Goal: Information Seeking & Learning: Learn about a topic

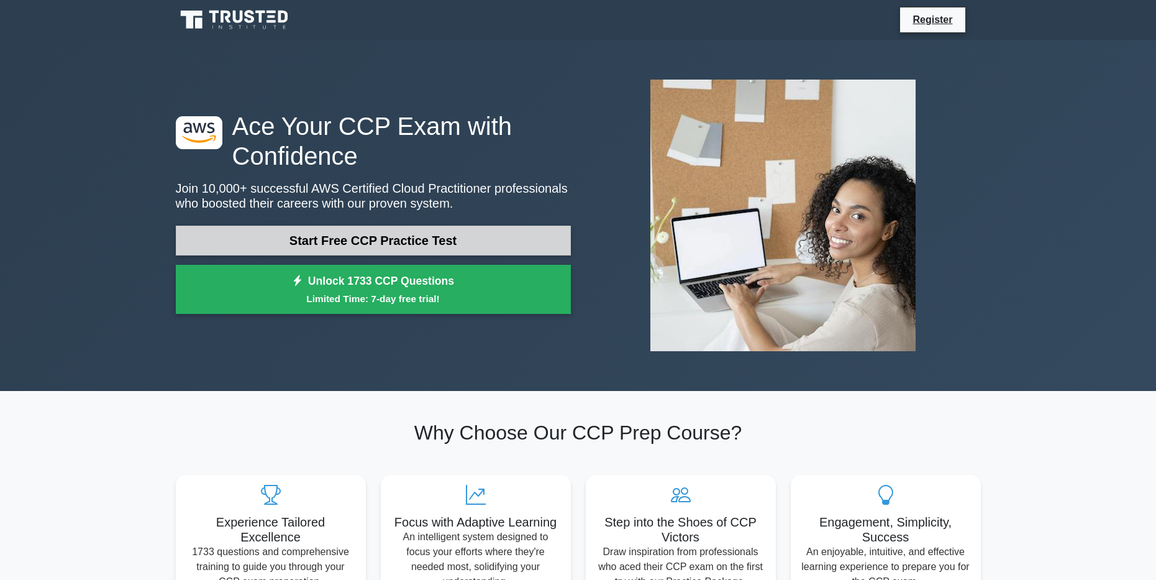
click at [408, 246] on link "Start Free CCP Practice Test" at bounding box center [373, 241] width 395 height 30
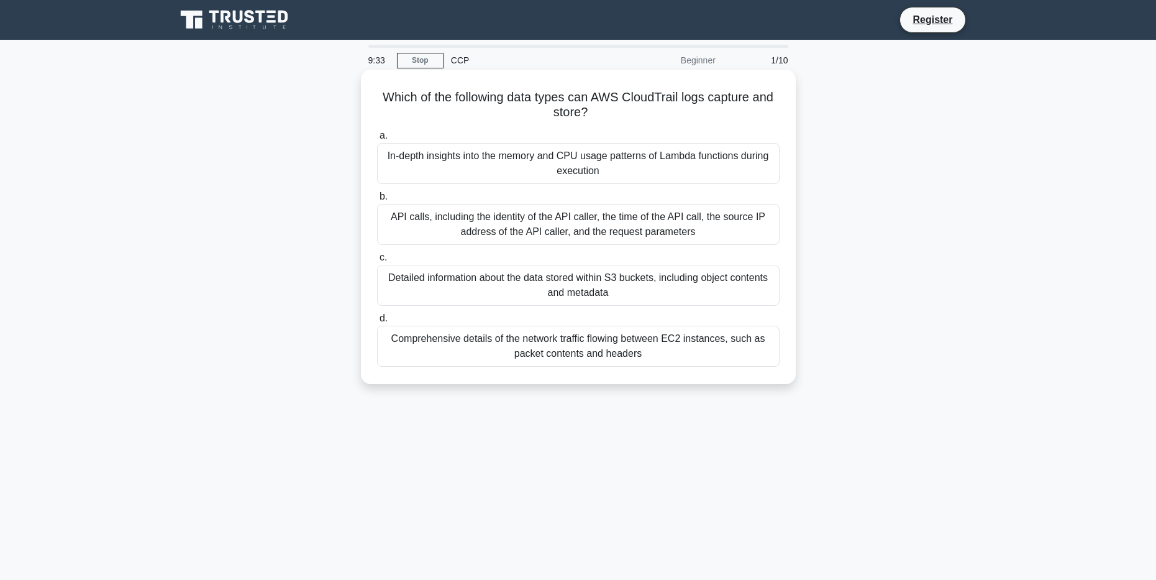
click at [567, 352] on div "Comprehensive details of the network traffic flowing between EC2 instances, suc…" at bounding box center [578, 346] width 403 height 41
click at [377, 322] on input "d. Comprehensive details of the network traffic flowing between EC2 instances, …" at bounding box center [377, 318] width 0 height 8
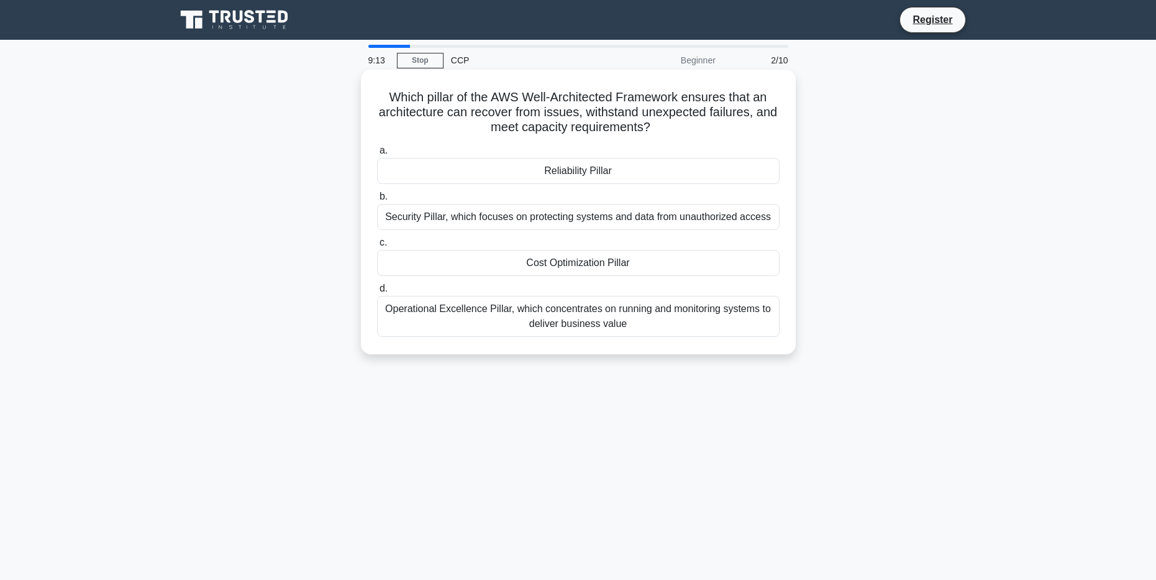
click at [573, 173] on div "Reliability Pillar" at bounding box center [578, 171] width 403 height 26
click at [377, 155] on input "a. Reliability Pillar" at bounding box center [377, 151] width 0 height 8
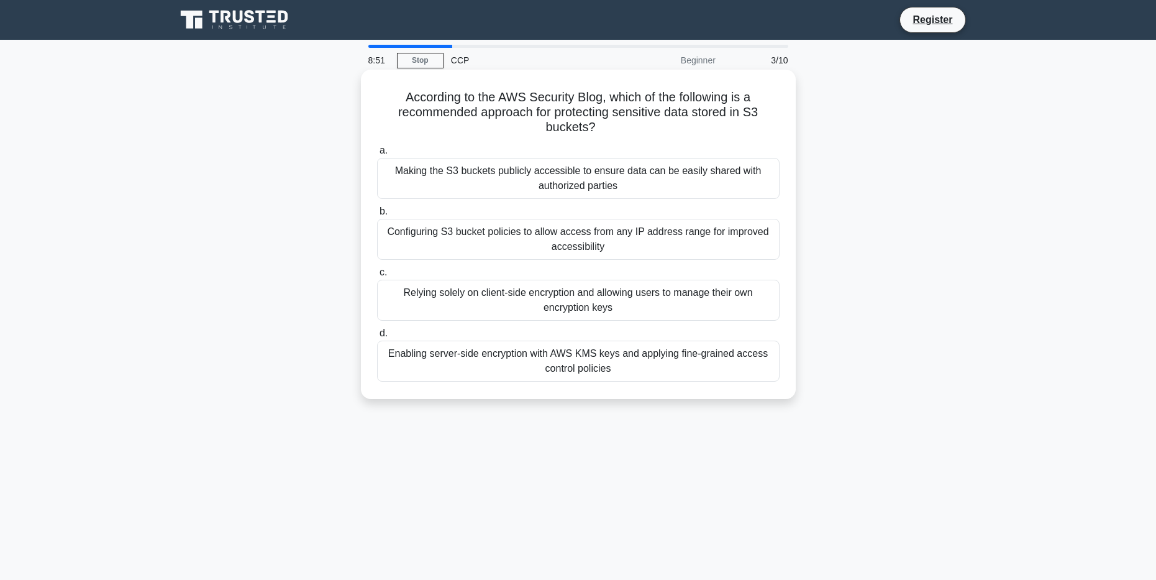
click at [598, 369] on div "Enabling server-side encryption with AWS KMS keys and applying fine-grained acc…" at bounding box center [578, 360] width 403 height 41
click at [377, 337] on input "d. Enabling server-side encryption with AWS KMS keys and applying fine-grained …" at bounding box center [377, 333] width 0 height 8
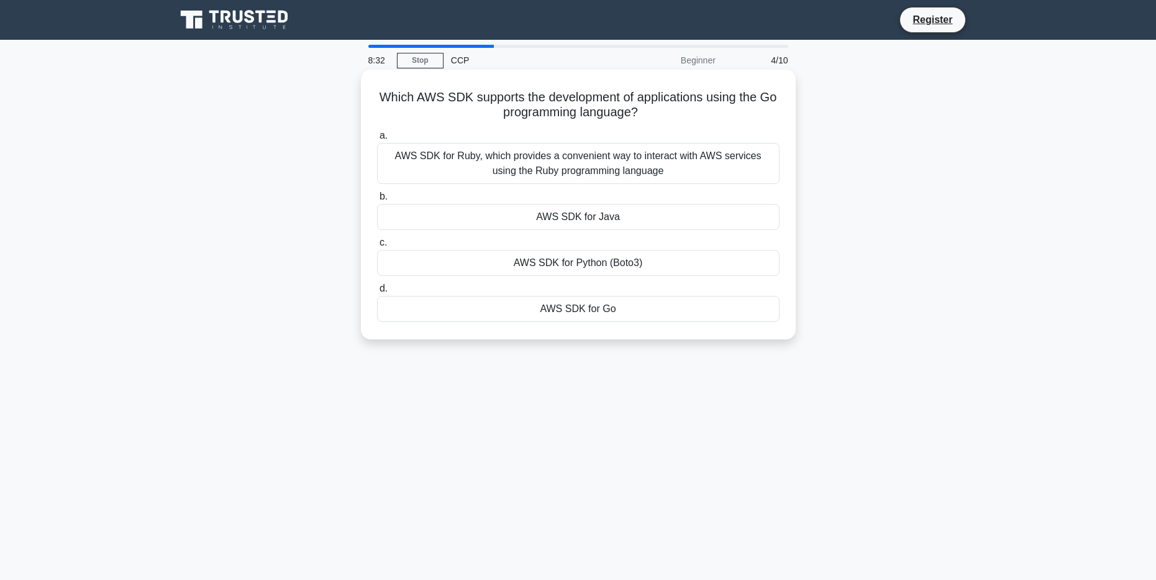
click at [590, 319] on div "AWS SDK for Go" at bounding box center [578, 309] width 403 height 26
click at [377, 293] on input "d. AWS SDK for Go" at bounding box center [377, 289] width 0 height 8
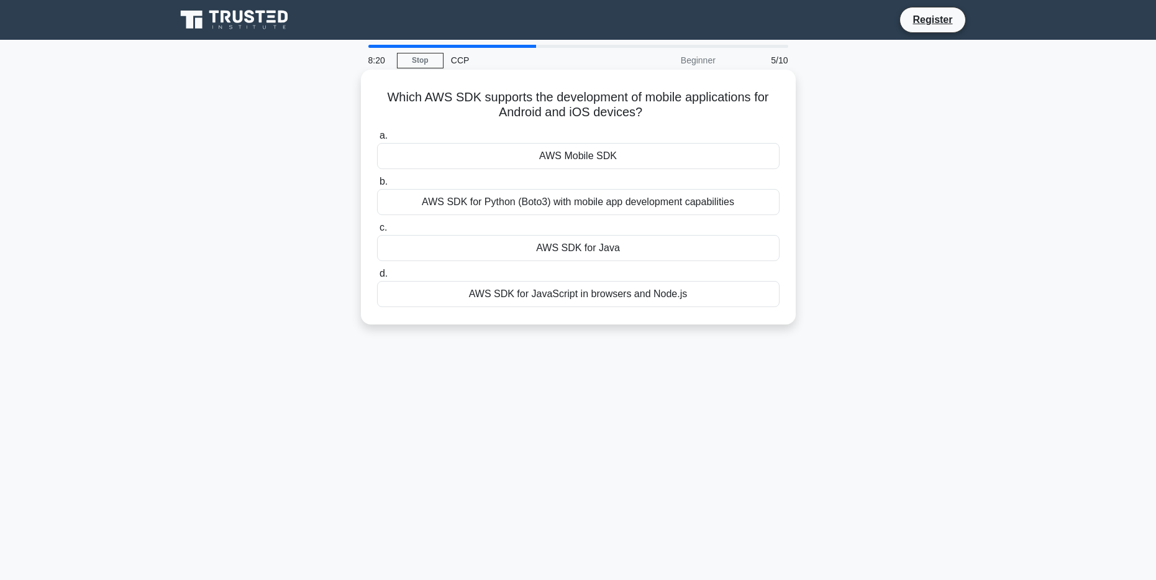
click at [585, 160] on div "AWS Mobile SDK" at bounding box center [578, 156] width 403 height 26
click at [377, 140] on input "a. AWS Mobile SDK" at bounding box center [377, 136] width 0 height 8
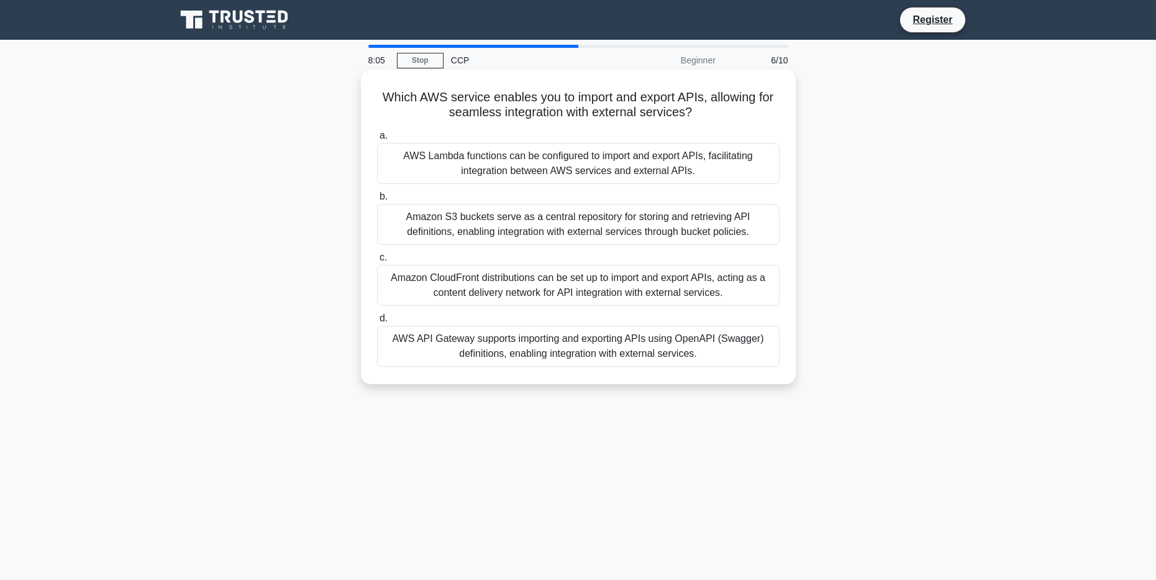
click at [561, 354] on div "AWS API Gateway supports importing and exporting APIs using OpenAPI (Swagger) d…" at bounding box center [578, 346] width 403 height 41
click at [377, 322] on input "d. AWS API Gateway supports importing and exporting APIs using OpenAPI (Swagger…" at bounding box center [377, 318] width 0 height 8
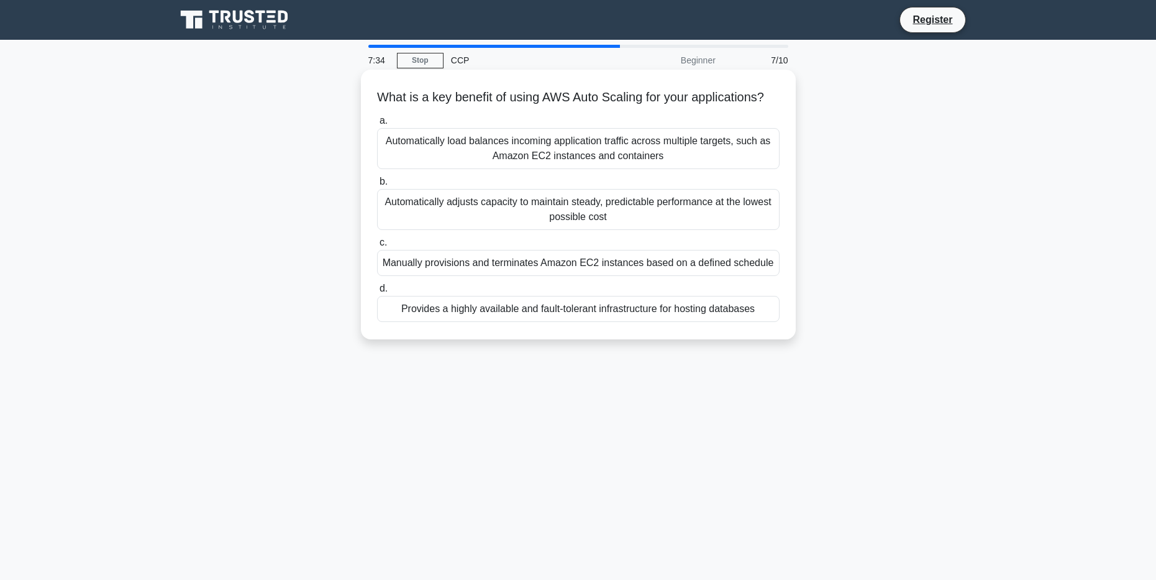
click at [576, 164] on div "Automatically load balances incoming application traffic across multiple target…" at bounding box center [578, 148] width 403 height 41
click at [377, 125] on input "a. Automatically load balances incoming application traffic across multiple tar…" at bounding box center [377, 121] width 0 height 8
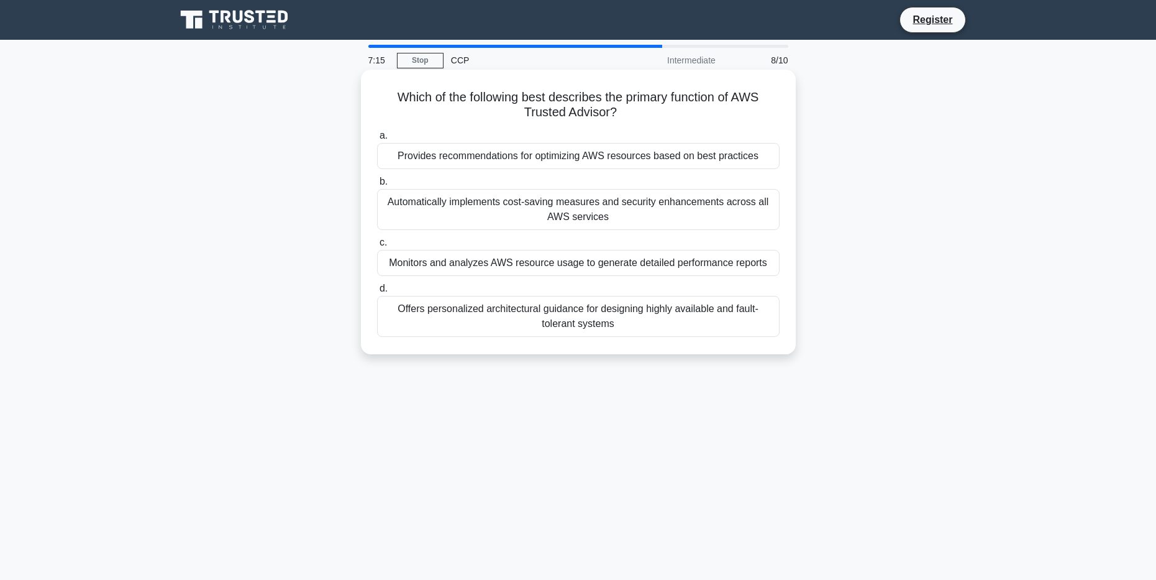
click at [585, 268] on div "Monitors and analyzes AWS resource usage to generate detailed performance repor…" at bounding box center [578, 263] width 403 height 26
click at [377, 247] on input "c. Monitors and analyzes AWS resource usage to generate detailed performance re…" at bounding box center [377, 243] width 0 height 8
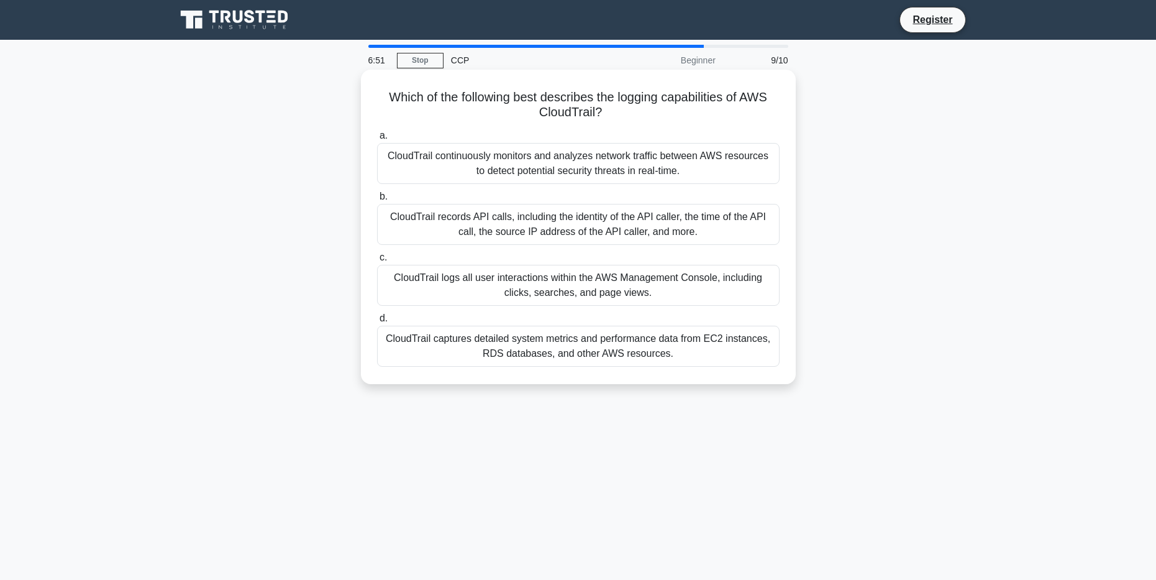
click at [565, 355] on div "CloudTrail captures detailed system metrics and performance data from EC2 insta…" at bounding box center [578, 346] width 403 height 41
click at [377, 322] on input "d. CloudTrail captures detailed system metrics and performance data from EC2 in…" at bounding box center [377, 318] width 0 height 8
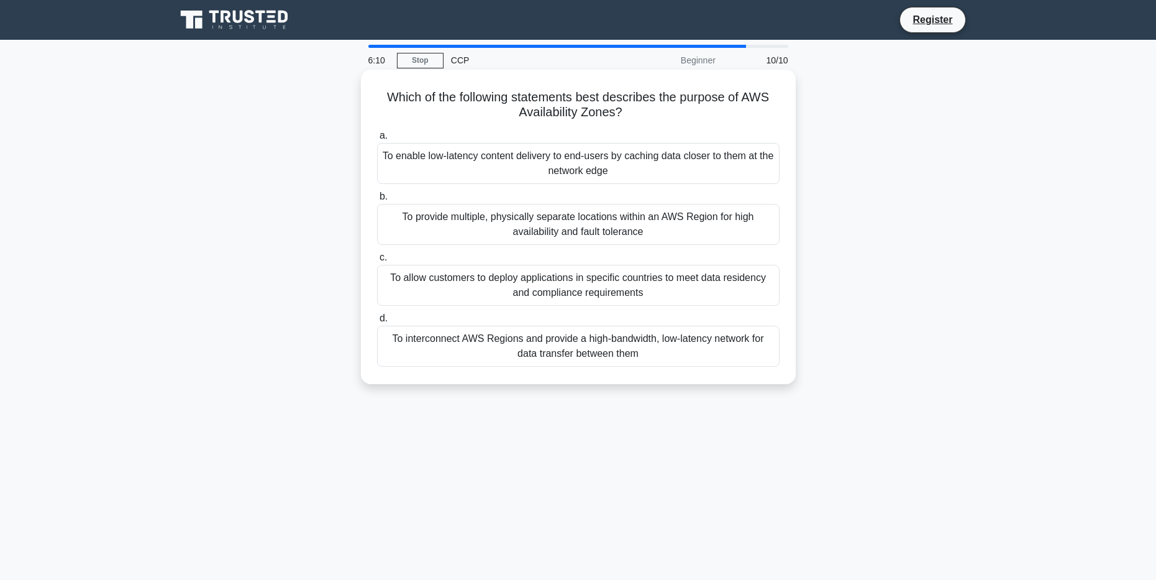
click at [563, 288] on div "To allow customers to deploy applications in specific countries to meet data re…" at bounding box center [578, 285] width 403 height 41
click at [377, 262] on input "c. To allow customers to deploy applications in specific countries to meet data…" at bounding box center [377, 258] width 0 height 8
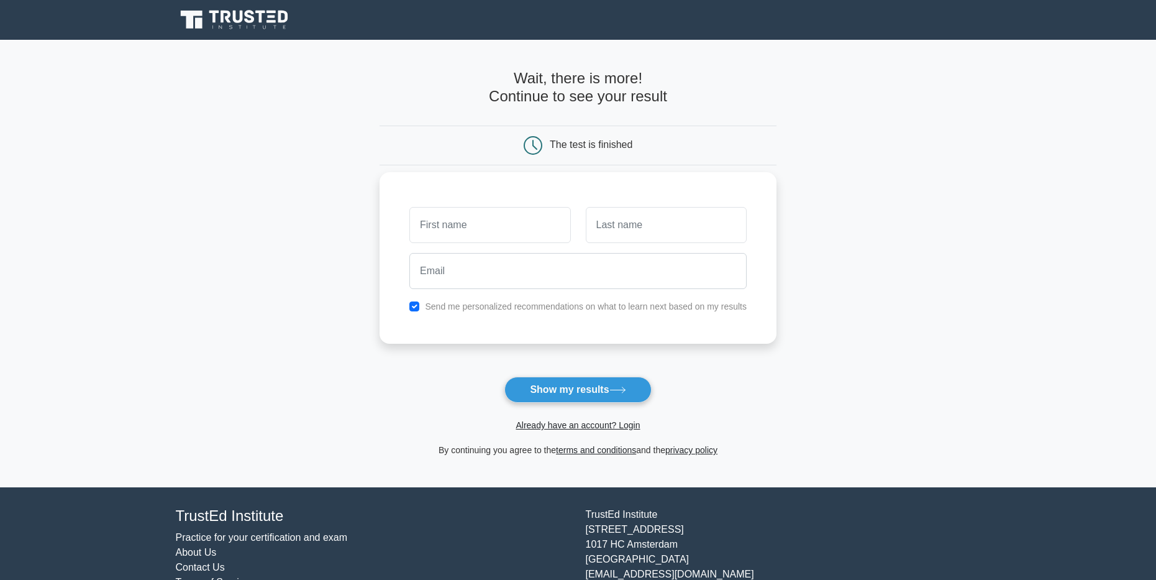
click at [478, 224] on input "text" at bounding box center [489, 225] width 161 height 36
type input "[PERSON_NAME]"
type input "Mehta"
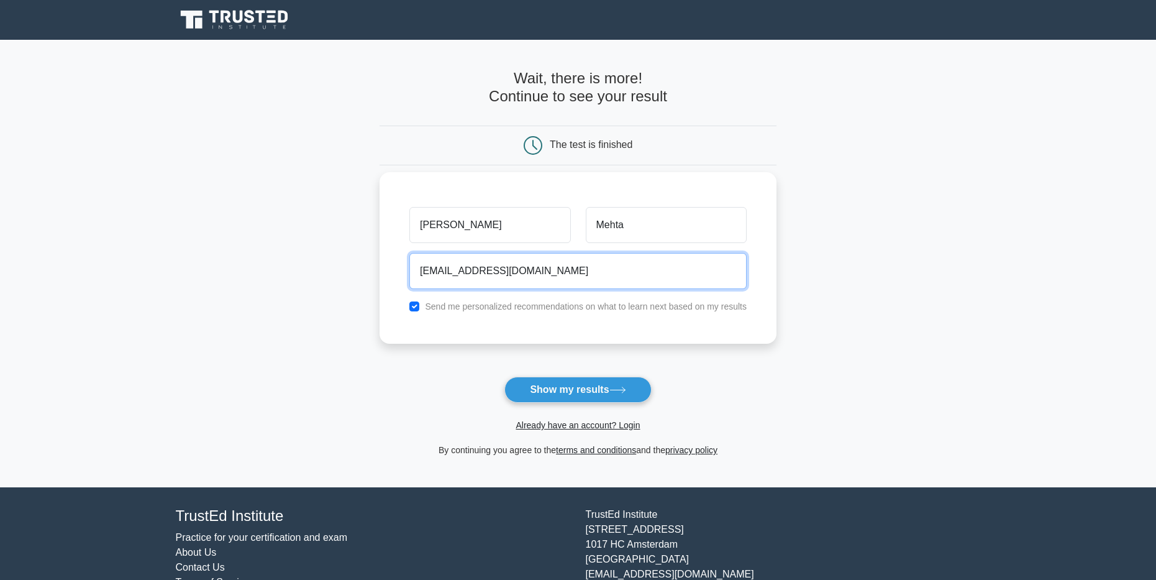
type input "[EMAIL_ADDRESS][DOMAIN_NAME]"
click at [411, 309] on input "checkbox" at bounding box center [414, 306] width 10 height 10
checkbox input "false"
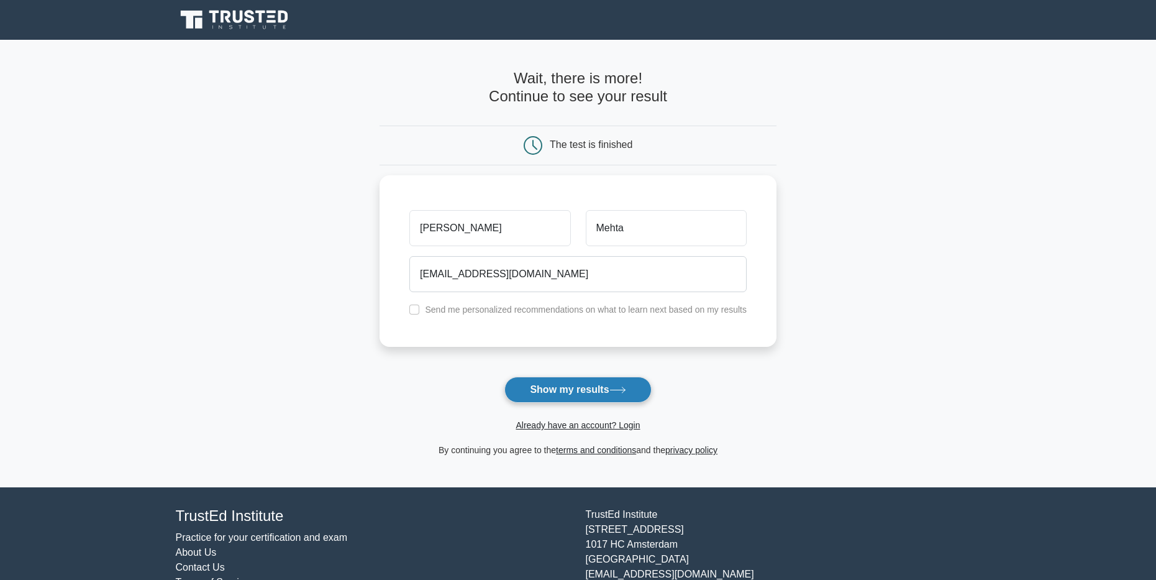
click at [575, 391] on button "Show my results" at bounding box center [578, 390] width 147 height 26
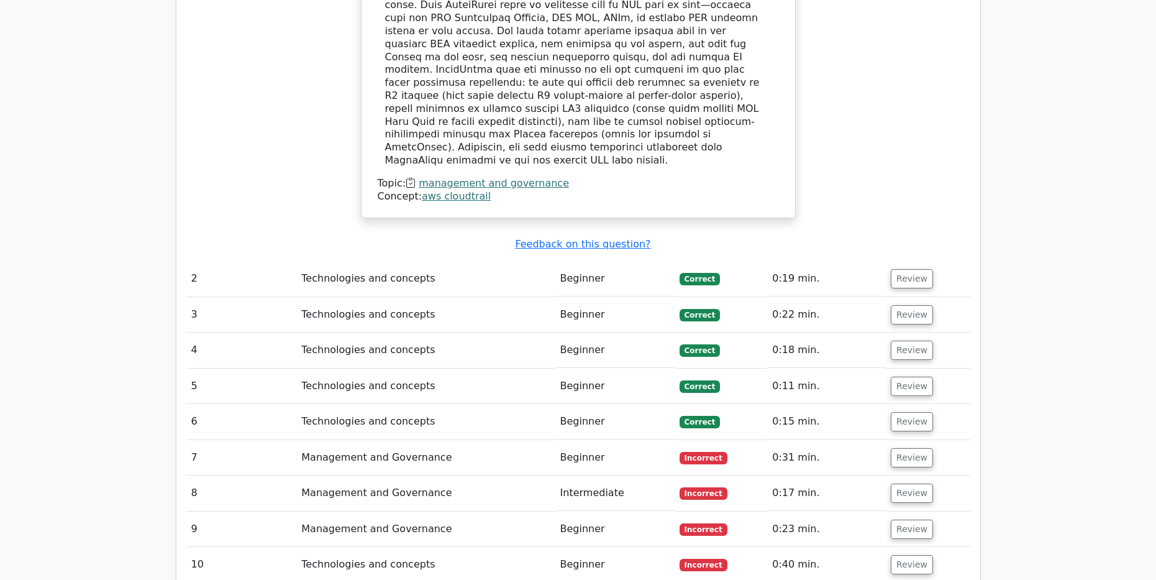
scroll to position [1367, 0]
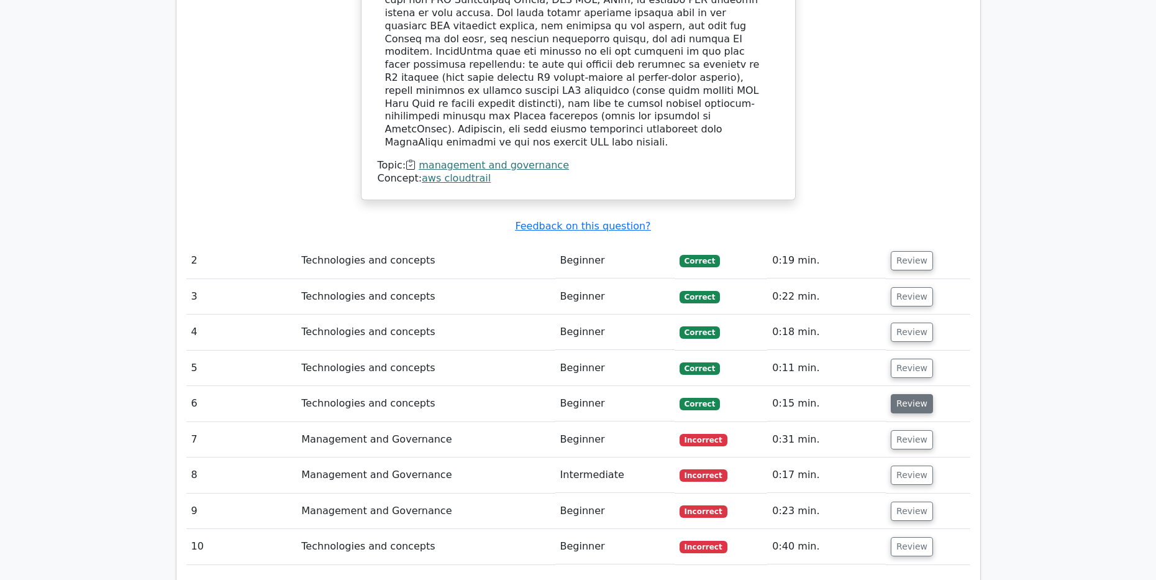
click at [909, 394] on button "Review" at bounding box center [912, 403] width 42 height 19
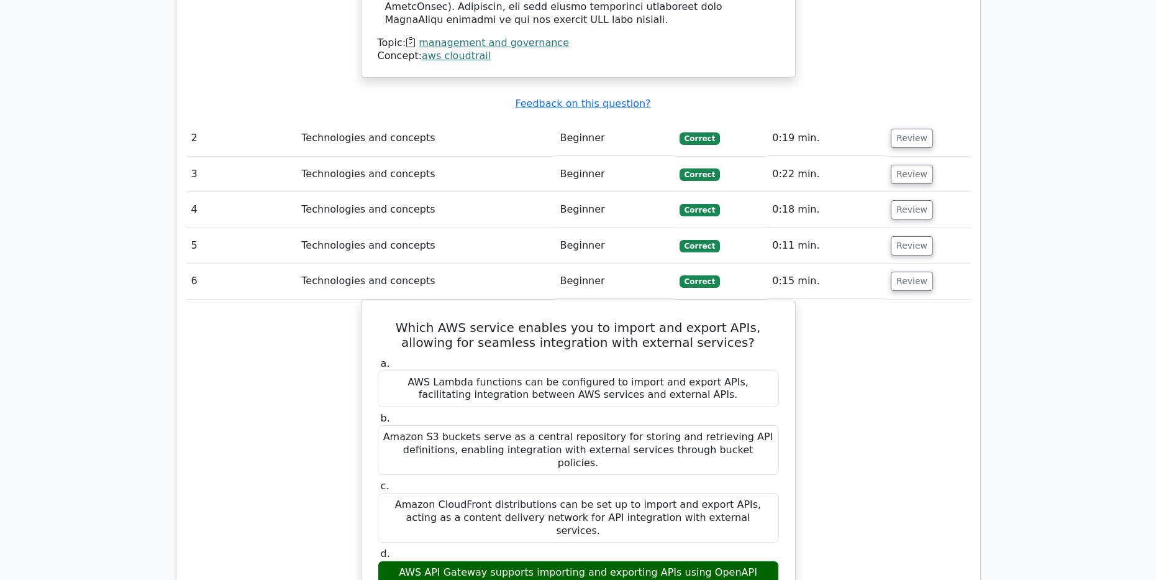
scroll to position [1429, 0]
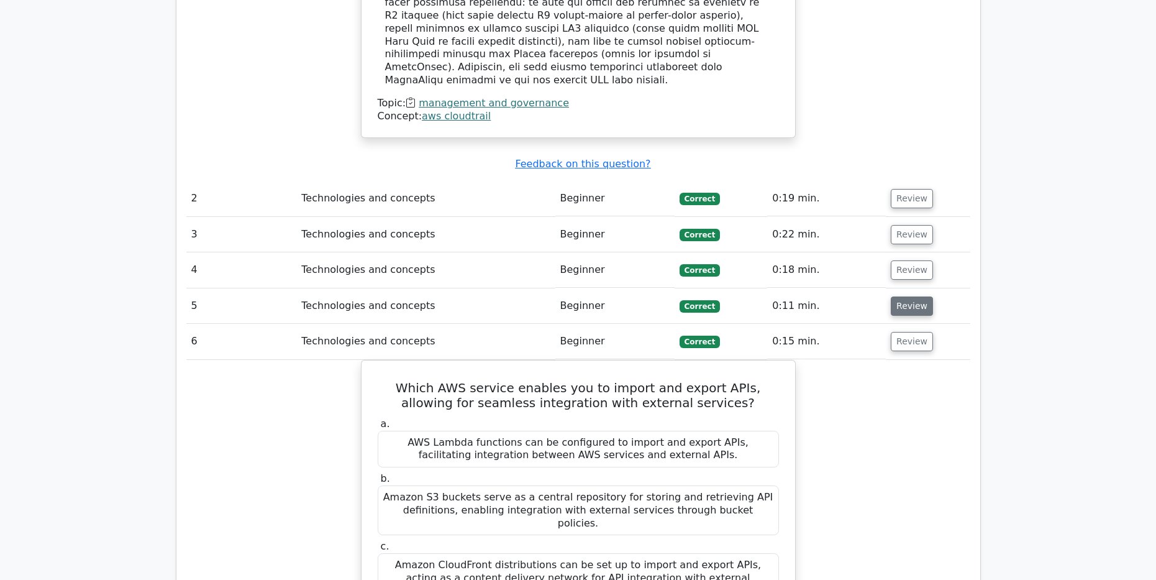
click at [921, 296] on button "Review" at bounding box center [912, 305] width 42 height 19
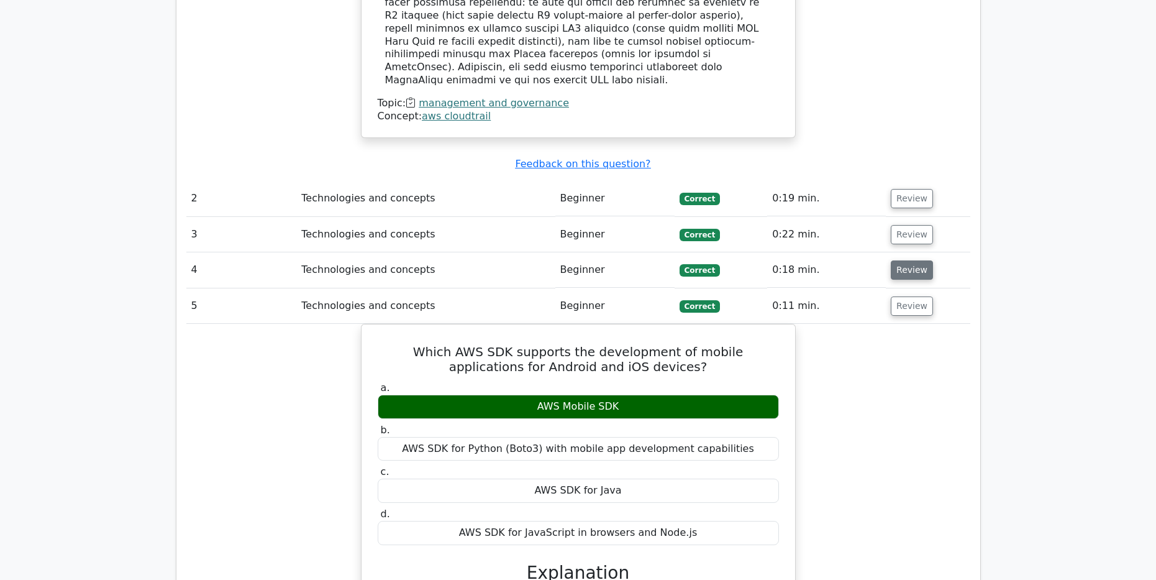
click at [910, 260] on button "Review" at bounding box center [912, 269] width 42 height 19
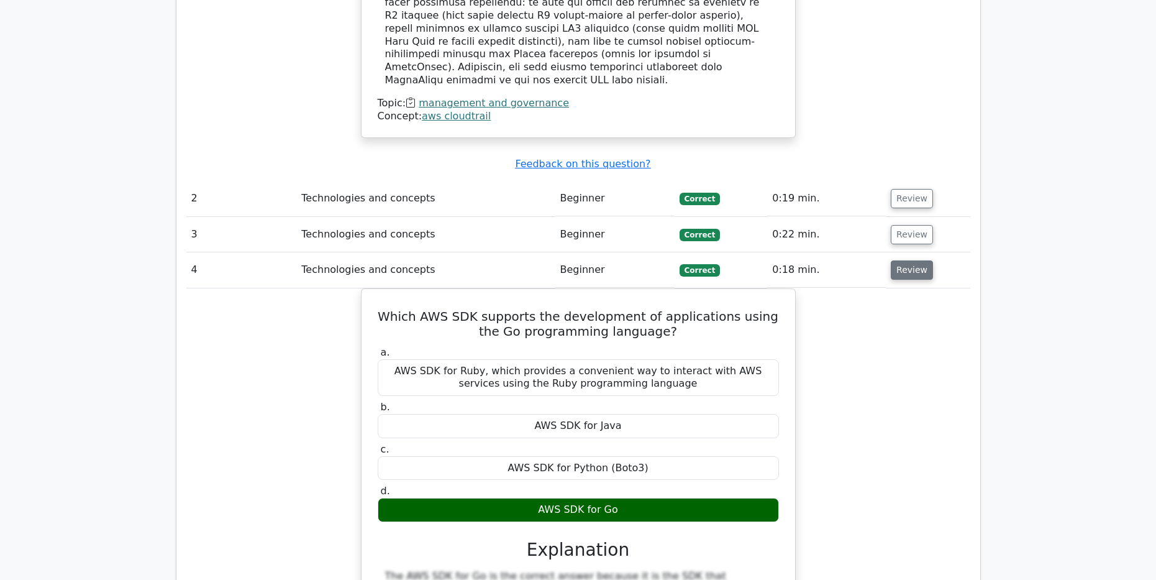
click at [911, 260] on button "Review" at bounding box center [912, 269] width 42 height 19
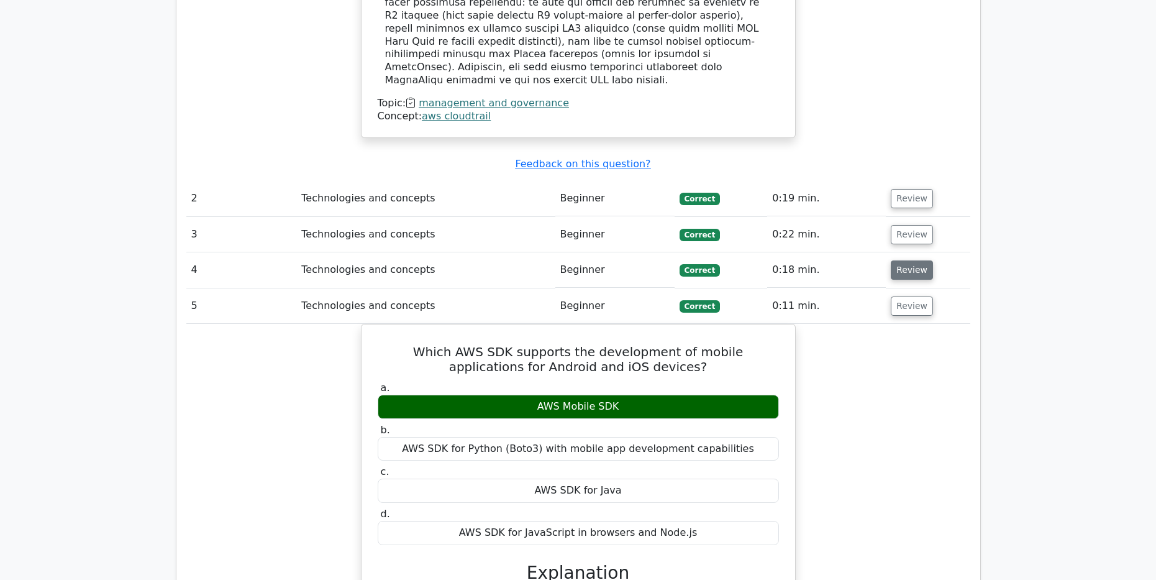
click at [911, 260] on button "Review" at bounding box center [912, 269] width 42 height 19
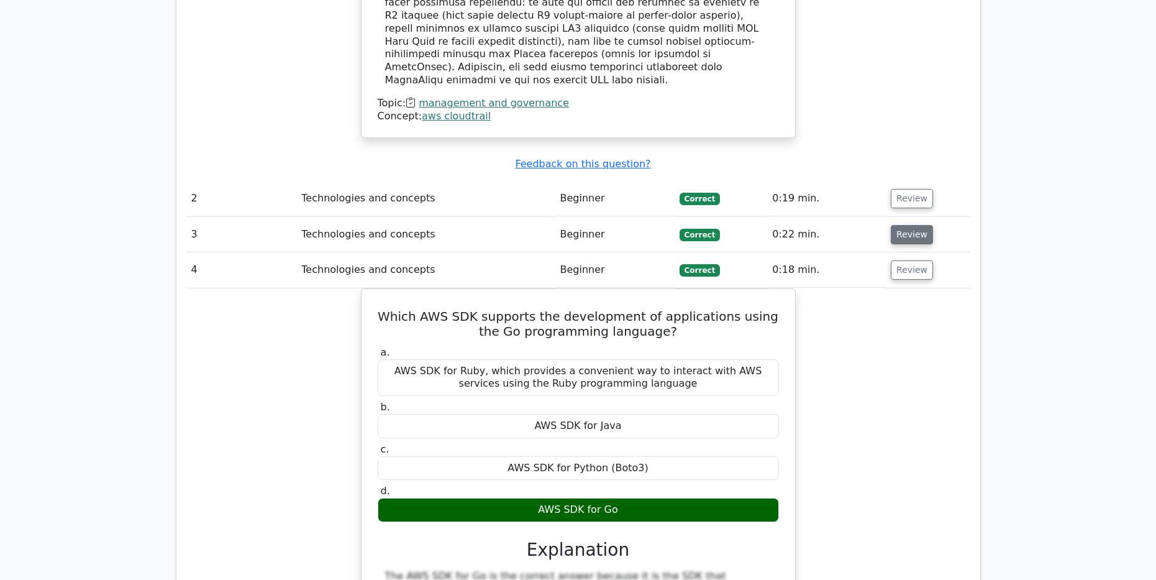
click at [915, 225] on button "Review" at bounding box center [912, 234] width 42 height 19
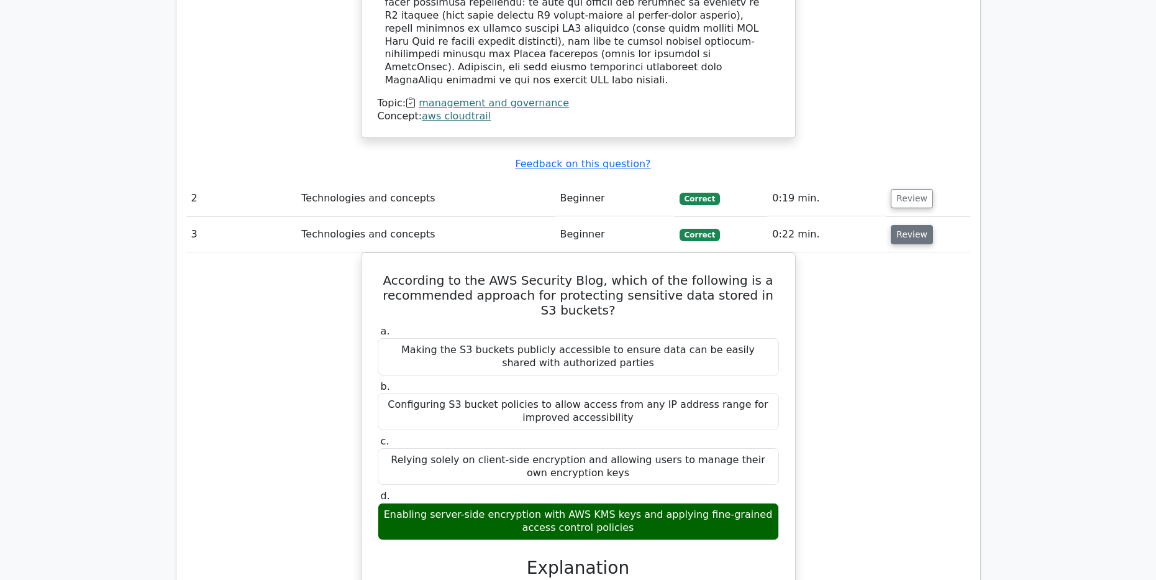
click at [918, 225] on button "Review" at bounding box center [912, 234] width 42 height 19
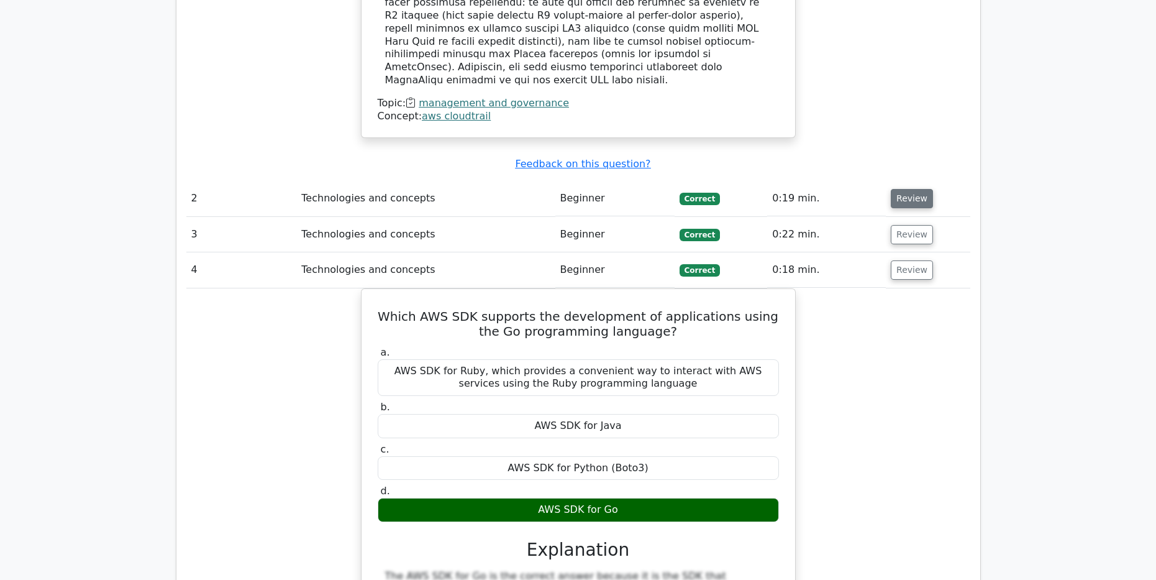
click at [915, 189] on button "Review" at bounding box center [912, 198] width 42 height 19
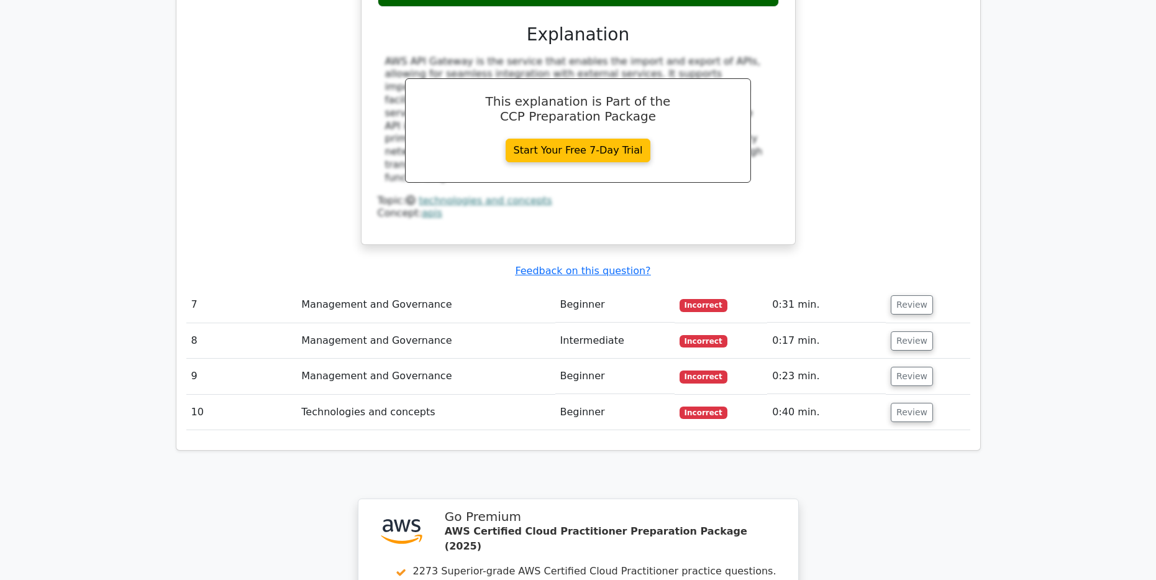
scroll to position [3604, 0]
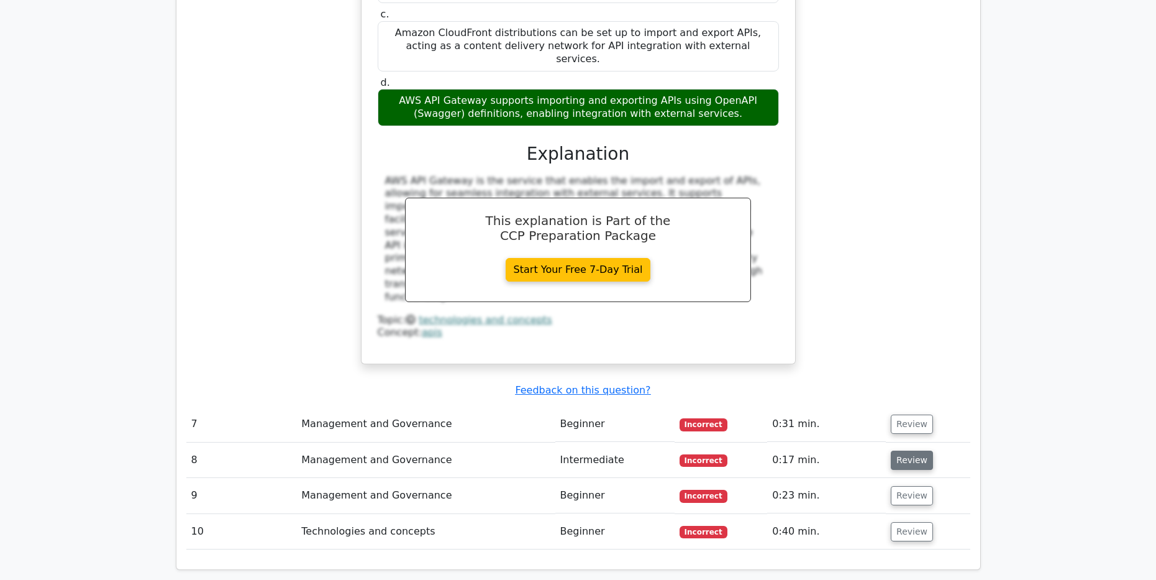
click at [924, 450] on button "Review" at bounding box center [912, 459] width 42 height 19
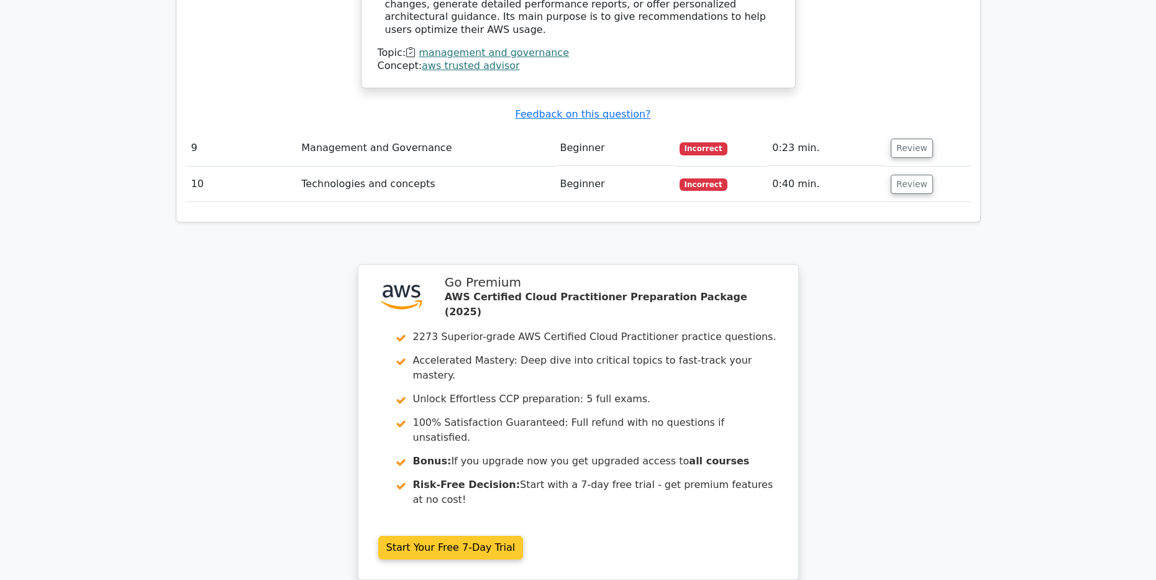
scroll to position [4474, 0]
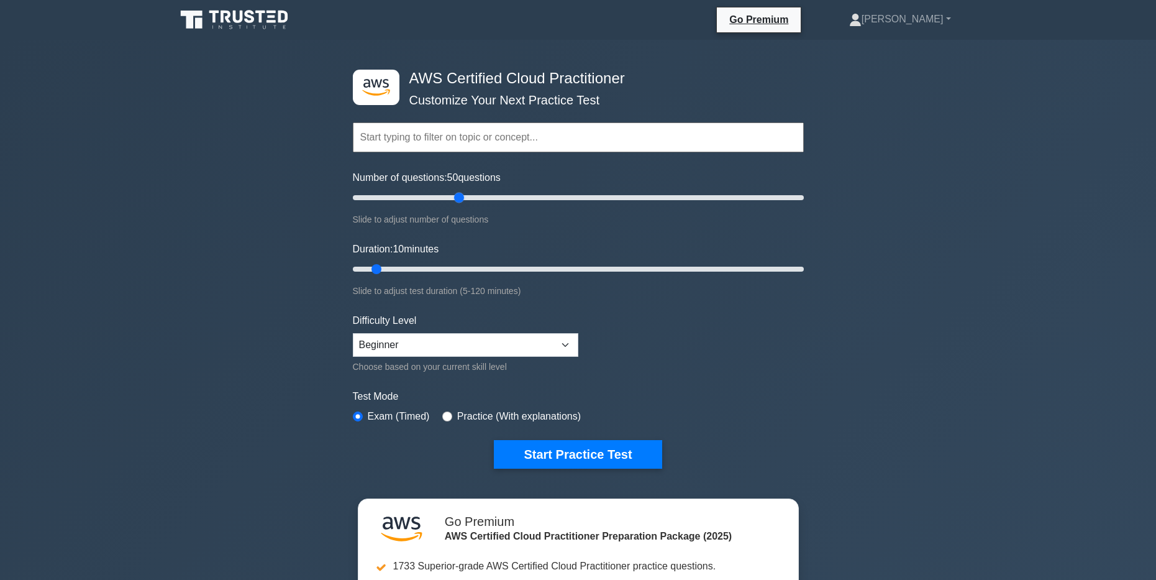
drag, startPoint x: 372, startPoint y: 196, endPoint x: 454, endPoint y: 201, distance: 82.8
type input "50"
click at [454, 201] on input "Number of questions: 50 questions" at bounding box center [578, 197] width 451 height 15
drag, startPoint x: 378, startPoint y: 270, endPoint x: 411, endPoint y: 270, distance: 32.3
type input "20"
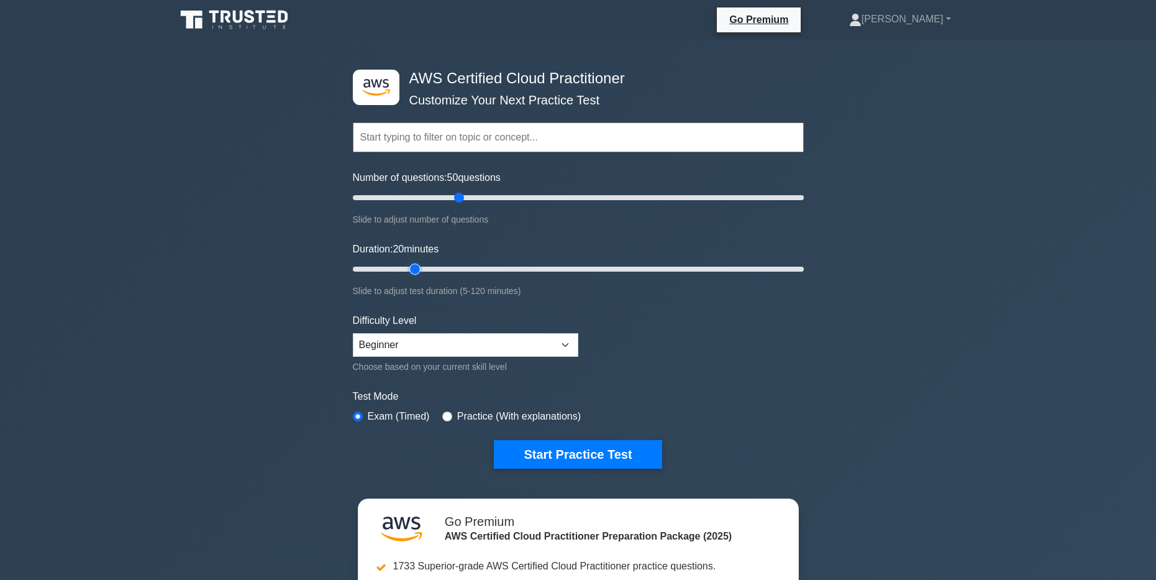
click at [411, 270] on input "Duration: 20 minutes" at bounding box center [578, 269] width 451 height 15
click at [515, 345] on select "Beginner Intermediate Expert" at bounding box center [466, 345] width 226 height 24
select select "intermediate"
click at [353, 333] on select "Beginner Intermediate Expert" at bounding box center [466, 345] width 226 height 24
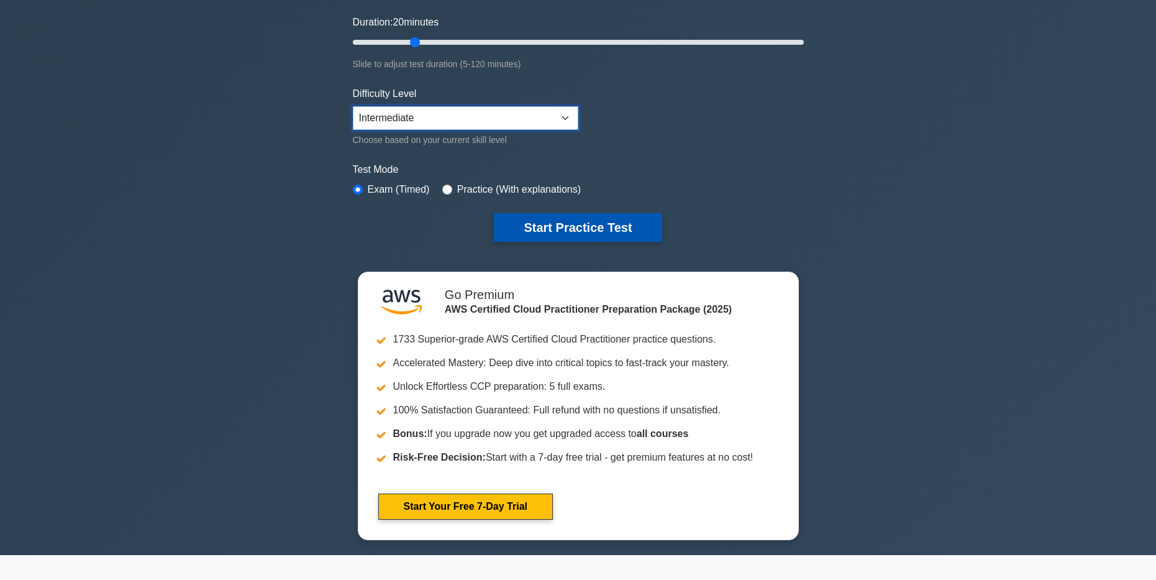
scroll to position [249, 0]
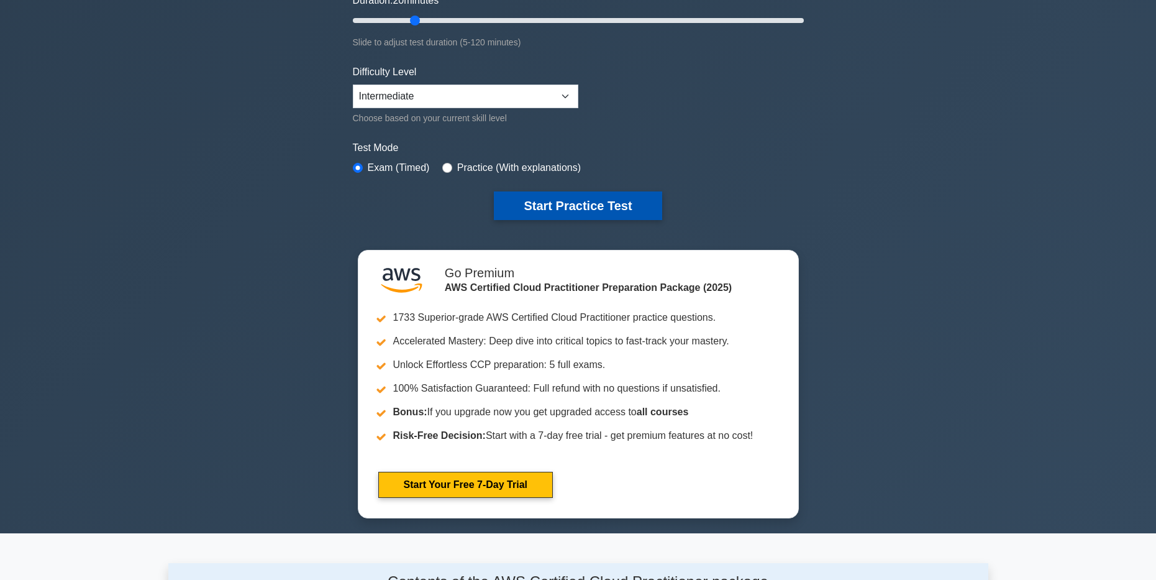
click at [586, 211] on button "Start Practice Test" at bounding box center [578, 205] width 168 height 29
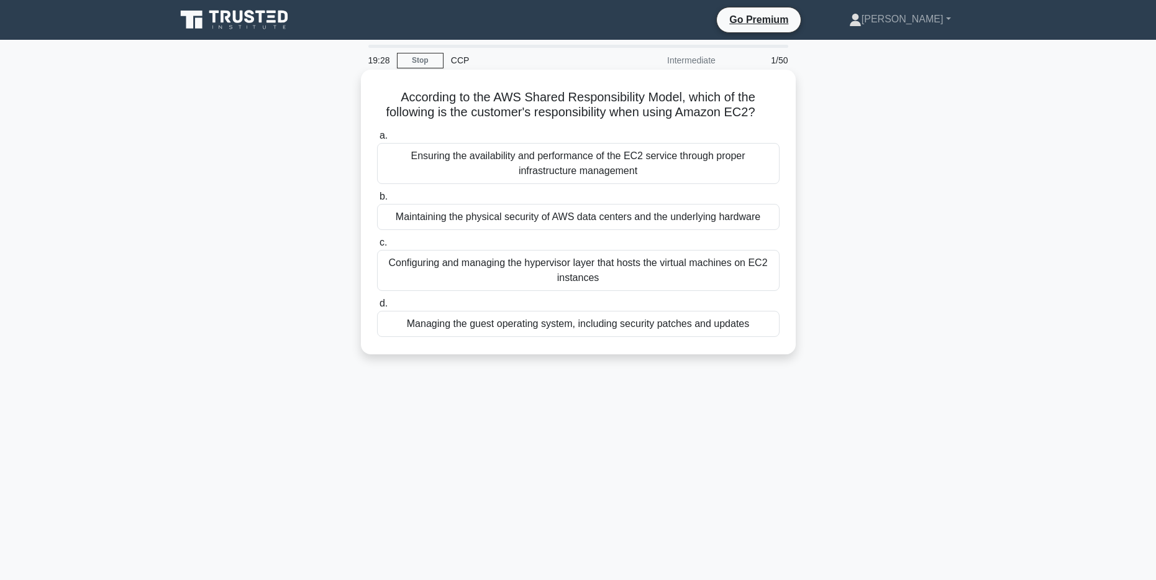
click at [577, 167] on div "Ensuring the availability and performance of the EC2 service through proper inf…" at bounding box center [578, 163] width 403 height 41
click at [377, 140] on input "a. Ensuring the availability and performance of the EC2 service through proper …" at bounding box center [377, 136] width 0 height 8
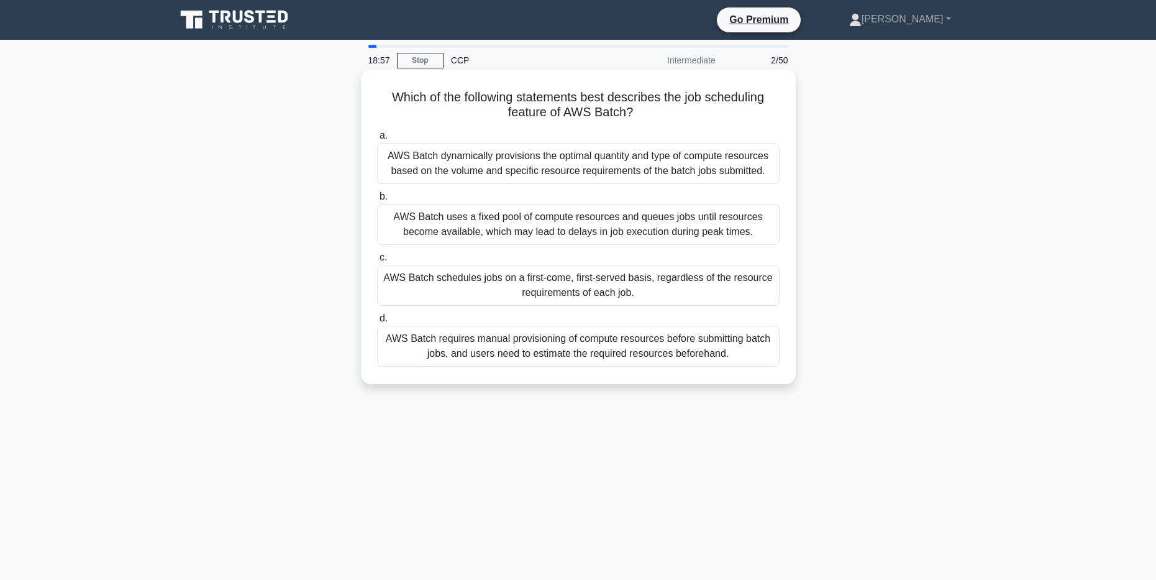
click at [558, 170] on div "AWS Batch dynamically provisions the optimal quantity and type of compute resou…" at bounding box center [578, 163] width 403 height 41
click at [377, 140] on input "a. AWS Batch dynamically provisions the optimal quantity and type of compute re…" at bounding box center [377, 136] width 0 height 8
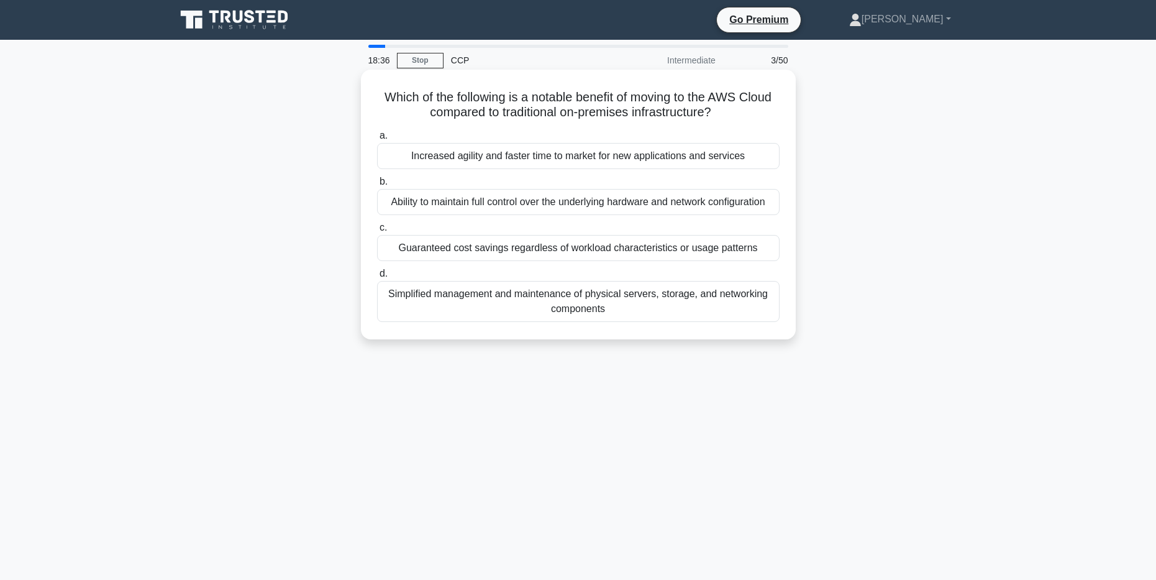
click at [565, 155] on div "Increased agility and faster time to market for new applications and services" at bounding box center [578, 156] width 403 height 26
click at [377, 140] on input "a. Increased agility and faster time to market for new applications and services" at bounding box center [377, 136] width 0 height 8
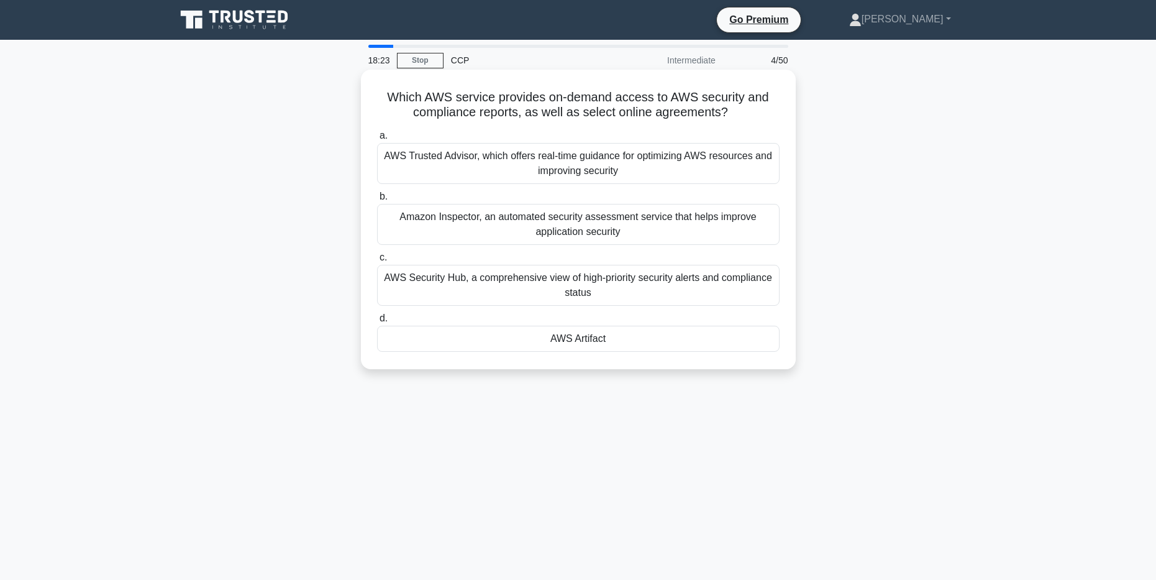
click at [575, 171] on div "AWS Trusted Advisor, which offers real-time guidance for optimizing AWS resourc…" at bounding box center [578, 163] width 403 height 41
click at [377, 140] on input "a. AWS Trusted Advisor, which offers real-time guidance for optimizing AWS reso…" at bounding box center [377, 136] width 0 height 8
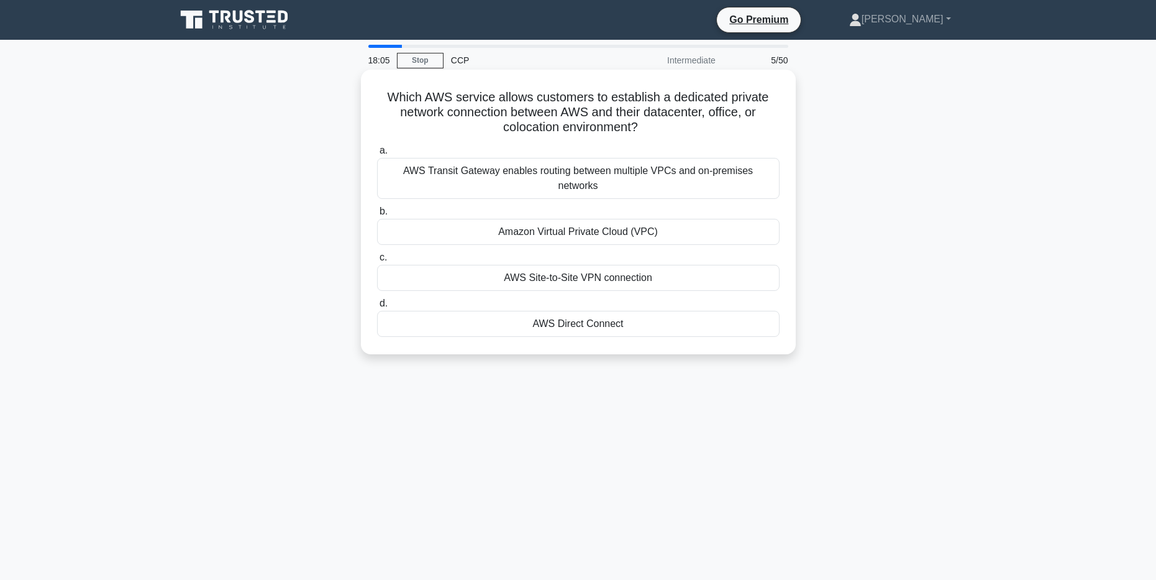
click at [585, 222] on div "Amazon Virtual Private Cloud (VPC)" at bounding box center [578, 232] width 403 height 26
click at [377, 216] on input "b. Amazon Virtual Private Cloud (VPC)" at bounding box center [377, 212] width 0 height 8
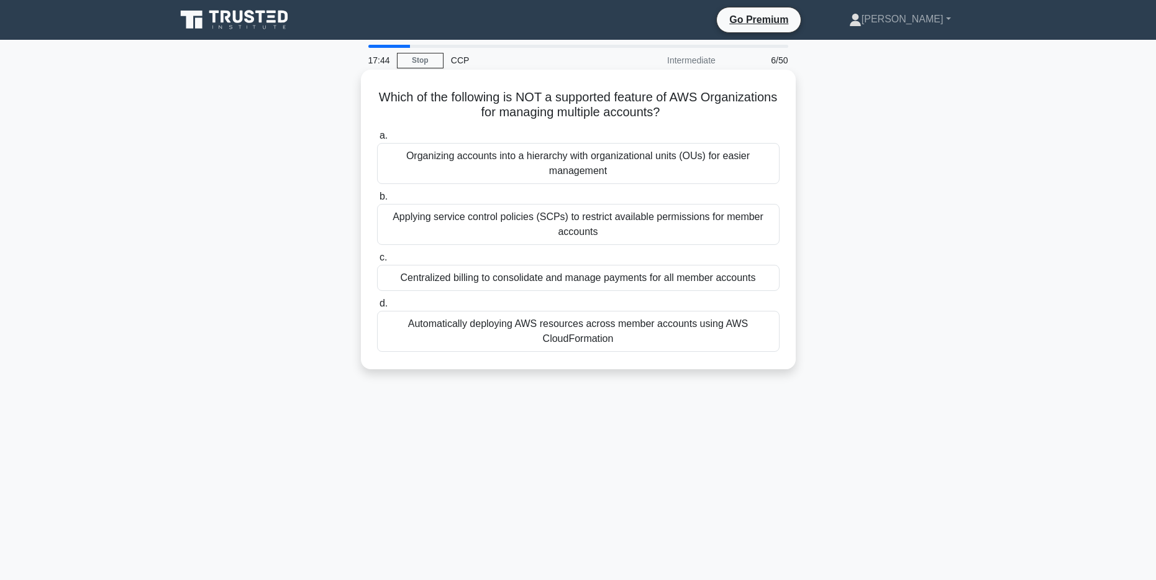
click at [593, 280] on div "Centralized billing to consolidate and manage payments for all member accounts" at bounding box center [578, 278] width 403 height 26
click at [377, 262] on input "c. Centralized billing to consolidate and manage payments for all member accoun…" at bounding box center [377, 258] width 0 height 8
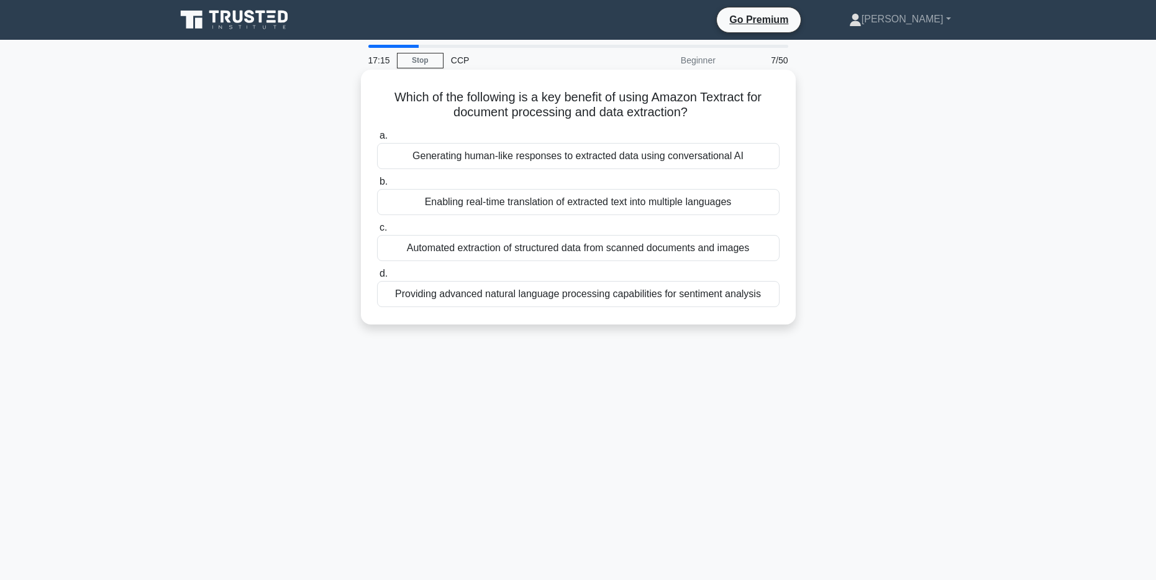
click at [583, 251] on div "Automated extraction of structured data from scanned documents and images" at bounding box center [578, 248] width 403 height 26
click at [377, 232] on input "c. Automated extraction of structured data from scanned documents and images" at bounding box center [377, 228] width 0 height 8
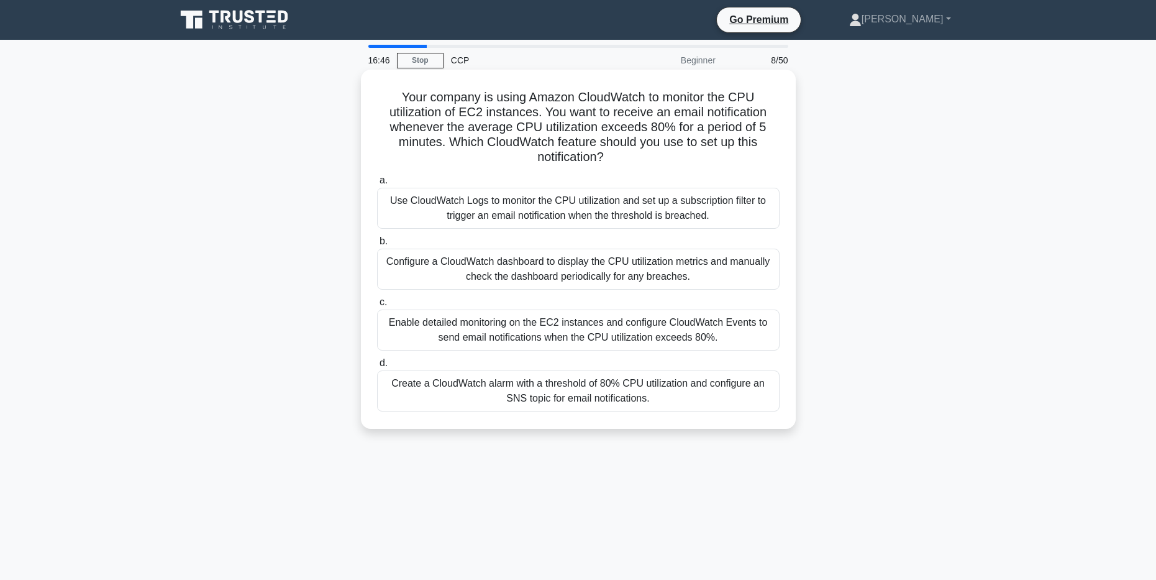
click at [608, 396] on div "Create a CloudWatch alarm with a threshold of 80% CPU utilization and configure…" at bounding box center [578, 390] width 403 height 41
click at [377, 367] on input "d. Create a CloudWatch alarm with a threshold of 80% CPU utilization and config…" at bounding box center [377, 363] width 0 height 8
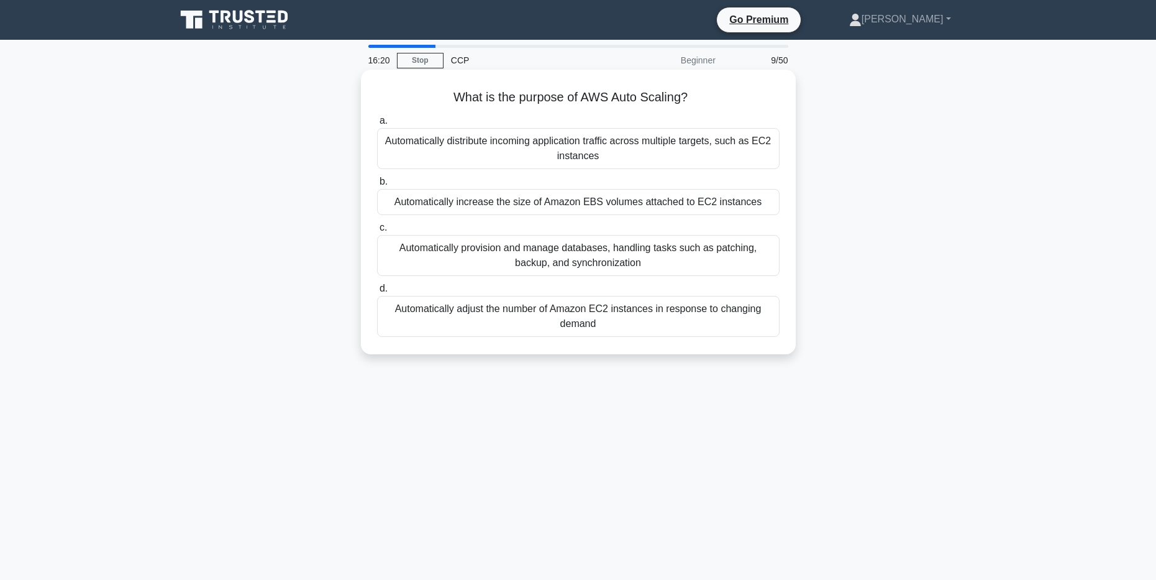
click at [580, 314] on div "Automatically adjust the number of Amazon EC2 instances in response to changing…" at bounding box center [578, 316] width 403 height 41
click at [377, 293] on input "d. Automatically adjust the number of Amazon EC2 instances in response to chang…" at bounding box center [377, 289] width 0 height 8
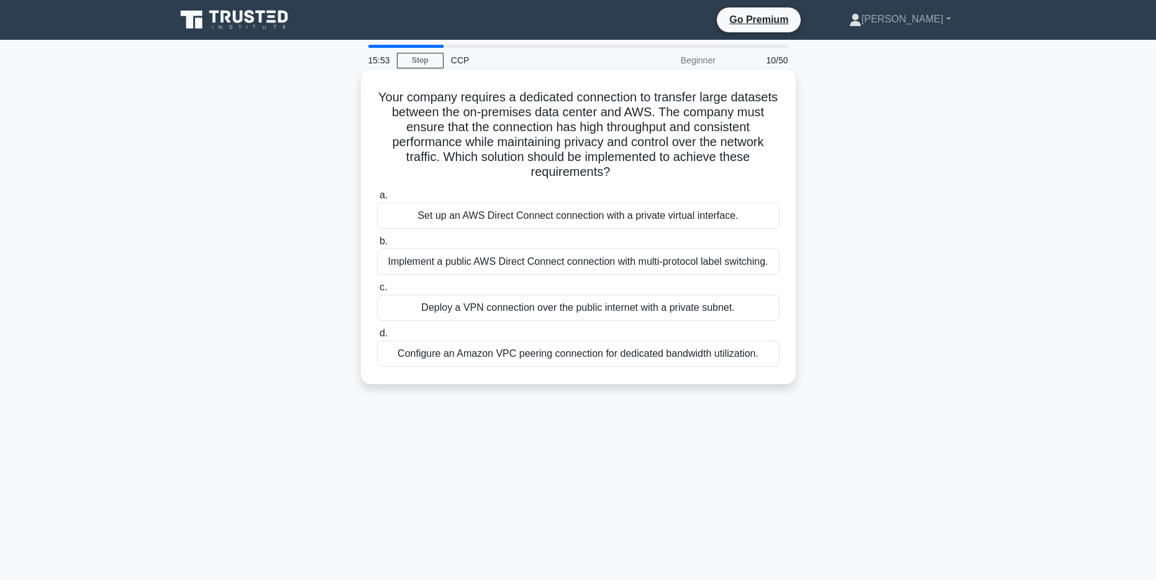
click at [602, 355] on div "Configure an Amazon VPC peering connection for dedicated bandwidth utilization." at bounding box center [578, 353] width 403 height 26
click at [377, 337] on input "d. Configure an Amazon VPC peering connection for dedicated bandwidth utilizati…" at bounding box center [377, 333] width 0 height 8
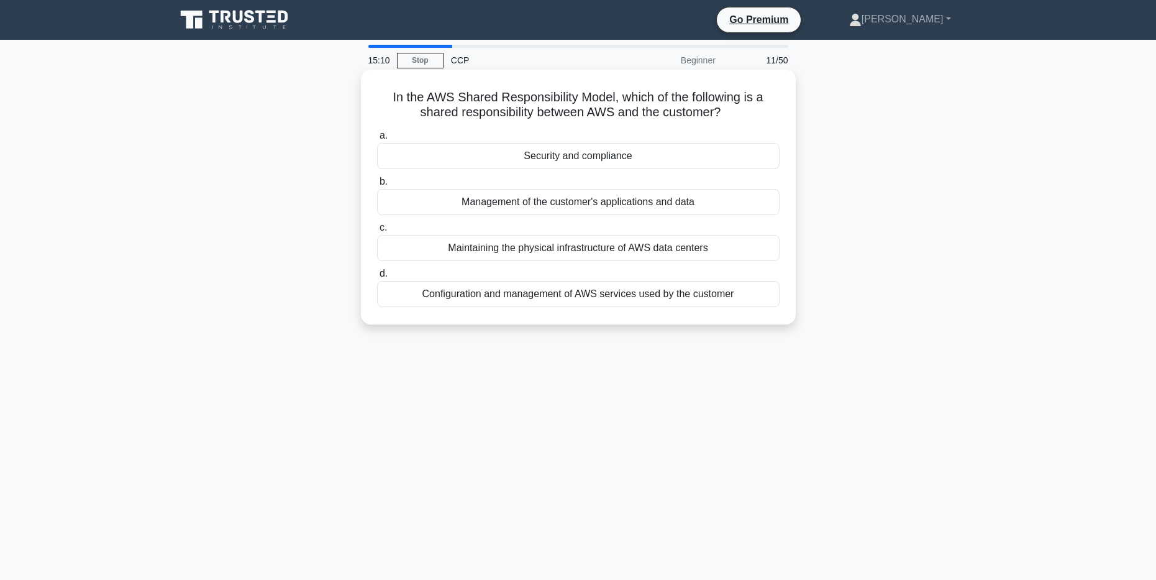
click at [592, 152] on div "Security and compliance" at bounding box center [578, 156] width 403 height 26
click at [377, 140] on input "a. Security and compliance" at bounding box center [377, 136] width 0 height 8
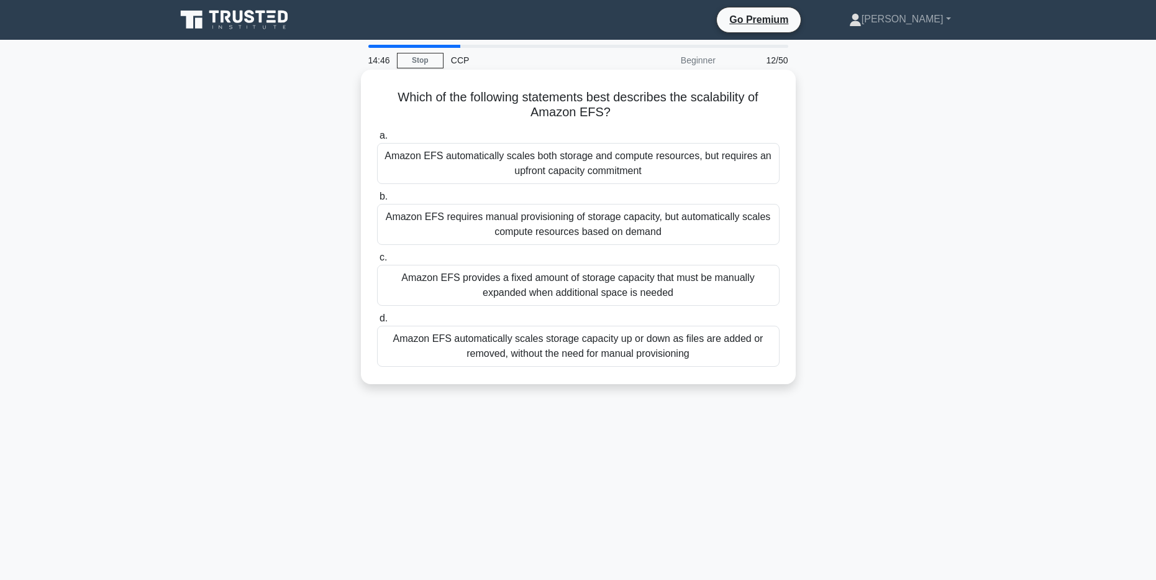
click at [591, 298] on div "Amazon EFS provides a fixed amount of storage capacity that must be manually ex…" at bounding box center [578, 285] width 403 height 41
click at [377, 262] on input "c. Amazon EFS provides a fixed amount of storage capacity that must be manually…" at bounding box center [377, 258] width 0 height 8
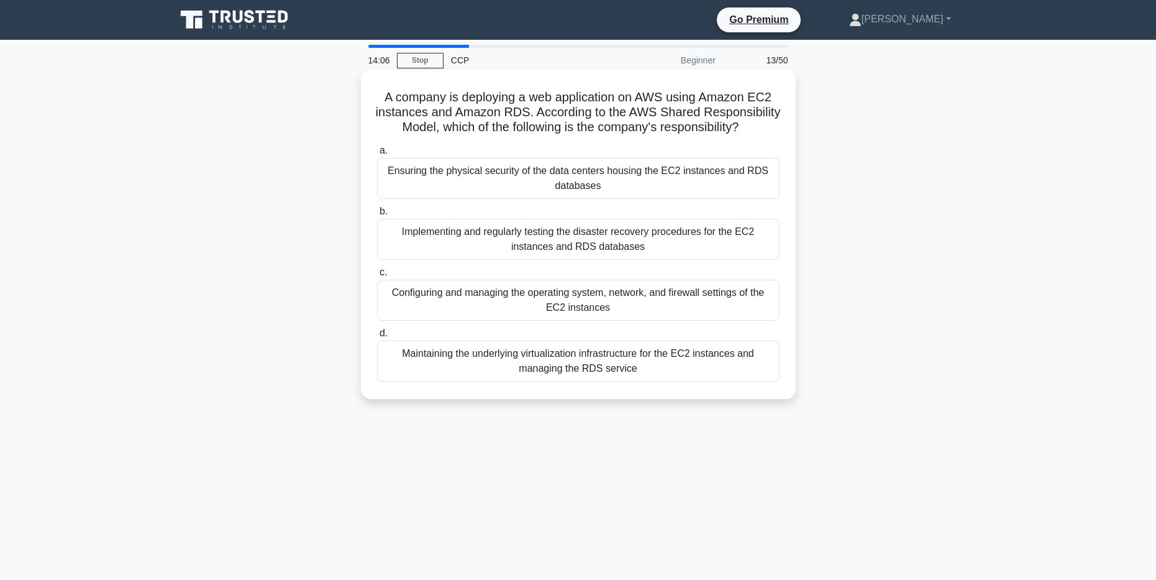
click at [572, 321] on div "Configuring and managing the operating system, network, and firewall settings o…" at bounding box center [578, 300] width 403 height 41
click at [377, 276] on input "c. Configuring and managing the operating system, network, and firewall setting…" at bounding box center [377, 272] width 0 height 8
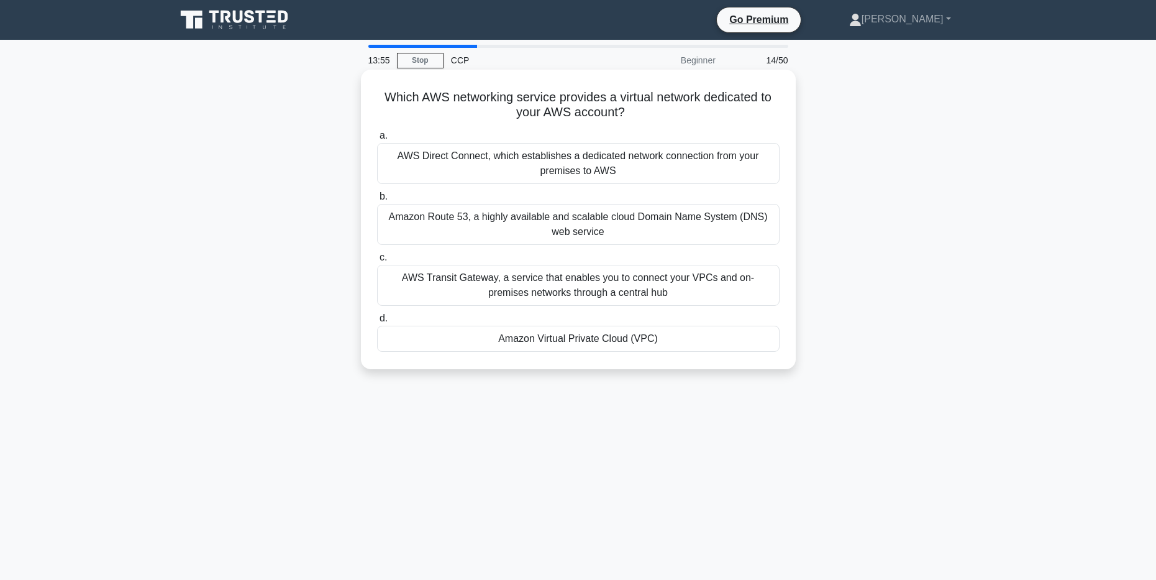
click at [589, 340] on div "Amazon Virtual Private Cloud (VPC)" at bounding box center [578, 339] width 403 height 26
click at [377, 322] on input "d. Amazon Virtual Private Cloud (VPC)" at bounding box center [377, 318] width 0 height 8
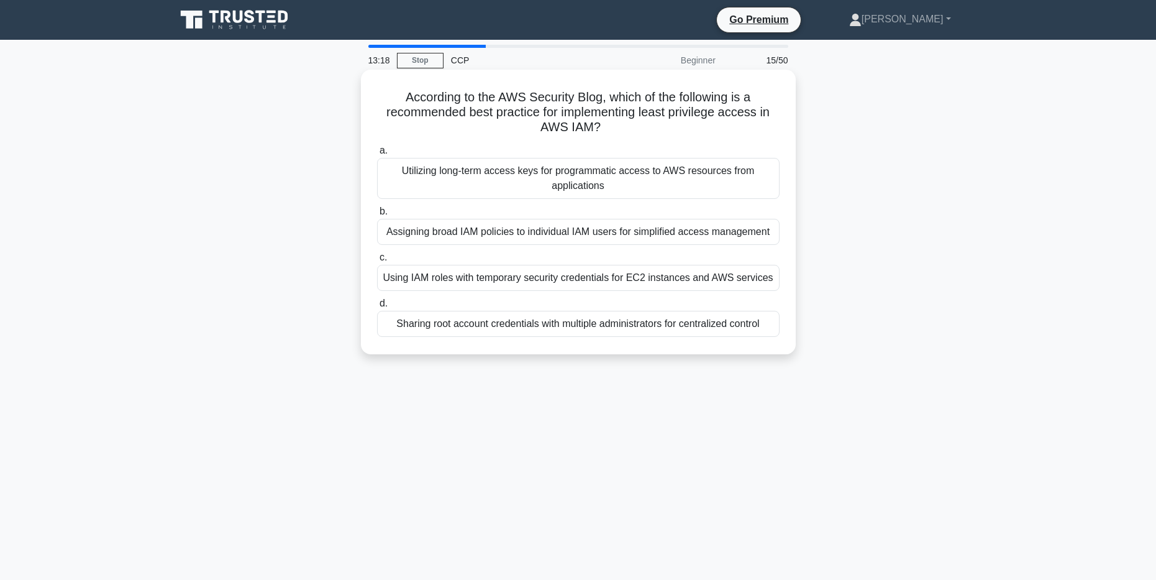
click at [598, 234] on div "Assigning broad IAM policies to individual IAM users for simplified access mana…" at bounding box center [578, 232] width 403 height 26
click at [377, 216] on input "b. Assigning broad IAM policies to individual IAM users for simplified access m…" at bounding box center [377, 212] width 0 height 8
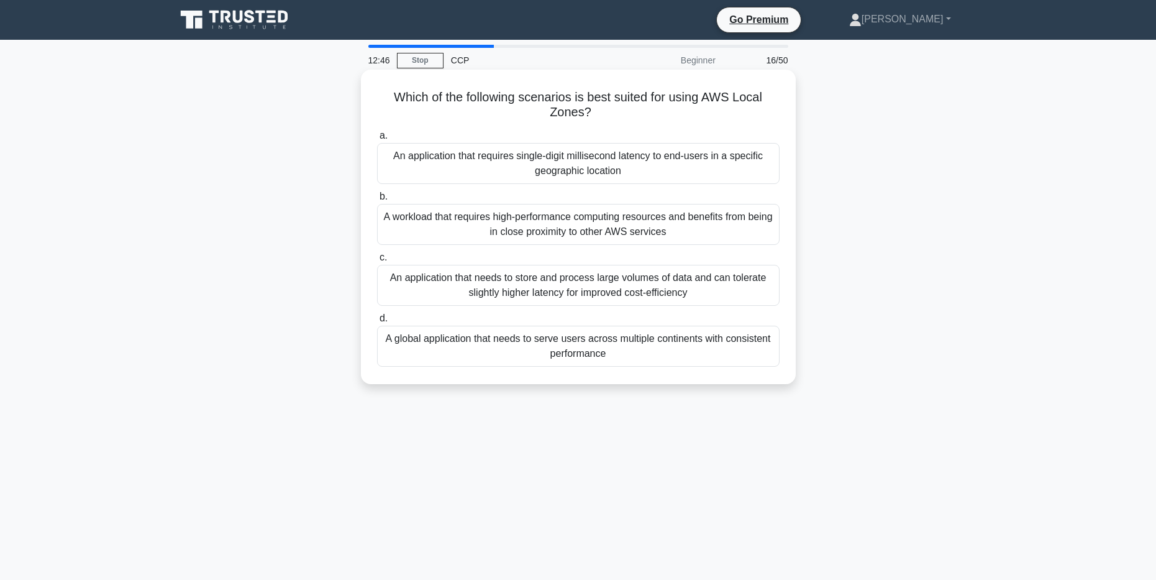
click at [582, 170] on div "An application that requires single-digit millisecond latency to end-users in a…" at bounding box center [578, 163] width 403 height 41
click at [377, 140] on input "a. An application that requires single-digit millisecond latency to end-users i…" at bounding box center [377, 136] width 0 height 8
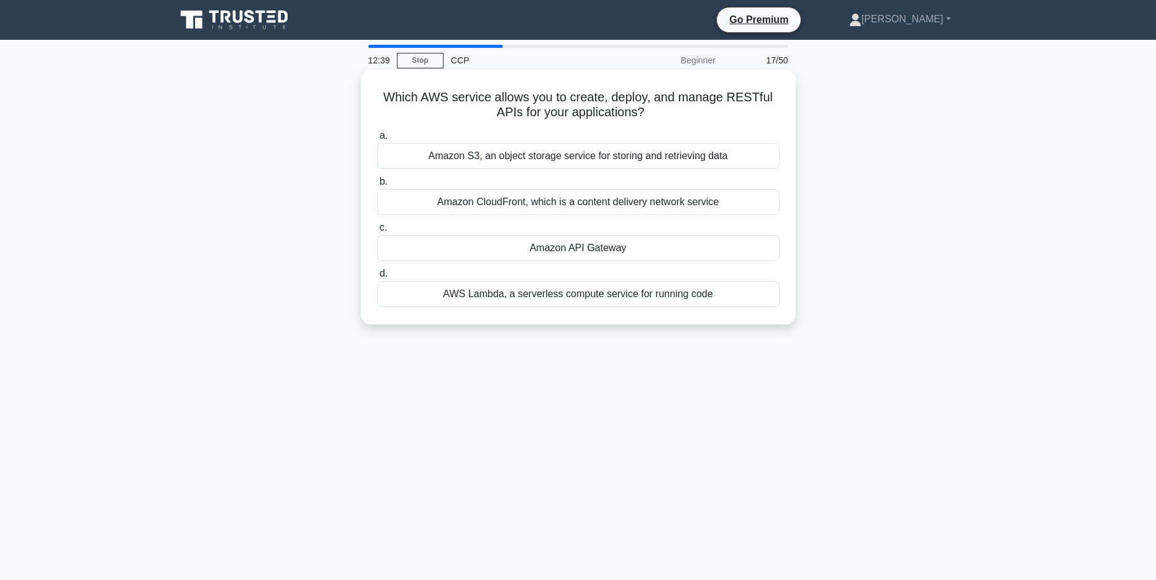
click at [596, 247] on div "Amazon API Gateway" at bounding box center [578, 248] width 403 height 26
click at [377, 232] on input "c. Amazon API Gateway" at bounding box center [377, 228] width 0 height 8
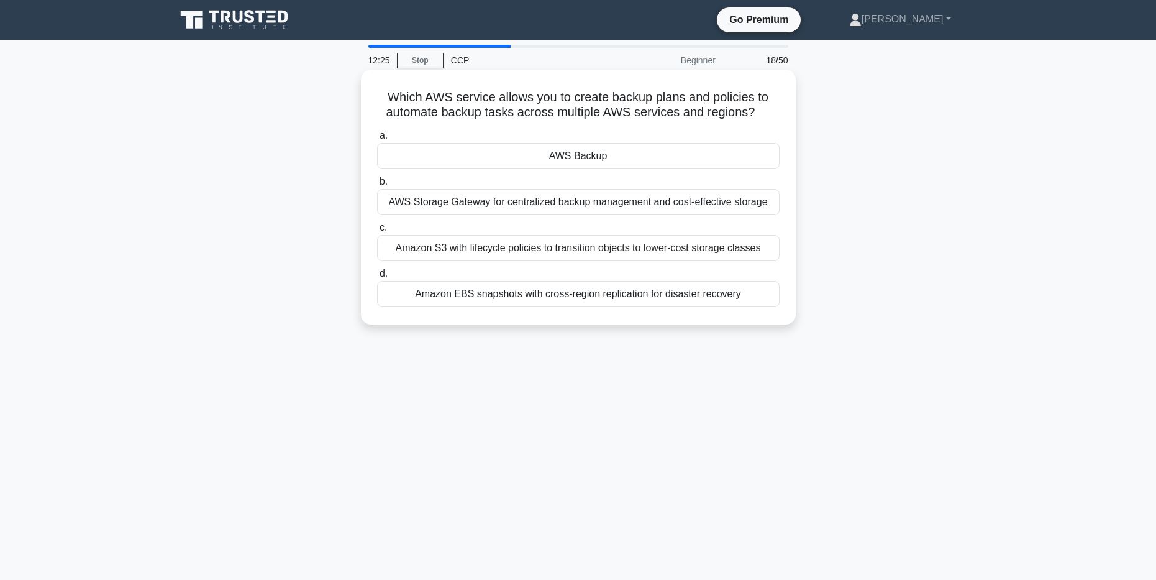
click at [590, 296] on div "Amazon EBS snapshots with cross-region replication for disaster recovery" at bounding box center [578, 294] width 403 height 26
click at [377, 278] on input "d. Amazon EBS snapshots with cross-region replication for disaster recovery" at bounding box center [377, 274] width 0 height 8
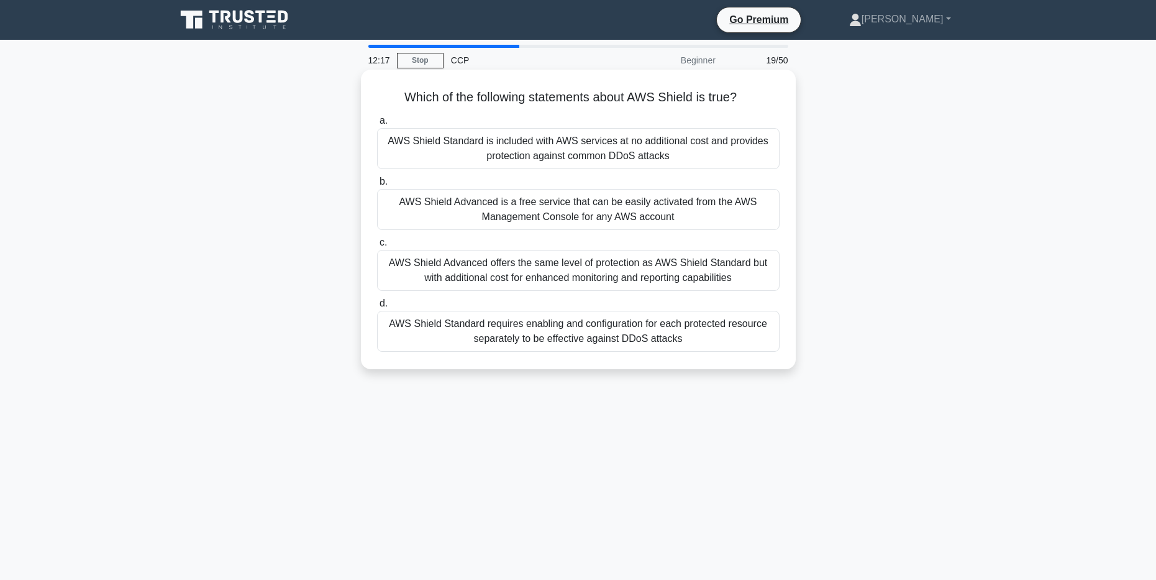
click at [587, 275] on div "AWS Shield Advanced offers the same level of protection as AWS Shield Standard …" at bounding box center [578, 270] width 403 height 41
click at [377, 247] on input "c. AWS Shield Advanced offers the same level of protection as AWS Shield Standa…" at bounding box center [377, 243] width 0 height 8
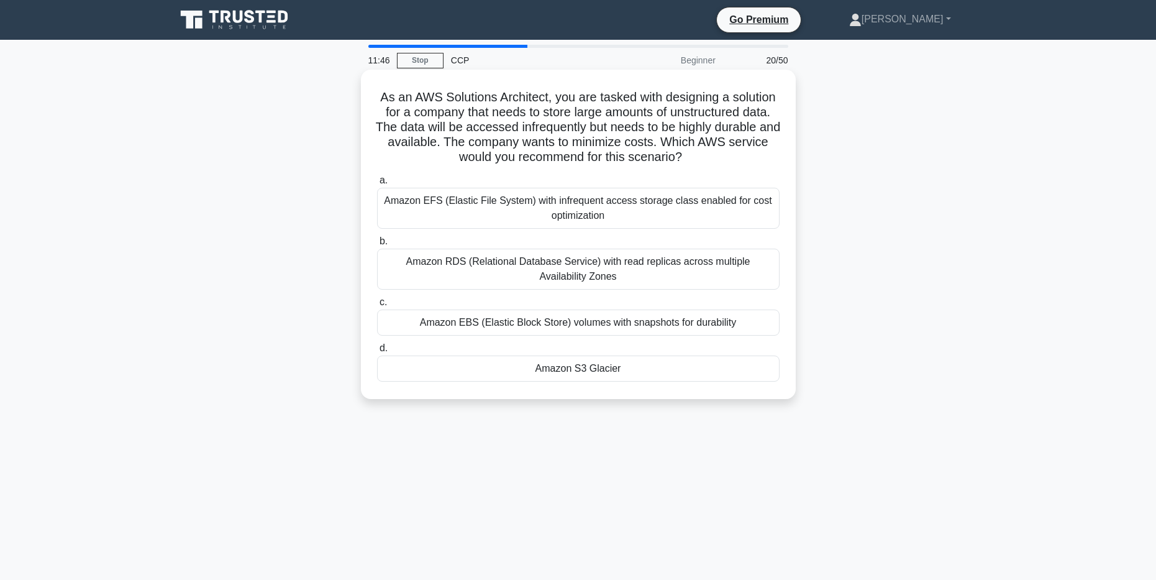
click at [608, 373] on div "Amazon S3 Glacier" at bounding box center [578, 368] width 403 height 26
click at [377, 352] on input "d. Amazon S3 Glacier" at bounding box center [377, 348] width 0 height 8
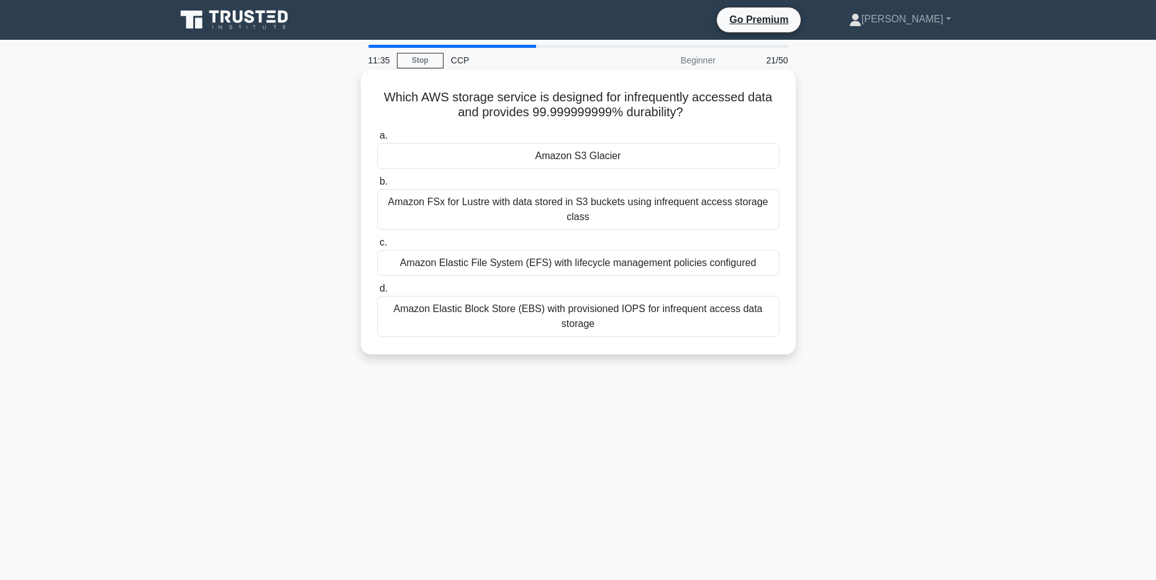
click at [603, 150] on div "Amazon S3 Glacier" at bounding box center [578, 156] width 403 height 26
click at [377, 140] on input "a. Amazon S3 Glacier" at bounding box center [377, 136] width 0 height 8
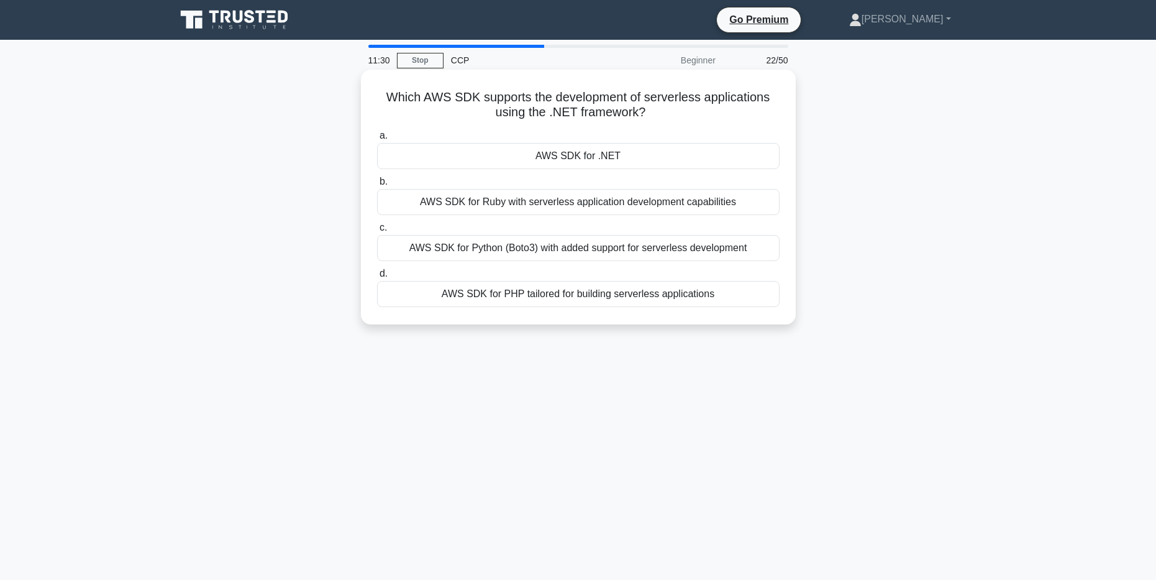
click at [599, 155] on div "AWS SDK for .NET" at bounding box center [578, 156] width 403 height 26
click at [377, 140] on input "a. AWS SDK for .NET" at bounding box center [377, 136] width 0 height 8
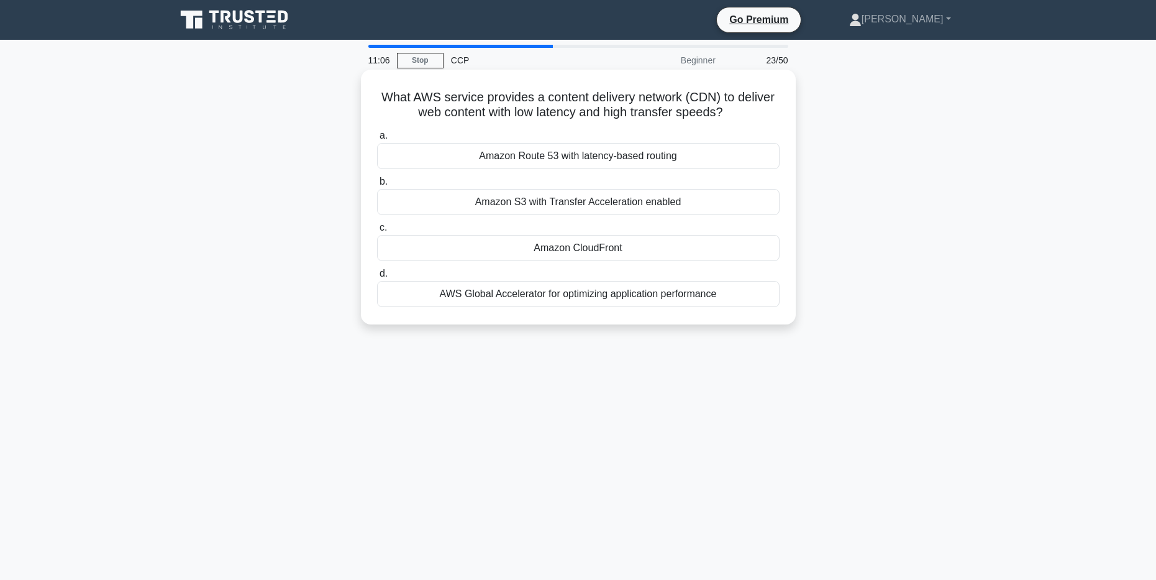
click at [590, 156] on div "Amazon Route 53 with latency-based routing" at bounding box center [578, 156] width 403 height 26
click at [377, 140] on input "a. Amazon Route 53 with latency-based routing" at bounding box center [377, 136] width 0 height 8
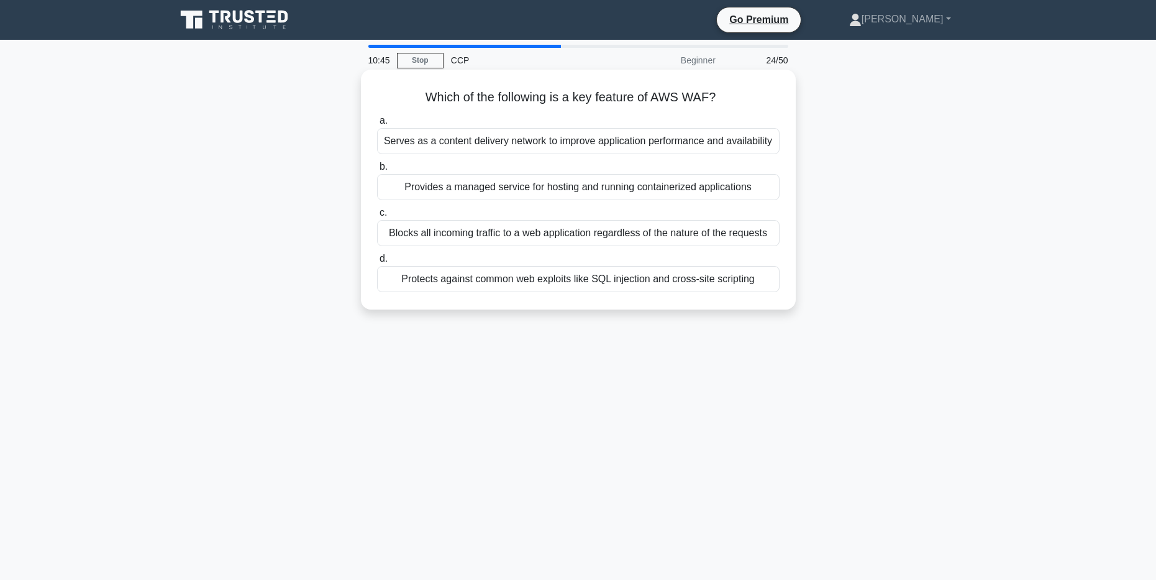
click at [568, 282] on div "Protects against common web exploits like SQL injection and cross-site scripting" at bounding box center [578, 279] width 403 height 26
click at [377, 263] on input "d. Protects against common web exploits like SQL injection and cross-site scrip…" at bounding box center [377, 259] width 0 height 8
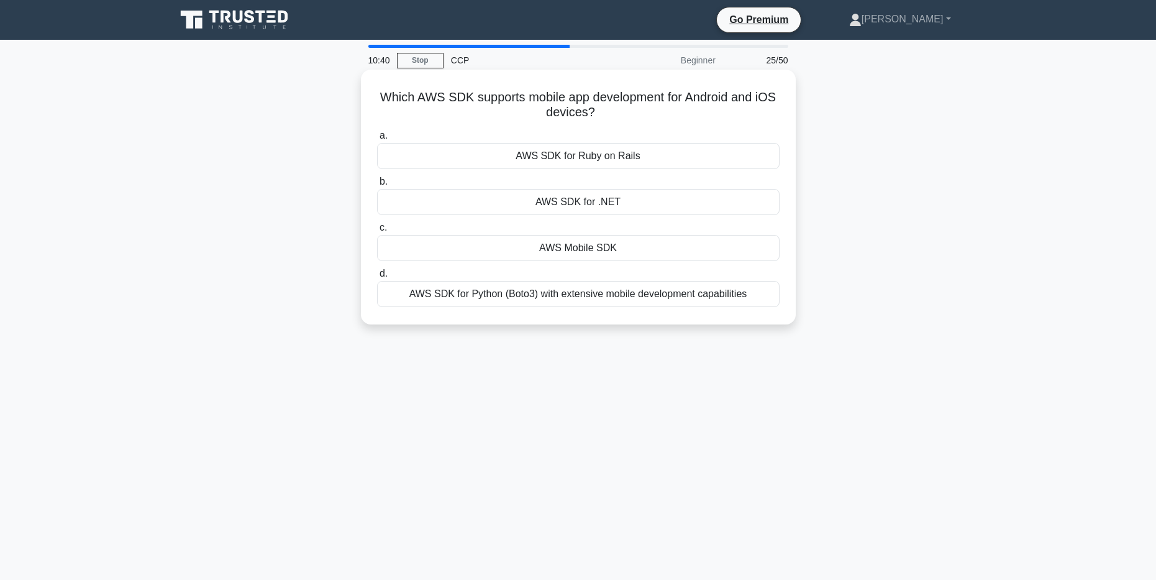
click at [600, 253] on div "AWS Mobile SDK" at bounding box center [578, 248] width 403 height 26
click at [377, 232] on input "c. AWS Mobile SDK" at bounding box center [377, 228] width 0 height 8
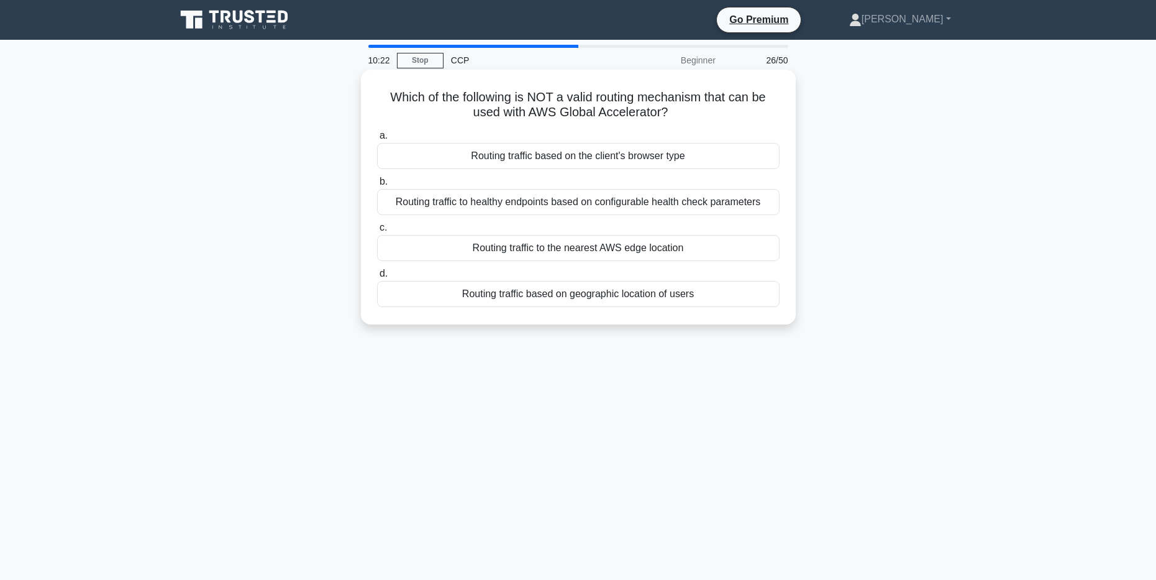
click at [572, 159] on div "Routing traffic based on the client's browser type" at bounding box center [578, 156] width 403 height 26
click at [377, 140] on input "a. Routing traffic based on the client's browser type" at bounding box center [377, 136] width 0 height 8
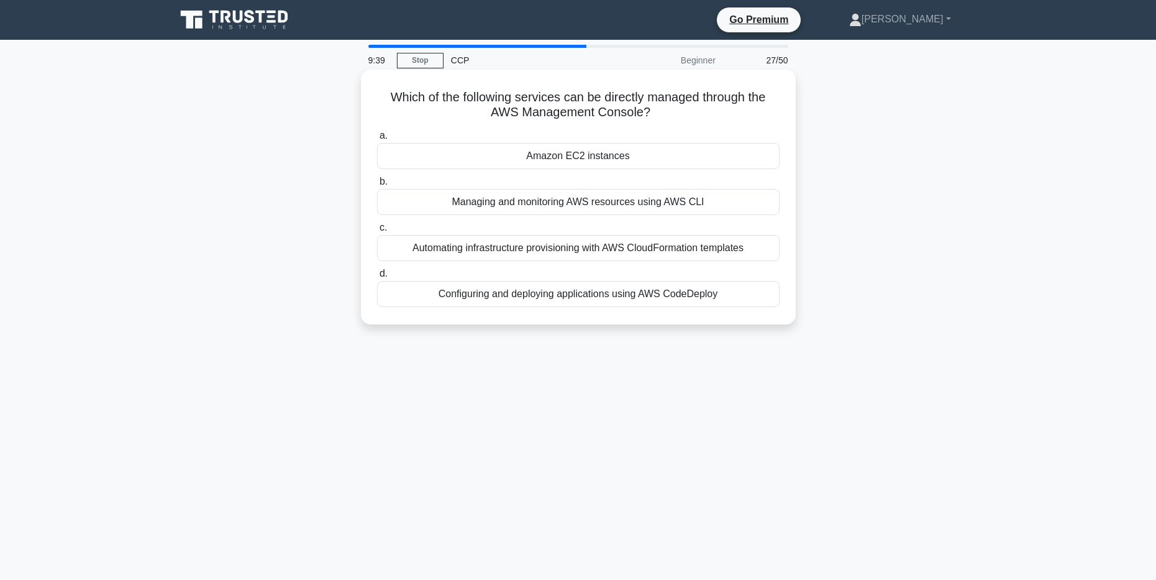
click at [583, 252] on div "Automating infrastructure provisioning with AWS CloudFormation templates" at bounding box center [578, 248] width 403 height 26
click at [377, 232] on input "c. Automating infrastructure provisioning with AWS CloudFormation templates" at bounding box center [377, 228] width 0 height 8
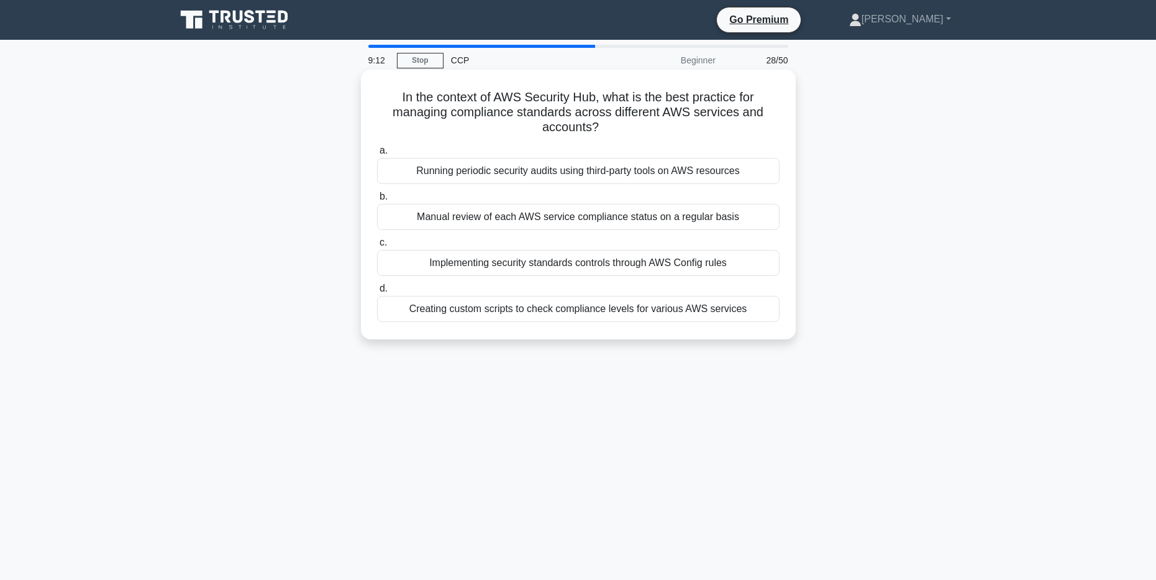
click at [583, 264] on div "Implementing security standards controls through AWS Config rules" at bounding box center [578, 263] width 403 height 26
click at [377, 247] on input "c. Implementing security standards controls through AWS Config rules" at bounding box center [377, 243] width 0 height 8
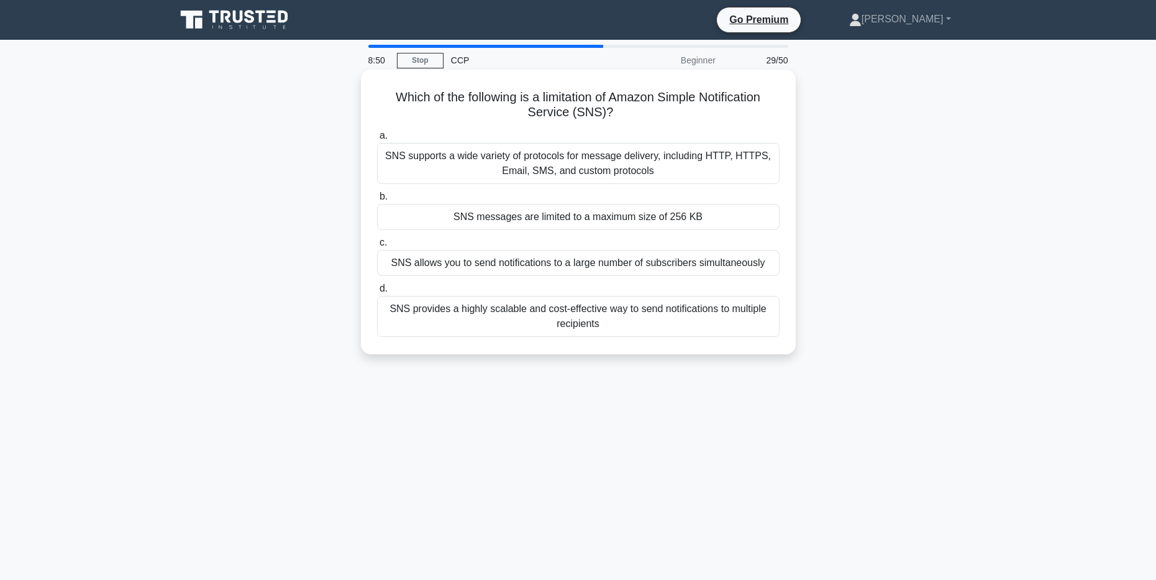
click at [555, 221] on div "SNS messages are limited to a maximum size of 256 KB" at bounding box center [578, 217] width 403 height 26
click at [377, 201] on input "b. SNS messages are limited to a maximum size of 256 KB" at bounding box center [377, 197] width 0 height 8
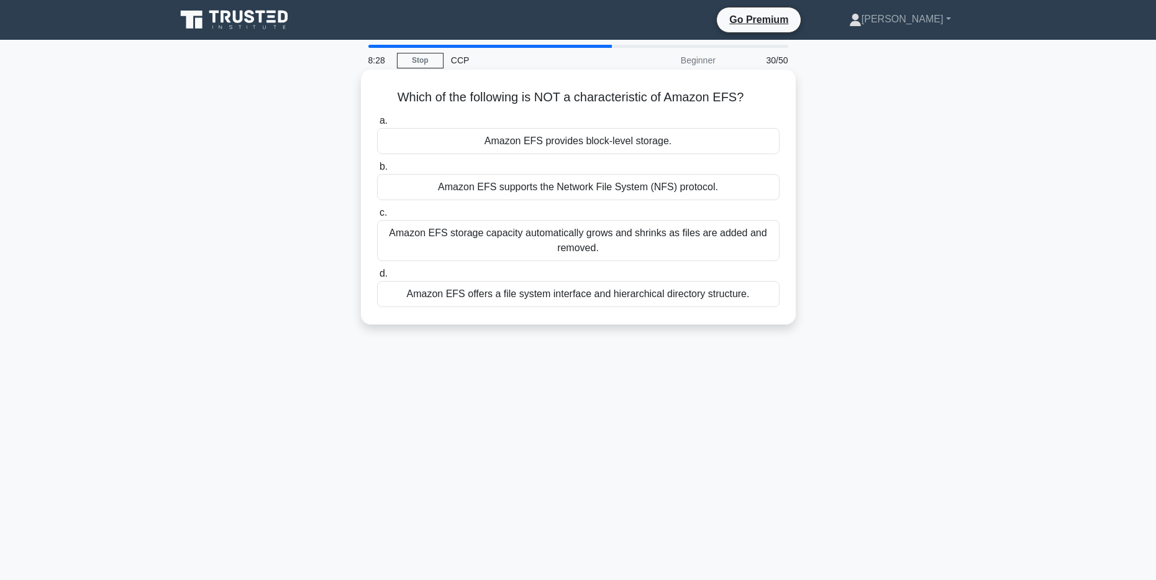
click at [600, 241] on div "Amazon EFS storage capacity automatically grows and shrinks as files are added …" at bounding box center [578, 240] width 403 height 41
click at [377, 217] on input "c. Amazon EFS storage capacity automatically grows and shrinks as files are add…" at bounding box center [377, 213] width 0 height 8
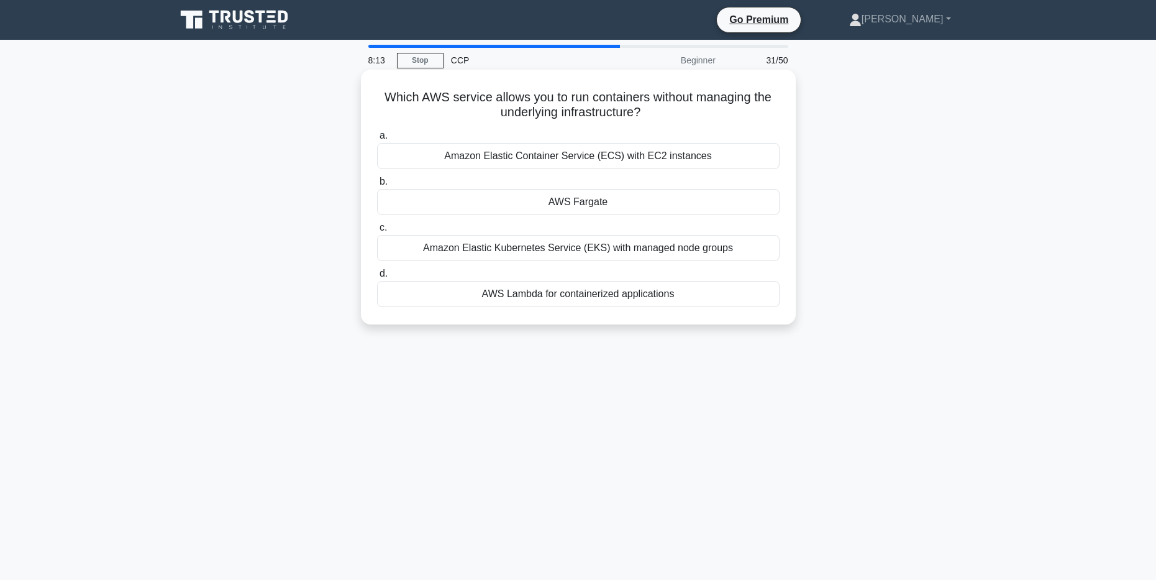
click at [596, 201] on div "AWS Fargate" at bounding box center [578, 202] width 403 height 26
click at [377, 186] on input "b. AWS Fargate" at bounding box center [377, 182] width 0 height 8
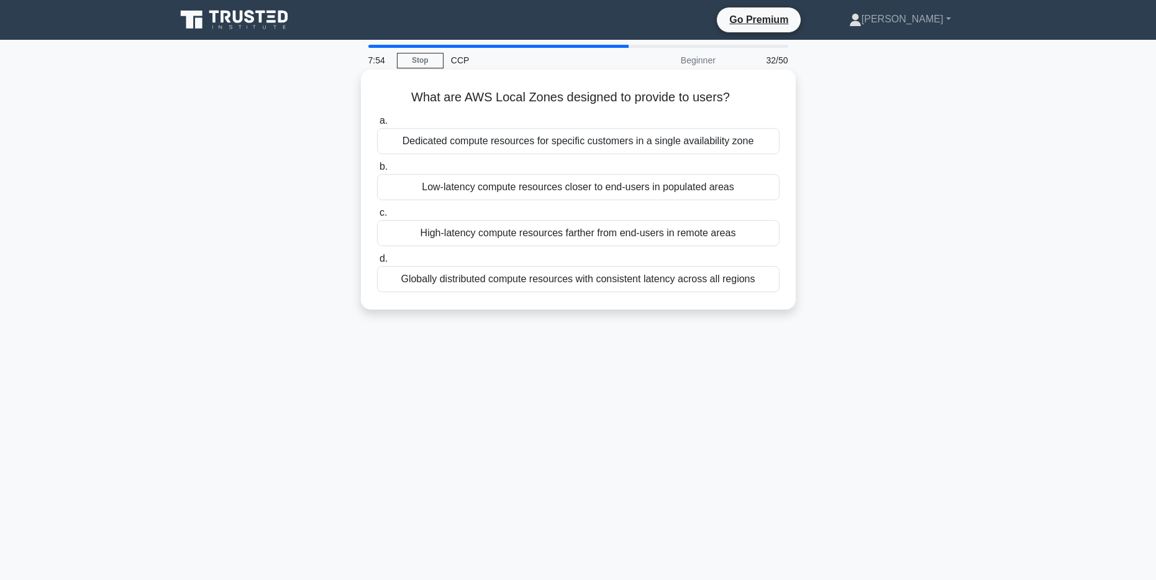
click at [555, 147] on div "Dedicated compute resources for specific customers in a single availability zone" at bounding box center [578, 141] width 403 height 26
click at [377, 125] on input "a. Dedicated compute resources for specific customers in a single availability …" at bounding box center [377, 121] width 0 height 8
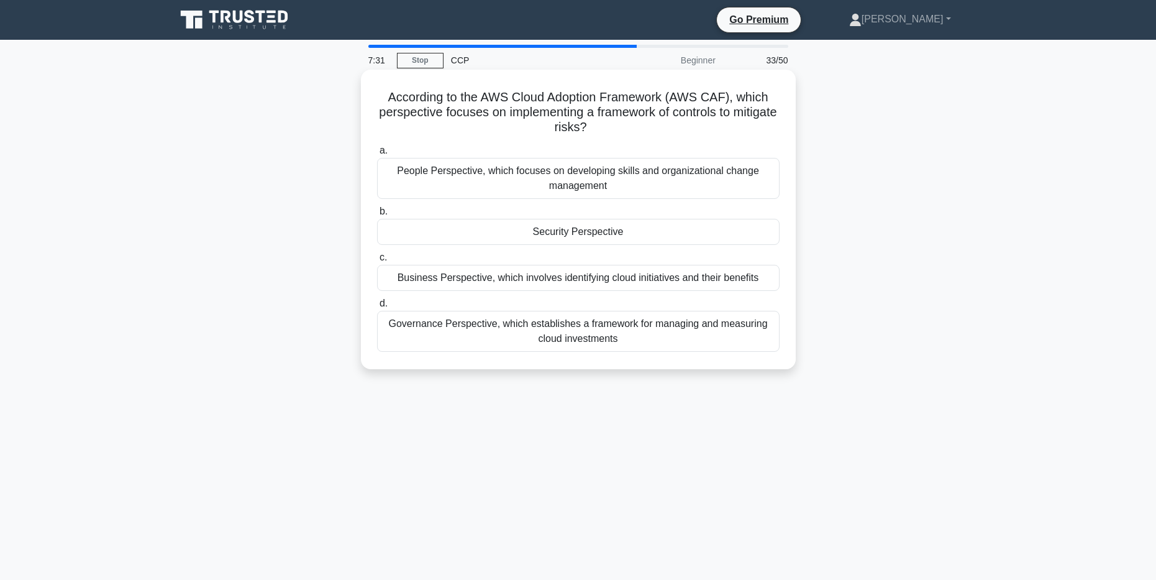
click at [605, 232] on div "Security Perspective" at bounding box center [578, 232] width 403 height 26
click at [377, 216] on input "b. Security Perspective" at bounding box center [377, 212] width 0 height 8
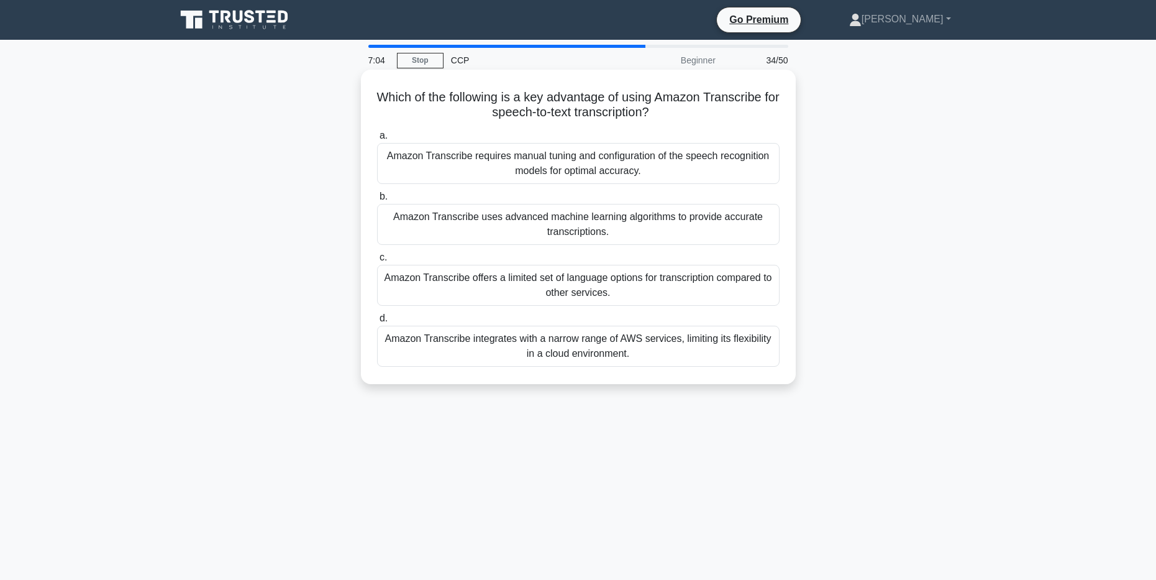
click at [583, 170] on div "Amazon Transcribe requires manual tuning and configuration of the speech recogn…" at bounding box center [578, 163] width 403 height 41
click at [377, 140] on input "a. Amazon Transcribe requires manual tuning and configuration of the speech rec…" at bounding box center [377, 136] width 0 height 8
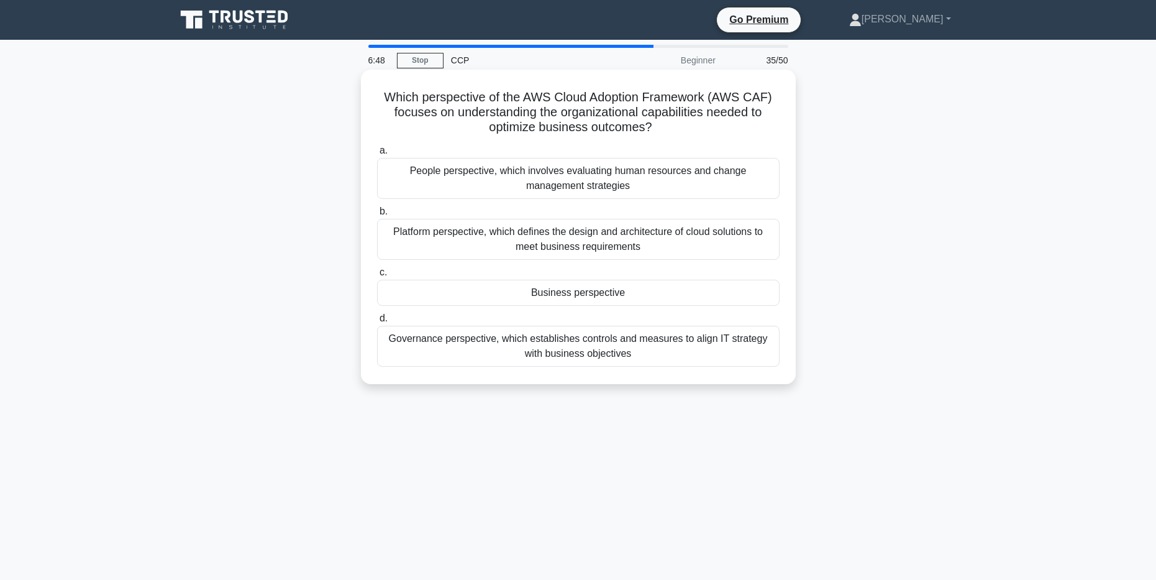
click at [569, 297] on div "Business perspective" at bounding box center [578, 293] width 403 height 26
click at [377, 276] on input "c. Business perspective" at bounding box center [377, 272] width 0 height 8
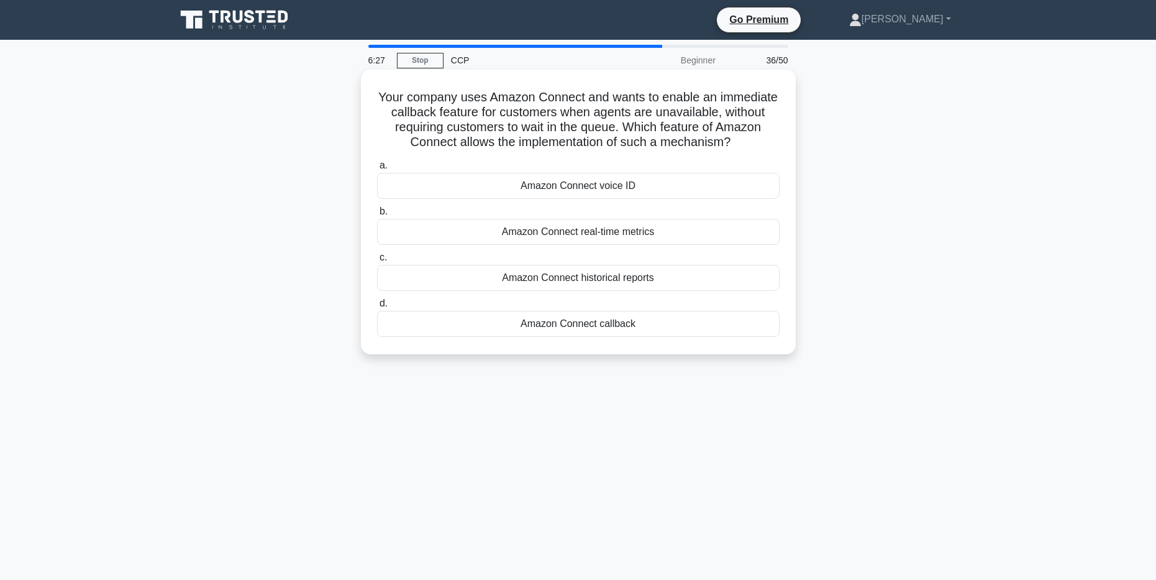
click at [575, 328] on div "Amazon Connect callback" at bounding box center [578, 324] width 403 height 26
click at [377, 308] on input "d. Amazon Connect callback" at bounding box center [377, 303] width 0 height 8
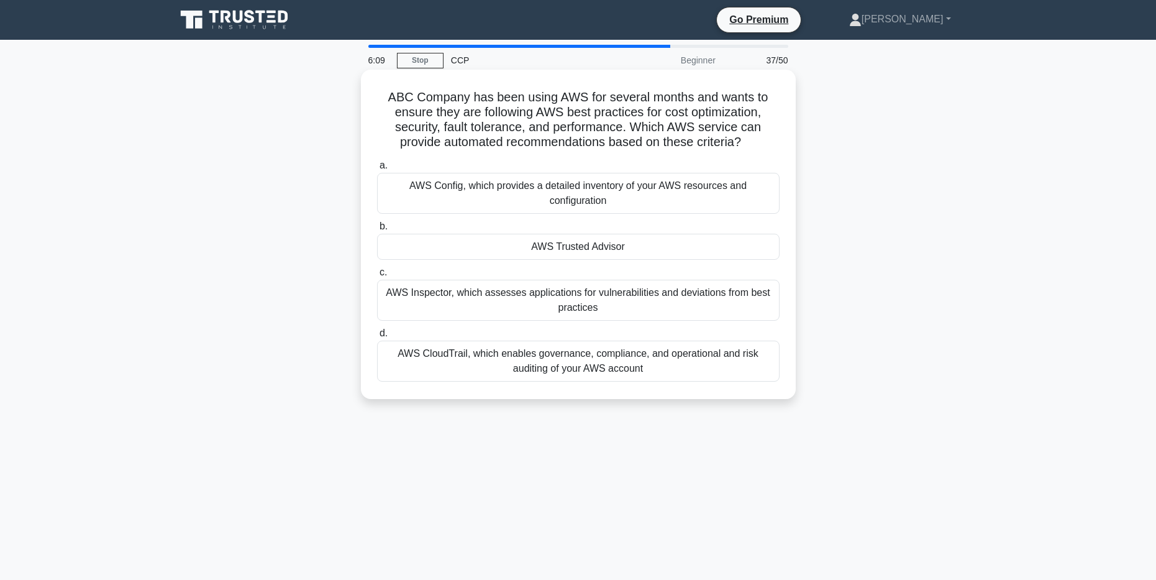
click at [578, 251] on div "AWS Trusted Advisor" at bounding box center [578, 247] width 403 height 26
click at [377, 231] on input "b. AWS Trusted Advisor" at bounding box center [377, 226] width 0 height 8
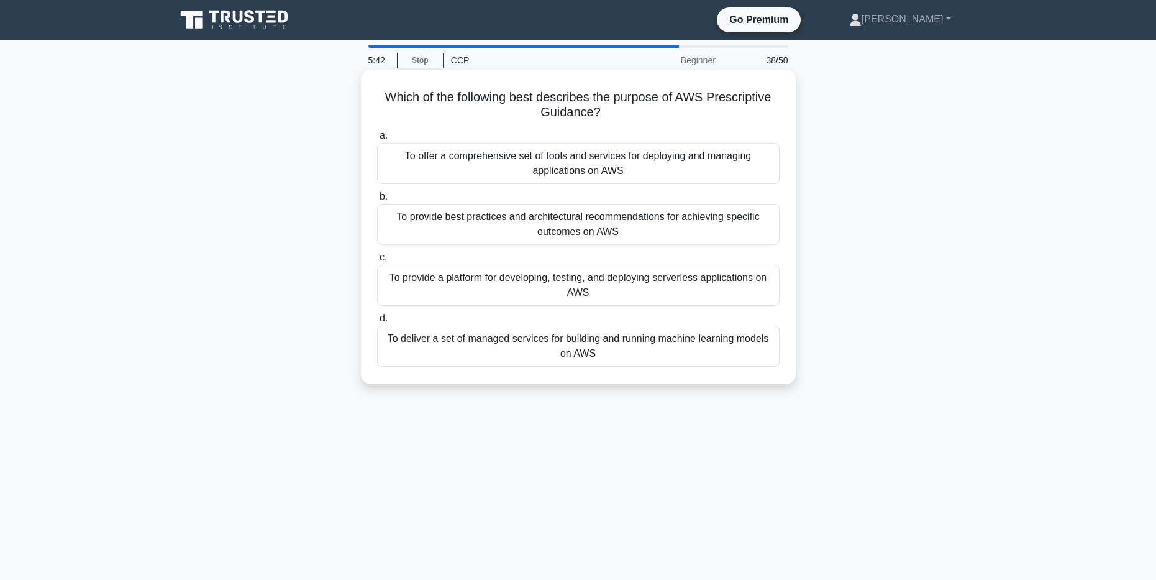
click at [590, 167] on div "To offer a comprehensive set of tools and services for deploying and managing a…" at bounding box center [578, 163] width 403 height 41
click at [377, 140] on input "a. To offer a comprehensive set of tools and services for deploying and managin…" at bounding box center [377, 136] width 0 height 8
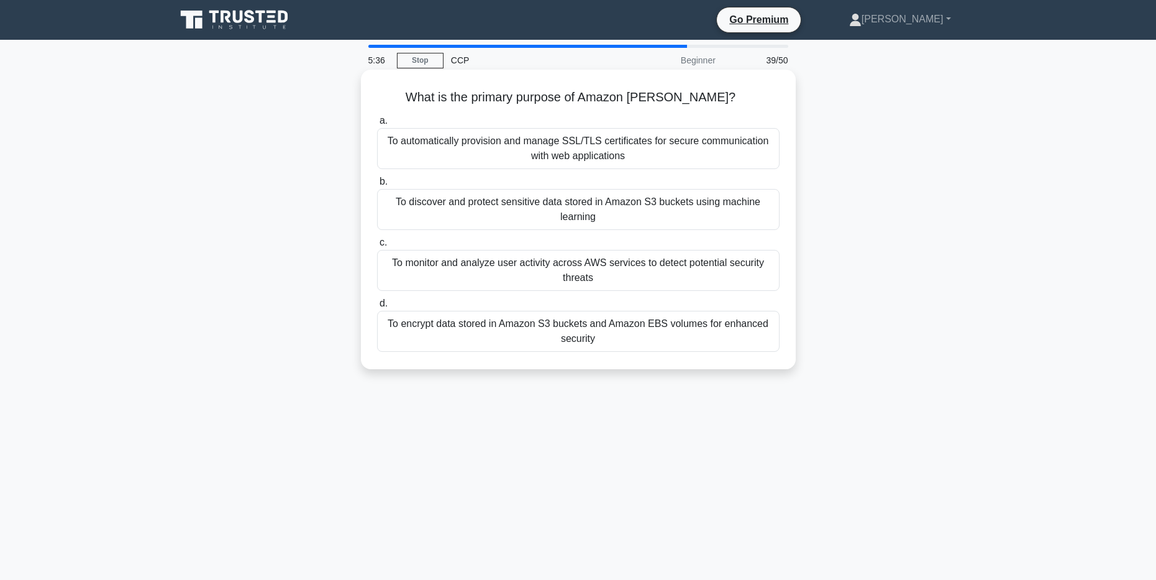
click at [582, 205] on div "To discover and protect sensitive data stored in Amazon S3 buckets using machin…" at bounding box center [578, 209] width 403 height 41
click at [377, 186] on input "b. To discover and protect sensitive data stored in Amazon S3 buckets using mac…" at bounding box center [377, 182] width 0 height 8
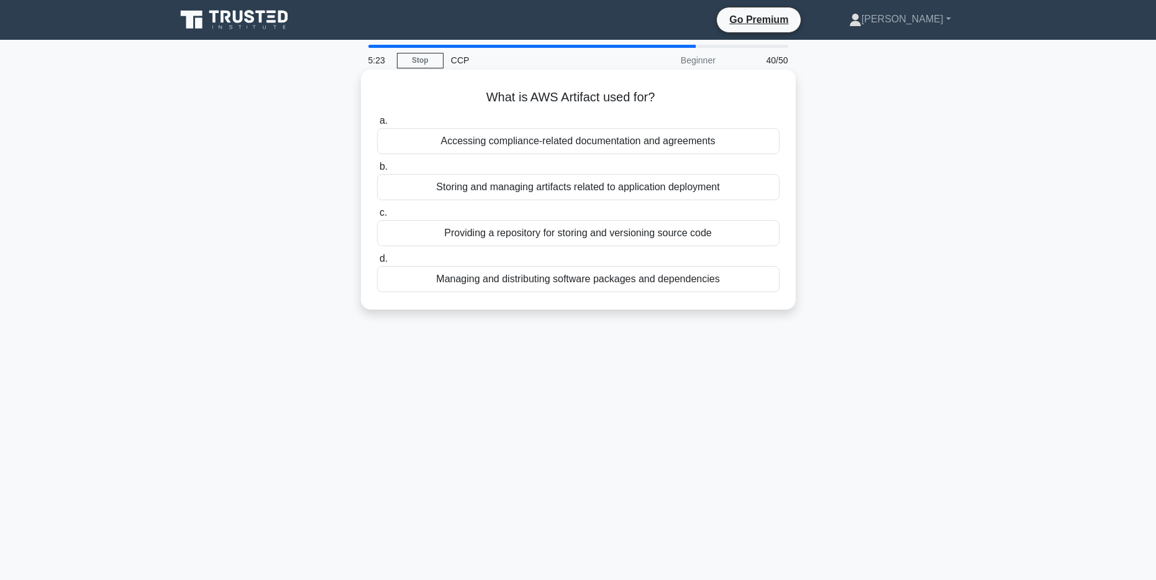
click at [564, 283] on div "Managing and distributing software packages and dependencies" at bounding box center [578, 279] width 403 height 26
click at [377, 263] on input "d. Managing and distributing software packages and dependencies" at bounding box center [377, 259] width 0 height 8
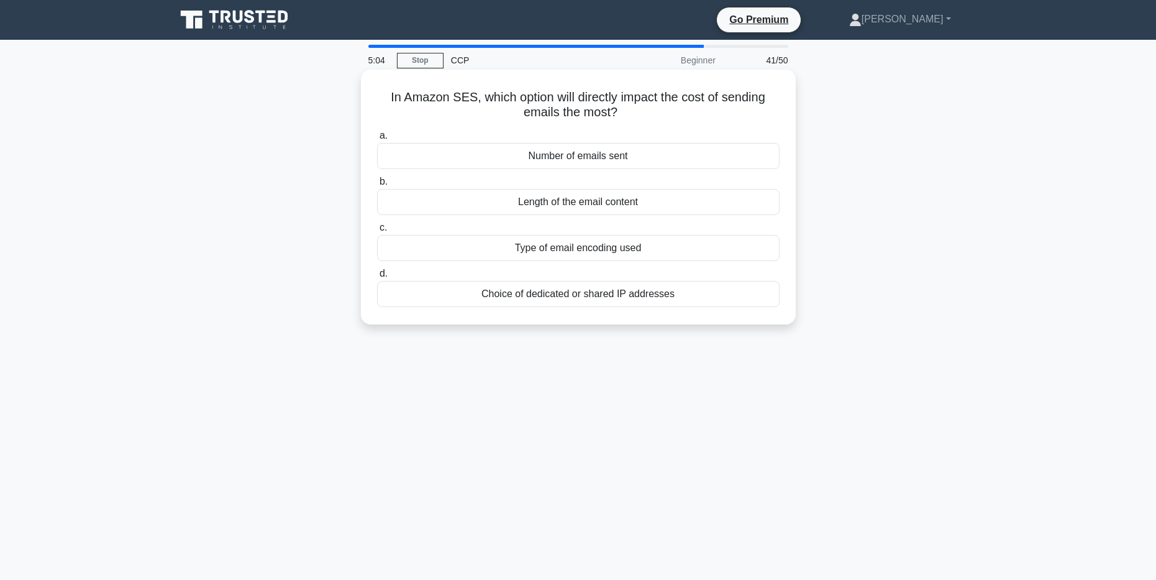
click at [593, 158] on div "Number of emails sent" at bounding box center [578, 156] width 403 height 26
click at [377, 140] on input "a. Number of emails sent" at bounding box center [377, 136] width 0 height 8
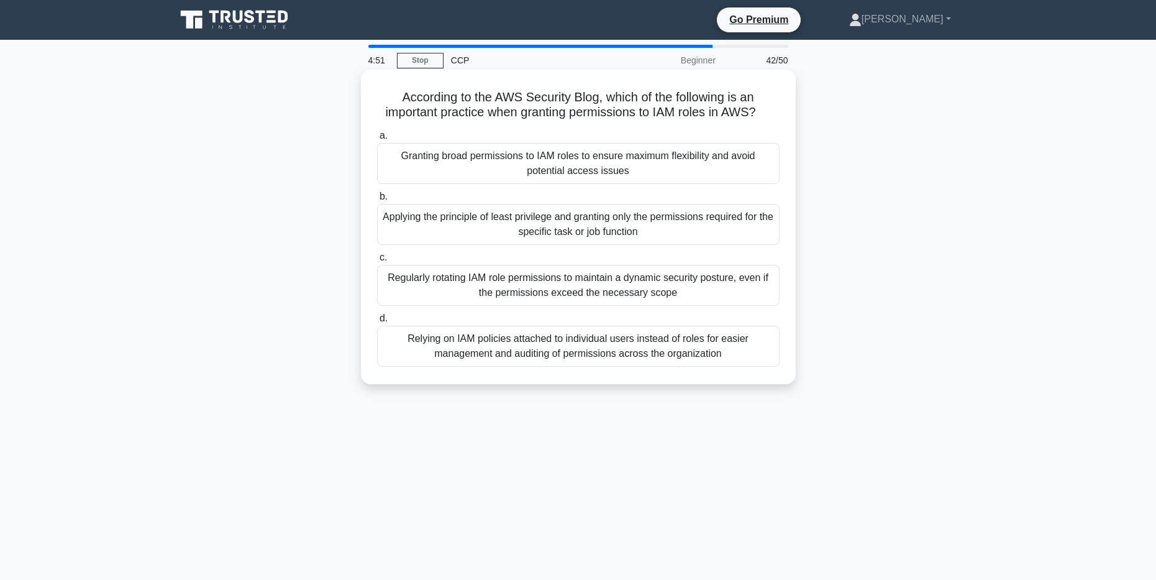
click at [595, 227] on div "Applying the principle of least privilege and granting only the permissions req…" at bounding box center [578, 224] width 403 height 41
click at [377, 201] on input "b. Applying the principle of least privilege and granting only the permissions …" at bounding box center [377, 197] width 0 height 8
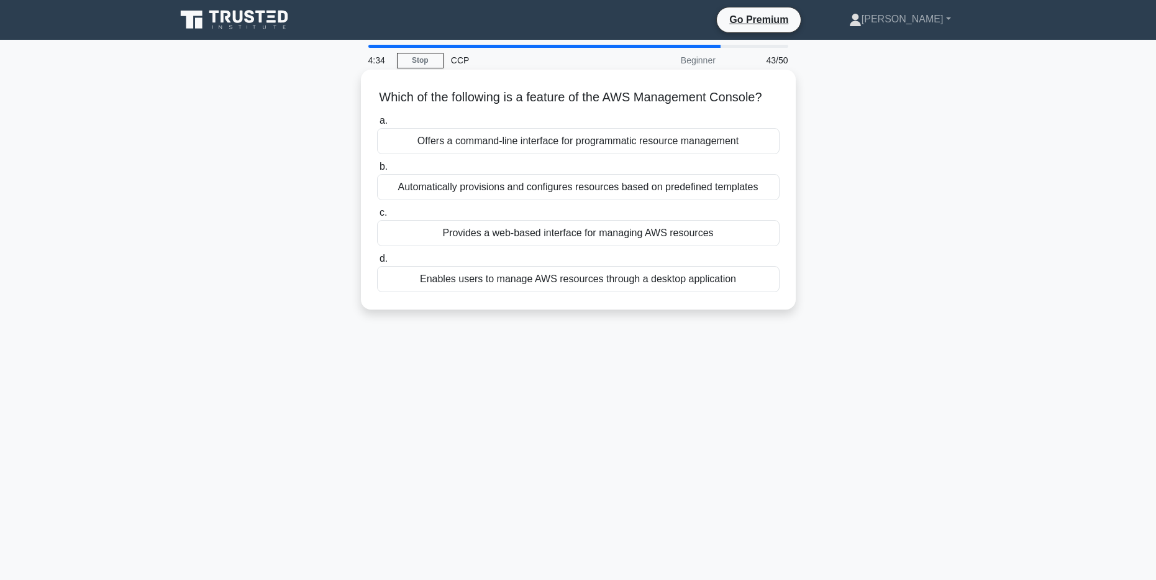
click at [610, 246] on div "Provides a web-based interface for managing AWS resources" at bounding box center [578, 233] width 403 height 26
click at [377, 217] on input "c. Provides a web-based interface for managing AWS resources" at bounding box center [377, 213] width 0 height 8
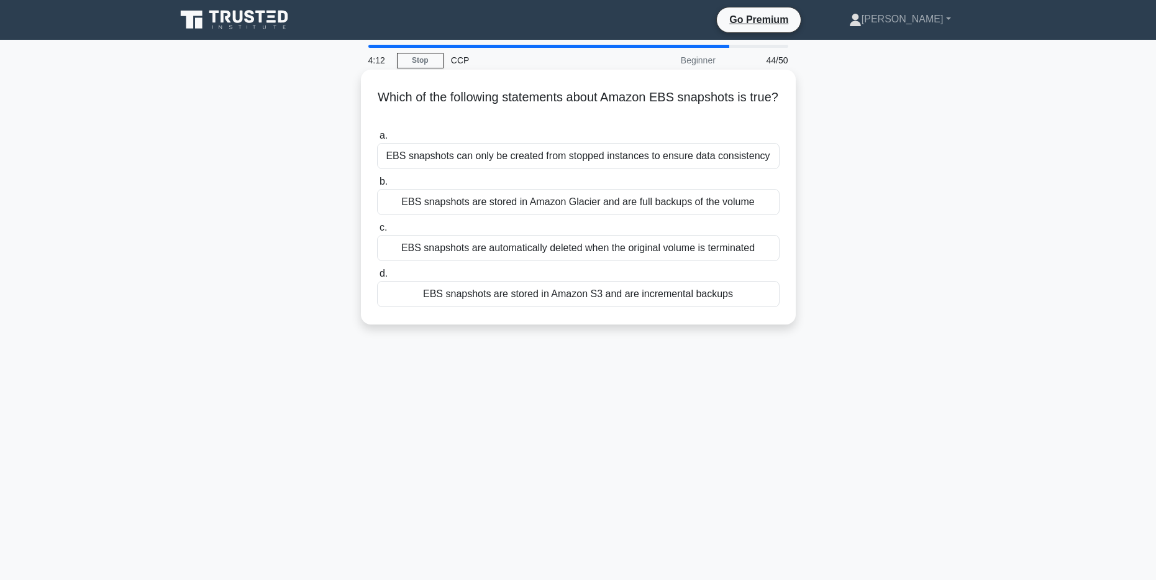
click at [606, 157] on div "EBS snapshots can only be created from stopped instances to ensure data consist…" at bounding box center [578, 156] width 403 height 26
click at [377, 140] on input "a. EBS snapshots can only be created from stopped instances to ensure data cons…" at bounding box center [377, 136] width 0 height 8
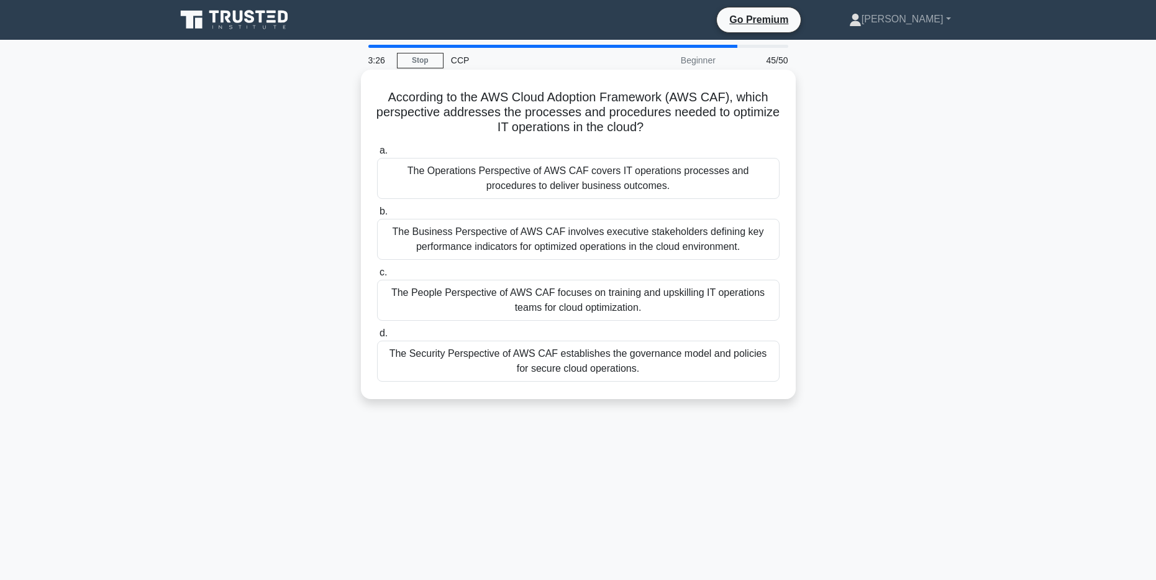
click at [582, 306] on div "The People Perspective of AWS CAF focuses on training and upskilling IT operati…" at bounding box center [578, 300] width 403 height 41
click at [377, 276] on input "c. The People Perspective of AWS CAF focuses on training and upskilling IT oper…" at bounding box center [377, 272] width 0 height 8
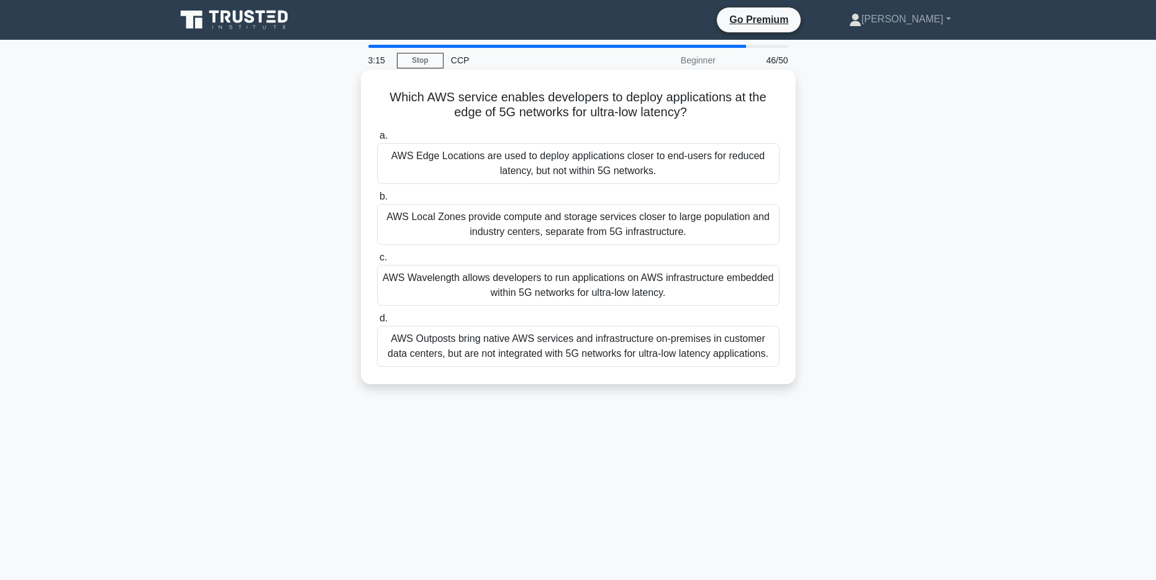
click at [579, 347] on div "AWS Outposts bring native AWS services and infrastructure on-premises in custom…" at bounding box center [578, 346] width 403 height 41
click at [377, 322] on input "d. AWS Outposts bring native AWS services and infrastructure on-premises in cus…" at bounding box center [377, 318] width 0 height 8
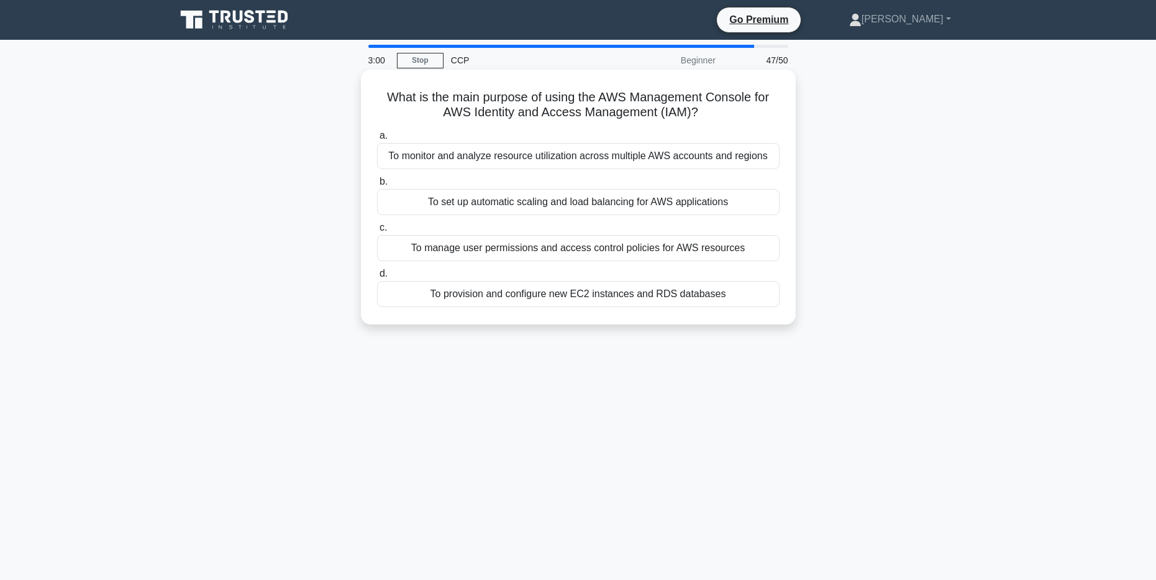
click at [585, 252] on div "To manage user permissions and access control policies for AWS resources" at bounding box center [578, 248] width 403 height 26
click at [377, 232] on input "c. To manage user permissions and access control policies for AWS resources" at bounding box center [377, 228] width 0 height 8
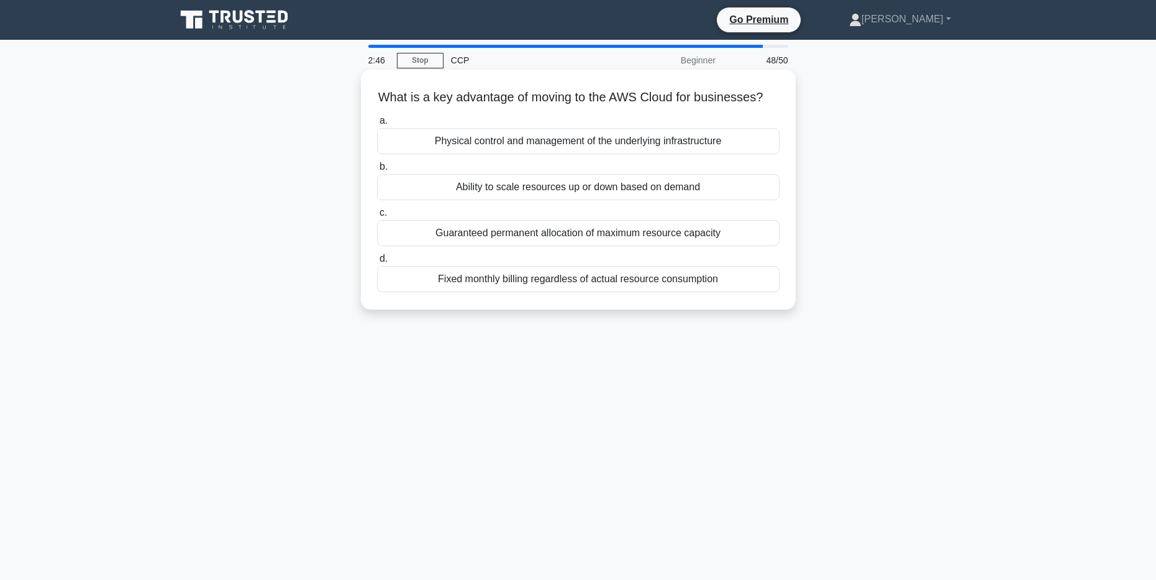
click at [580, 200] on div "Ability to scale resources up or down based on demand" at bounding box center [578, 187] width 403 height 26
click at [377, 171] on input "b. Ability to scale resources up or down based on demand" at bounding box center [377, 167] width 0 height 8
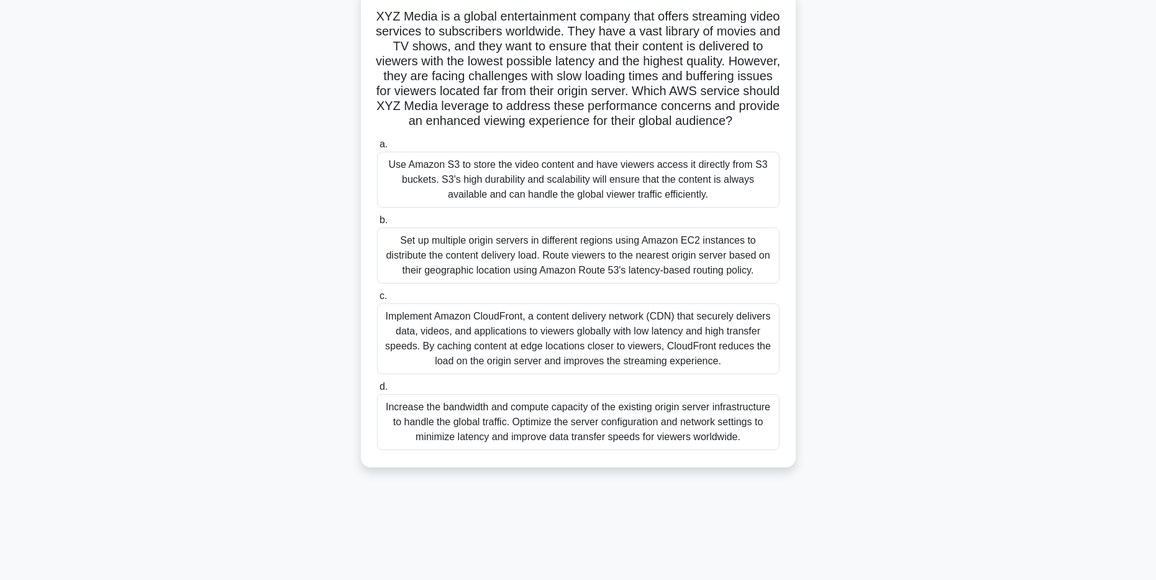
scroll to position [91, 0]
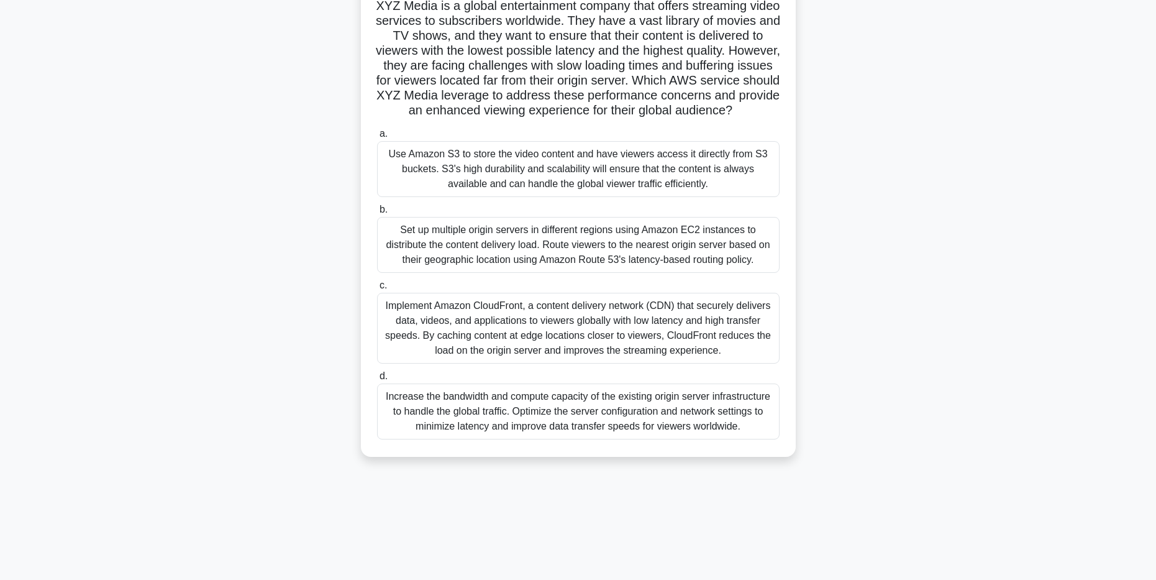
click at [565, 352] on div "Implement Amazon CloudFront, a content delivery network (CDN) that securely del…" at bounding box center [578, 328] width 403 height 71
click at [377, 290] on input "c. Implement Amazon CloudFront, a content delivery network (CDN) that securely …" at bounding box center [377, 285] width 0 height 8
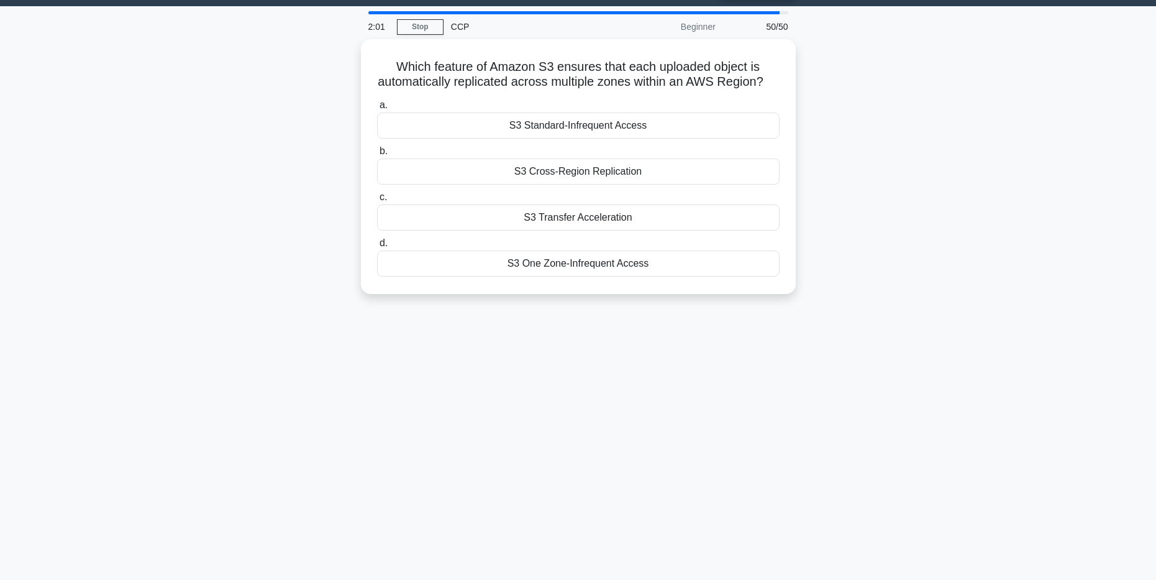
scroll to position [0, 0]
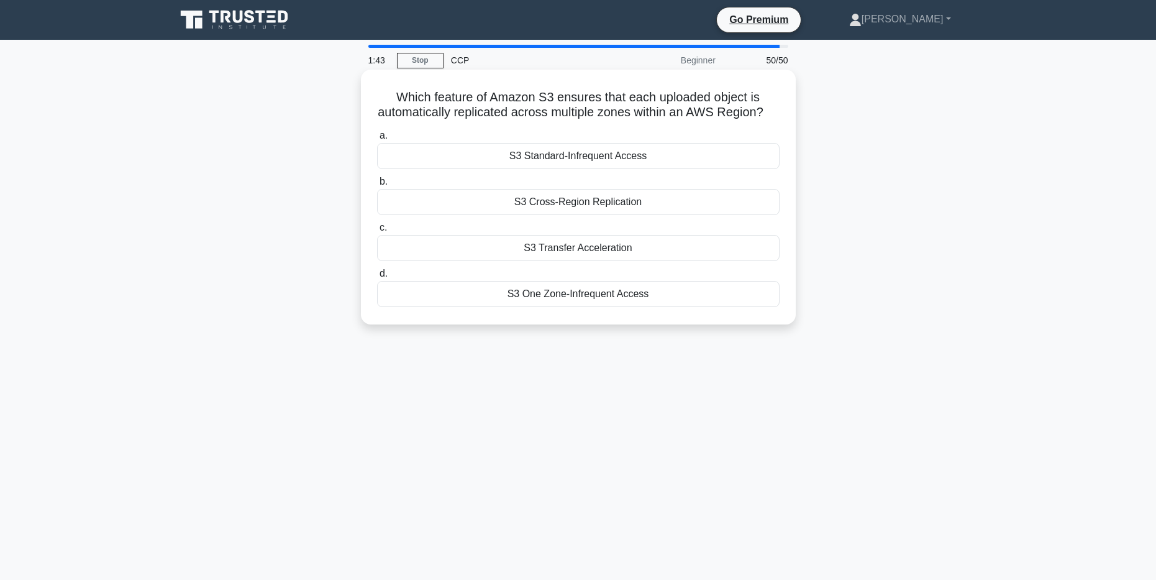
click at [590, 215] on div "S3 Cross-Region Replication" at bounding box center [578, 202] width 403 height 26
click at [377, 186] on input "b. S3 Cross-Region Replication" at bounding box center [377, 182] width 0 height 8
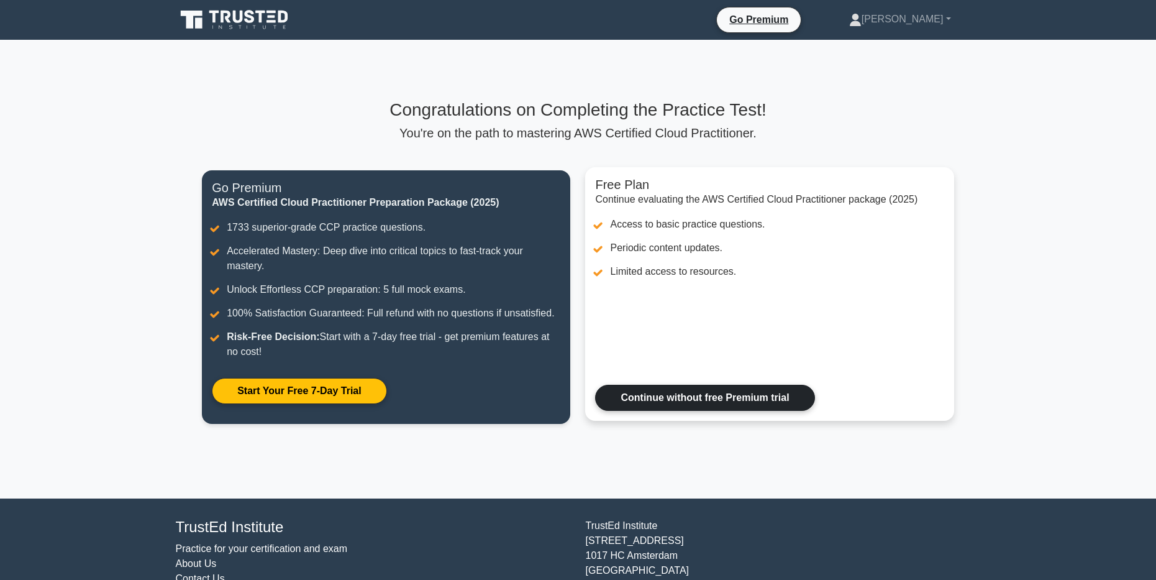
click at [701, 396] on link "Continue without free Premium trial" at bounding box center [704, 398] width 219 height 26
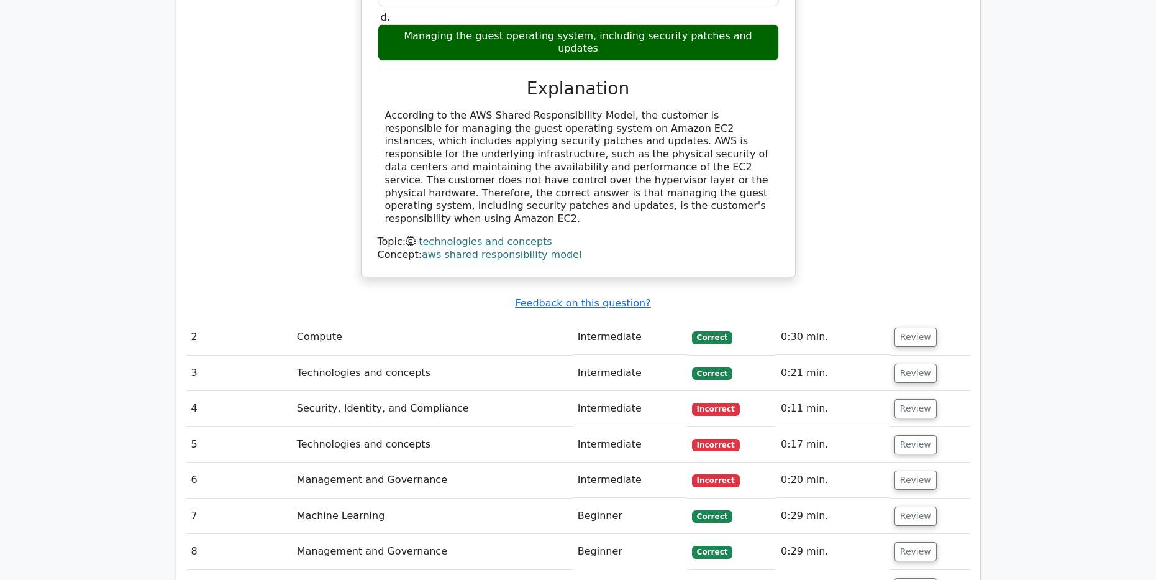
scroll to position [1429, 0]
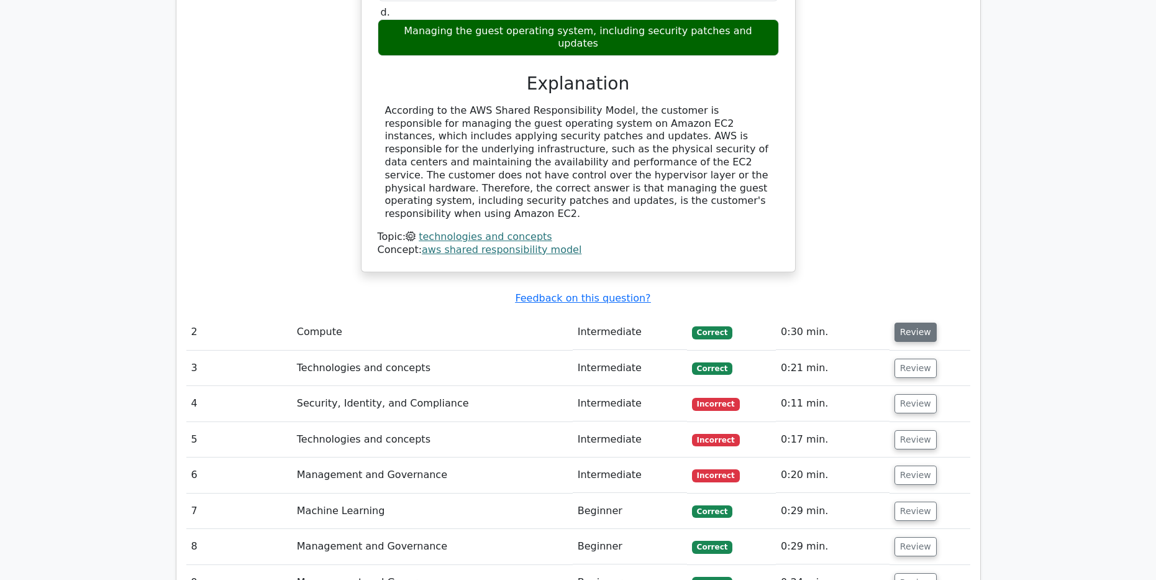
click at [904, 322] on button "Review" at bounding box center [916, 331] width 42 height 19
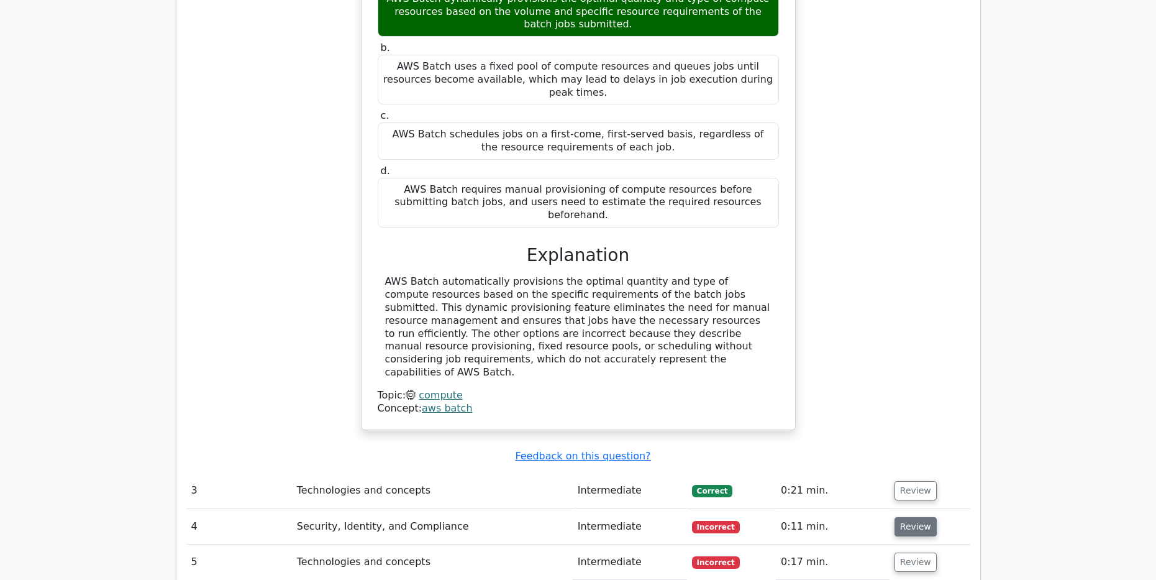
scroll to position [1864, 0]
click at [911, 480] on button "Review" at bounding box center [916, 489] width 42 height 19
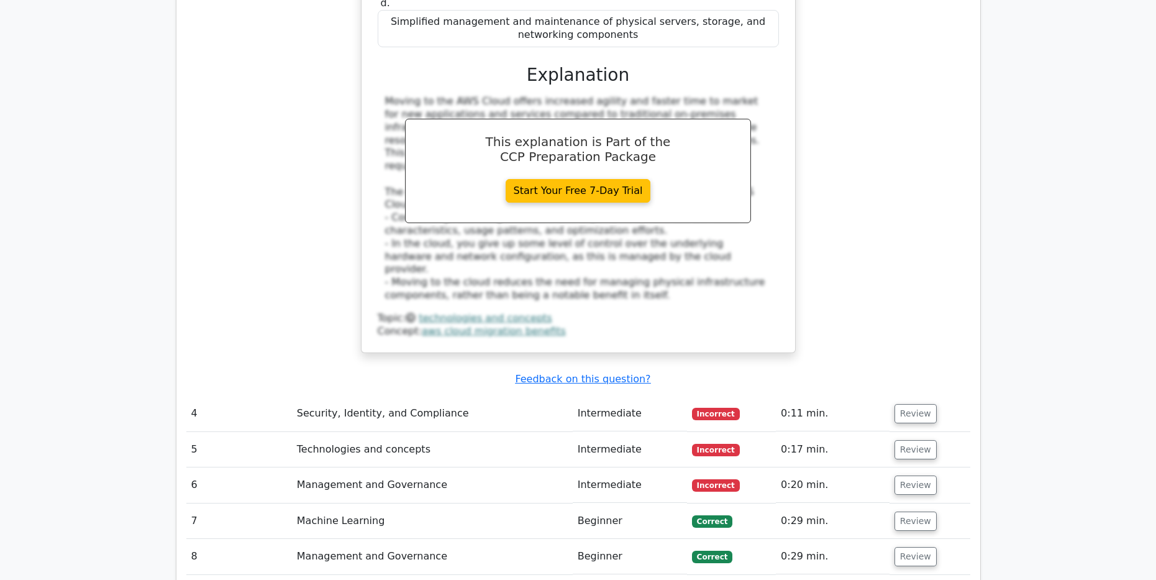
scroll to position [2672, 0]
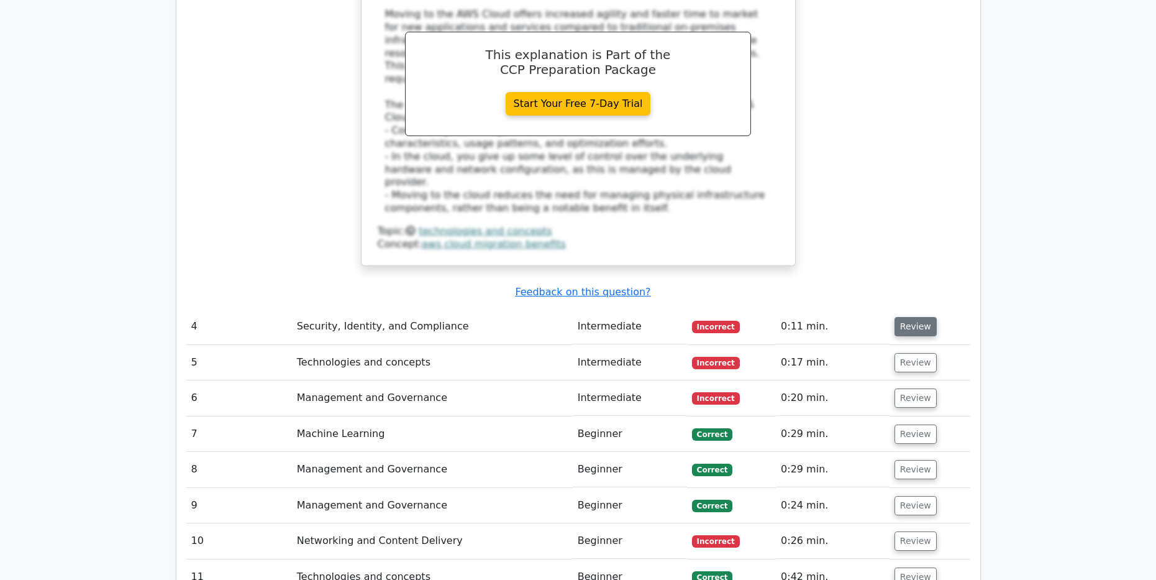
click at [898, 317] on button "Review" at bounding box center [916, 326] width 42 height 19
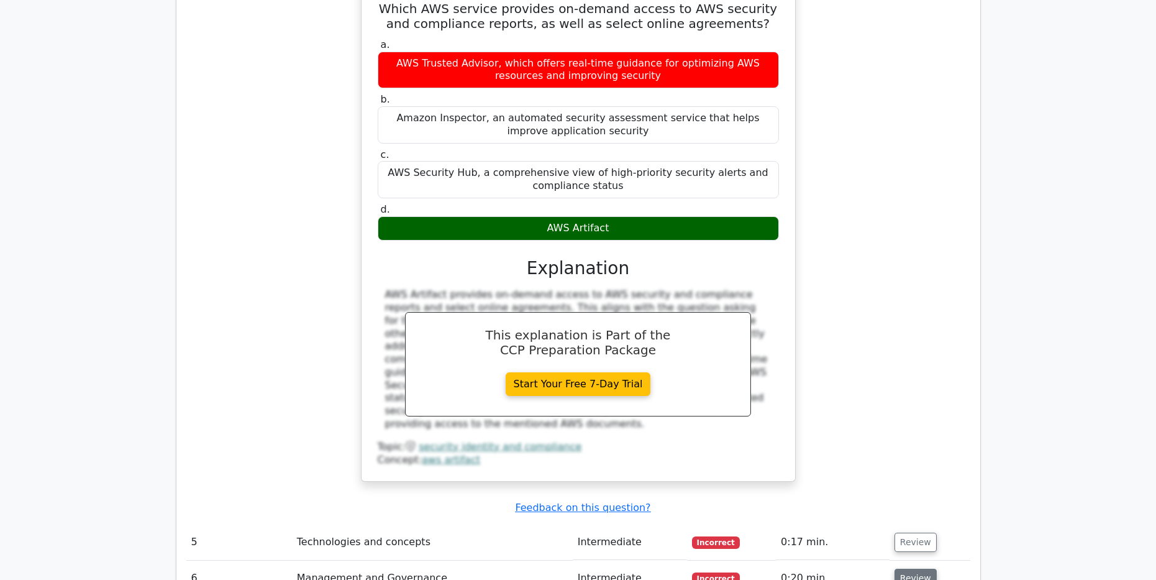
scroll to position [3107, 0]
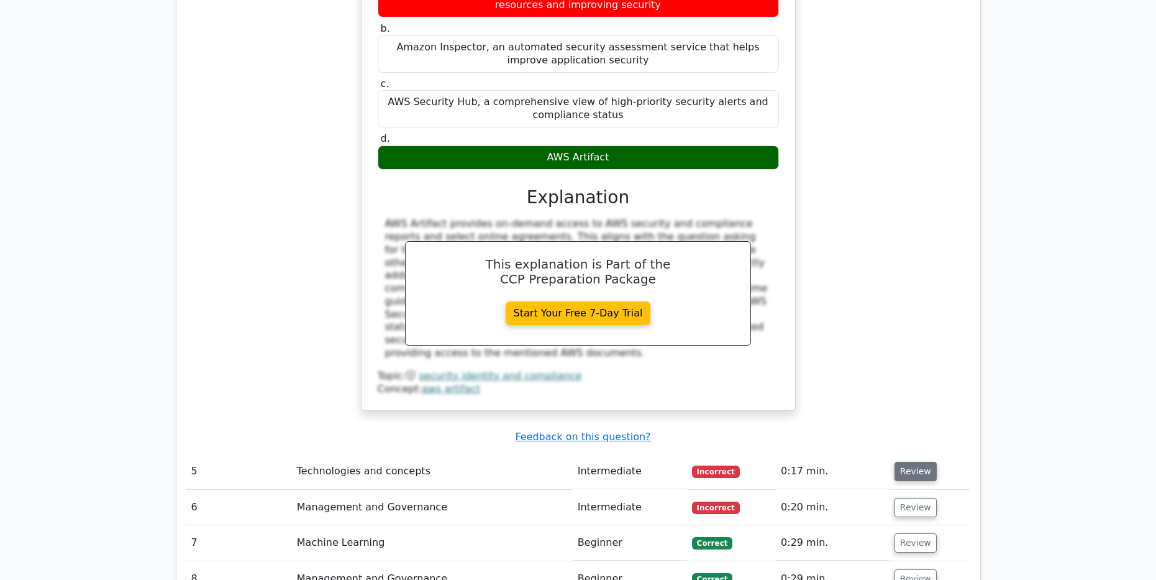
click at [910, 462] on button "Review" at bounding box center [916, 471] width 42 height 19
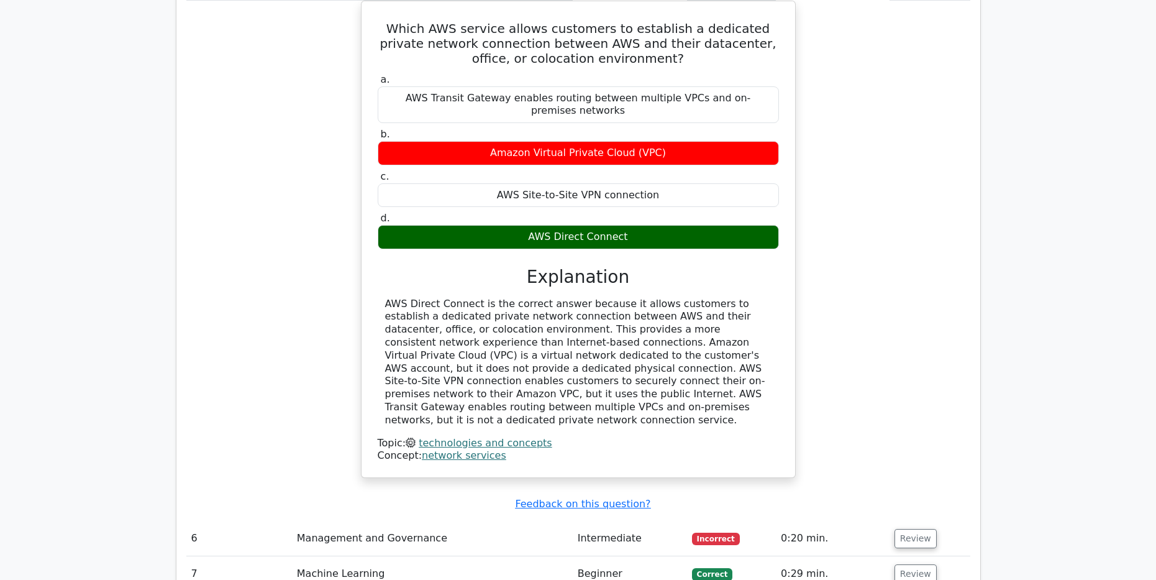
scroll to position [3604, 0]
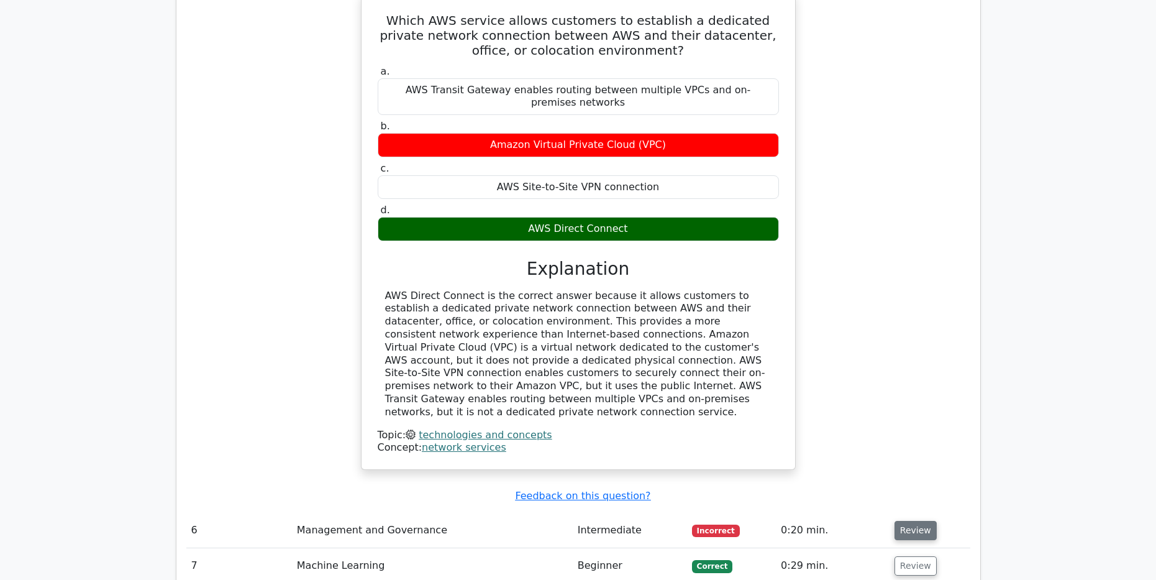
click at [905, 521] on button "Review" at bounding box center [916, 530] width 42 height 19
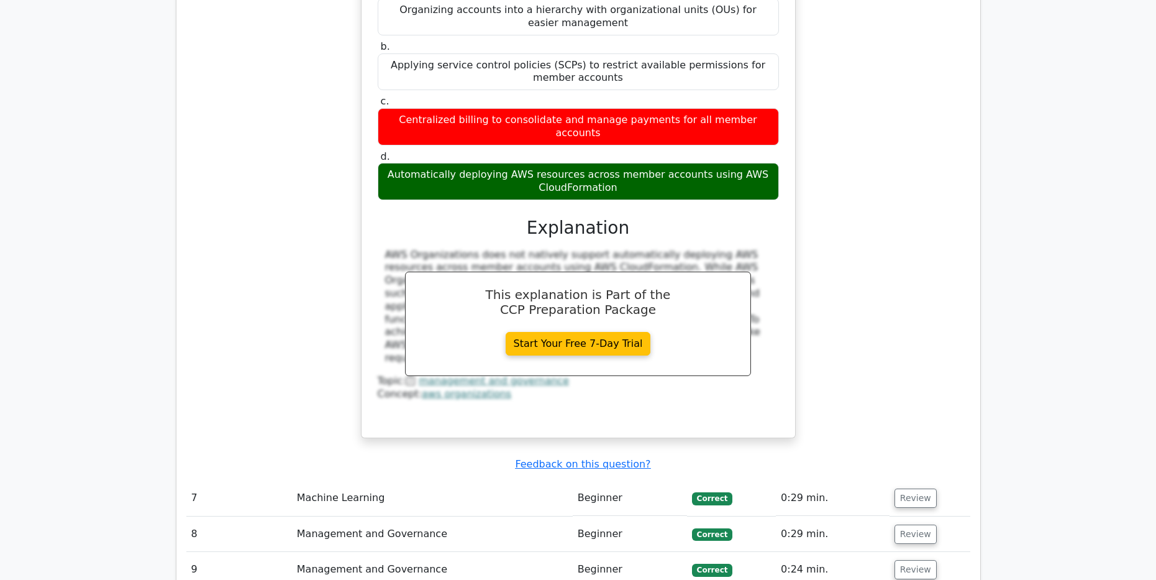
scroll to position [4225, 0]
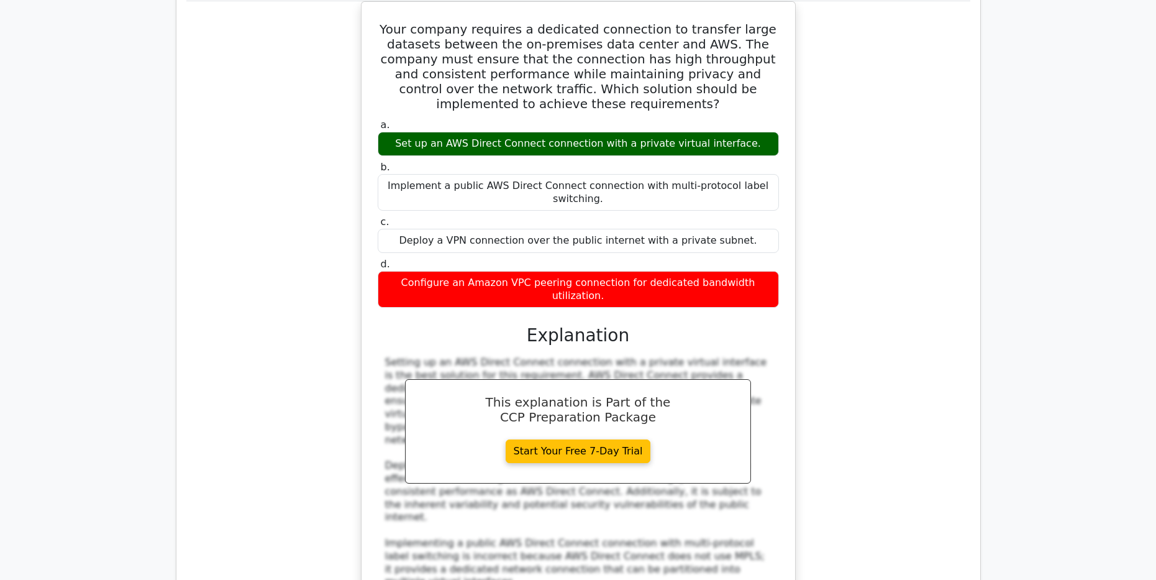
scroll to position [5095, 0]
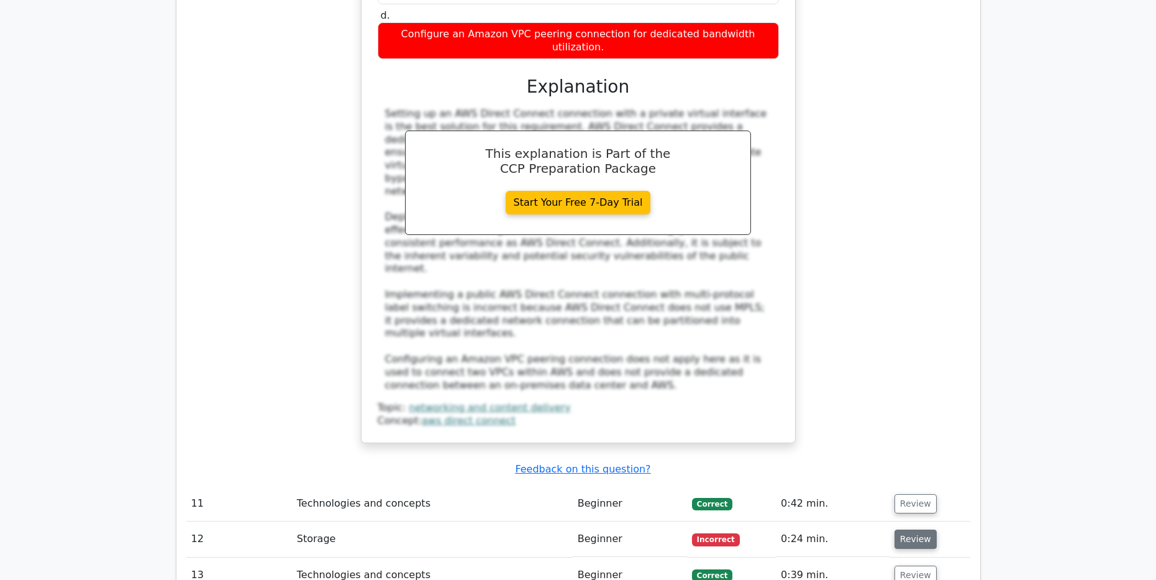
click at [919, 529] on button "Review" at bounding box center [916, 538] width 42 height 19
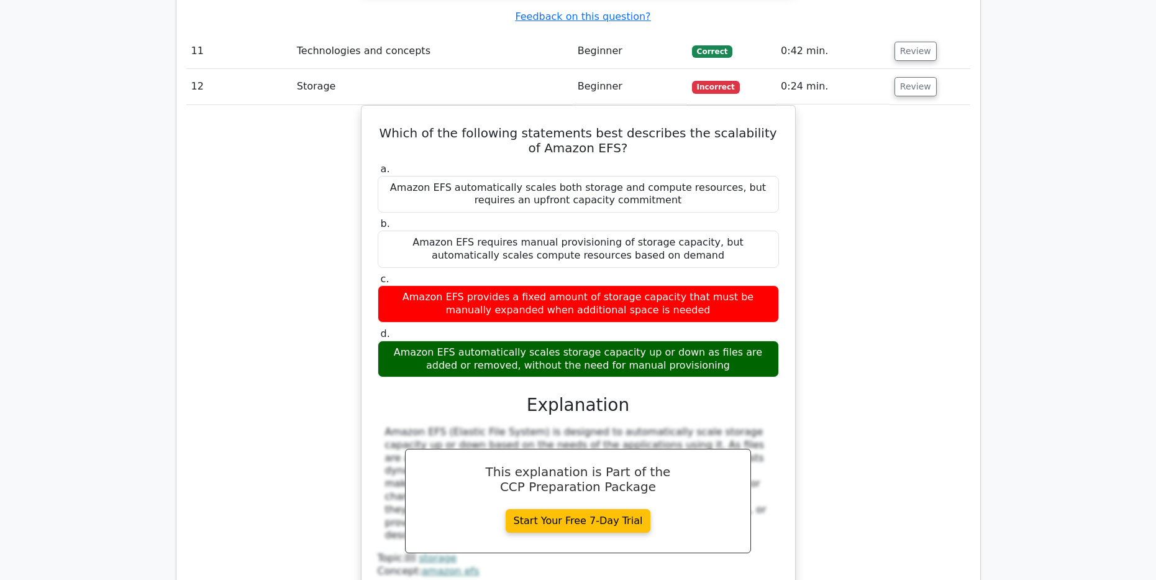
scroll to position [5654, 0]
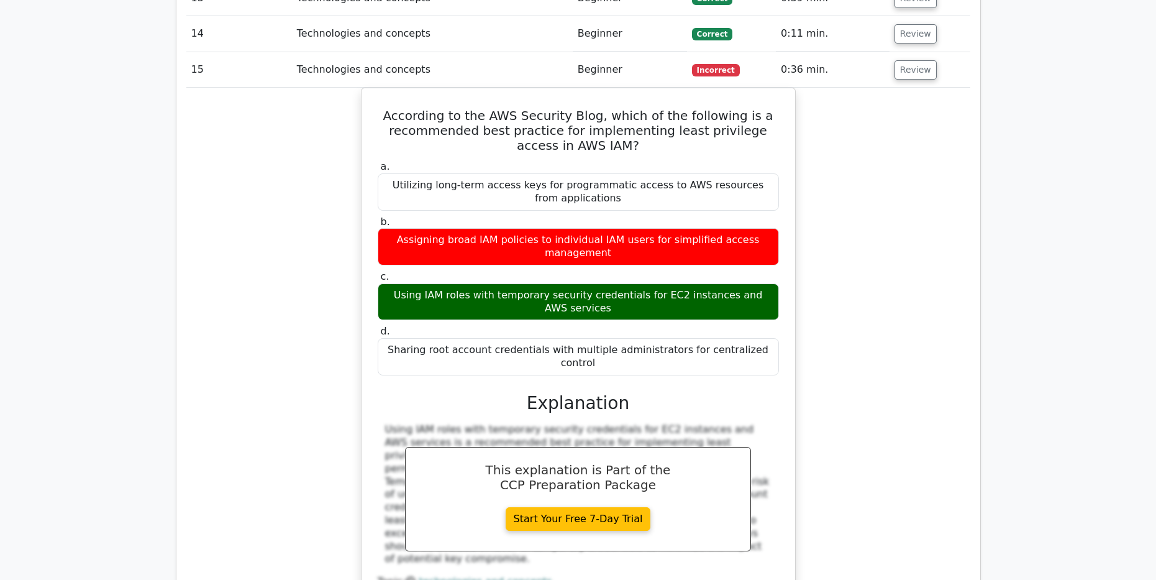
scroll to position [6338, 0]
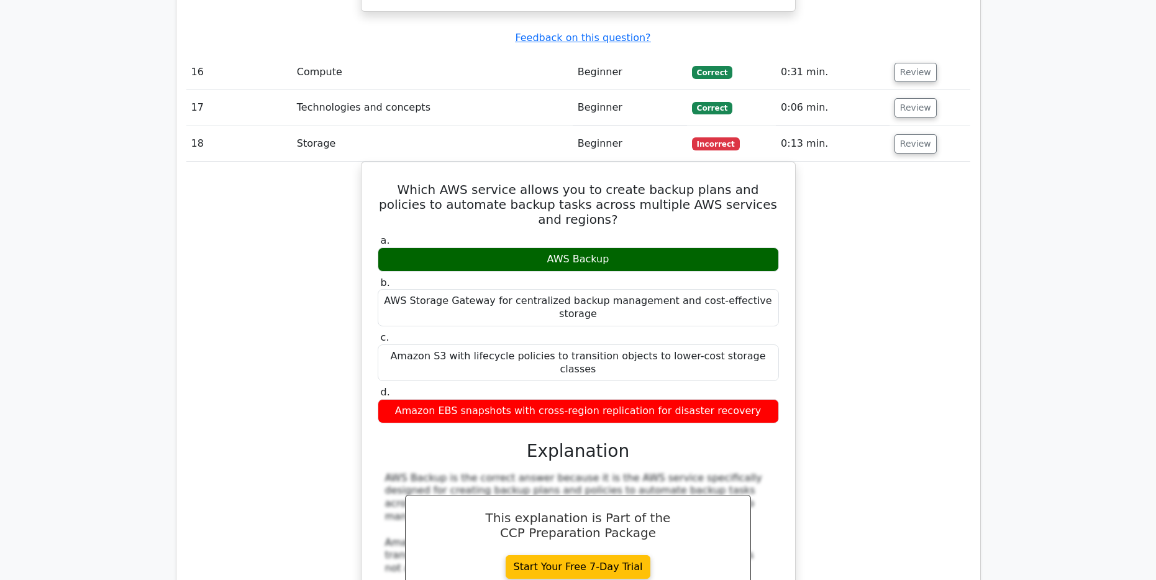
scroll to position [7021, 0]
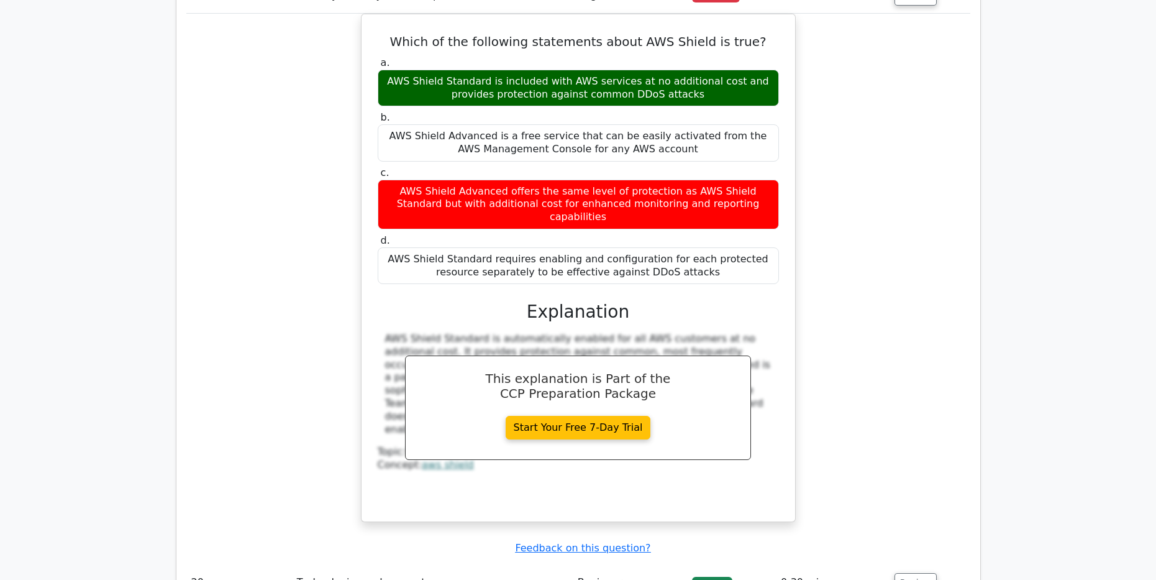
scroll to position [7642, 0]
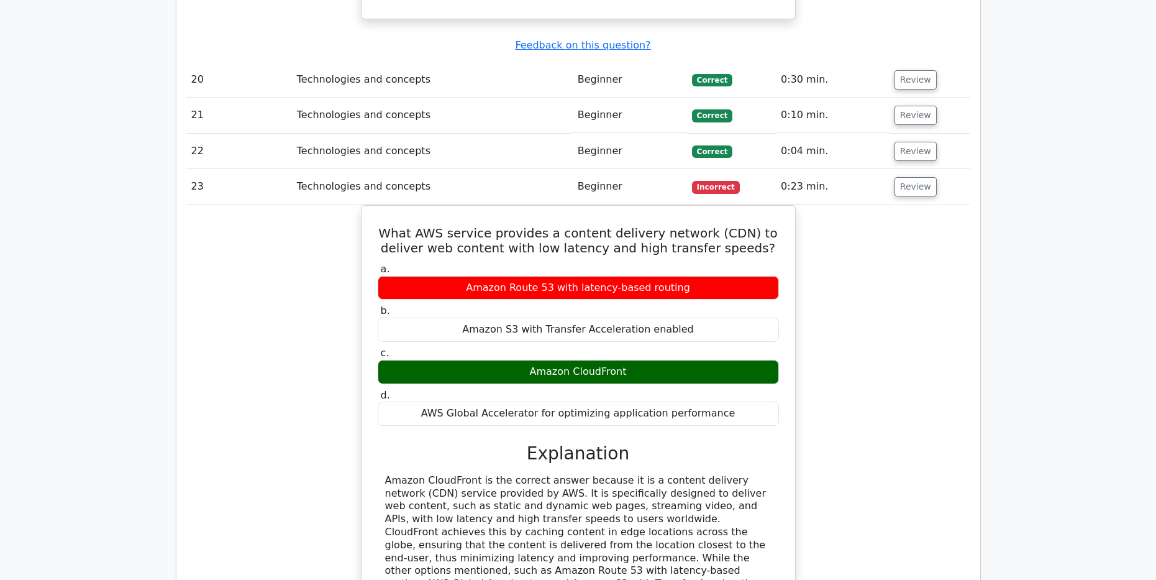
scroll to position [8326, 0]
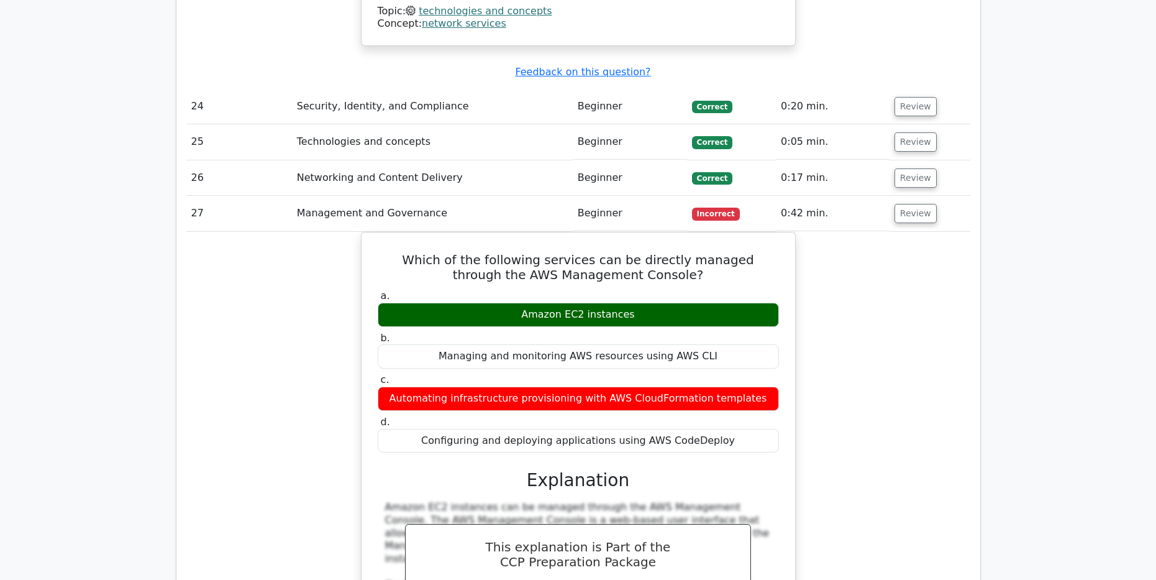
scroll to position [8947, 0]
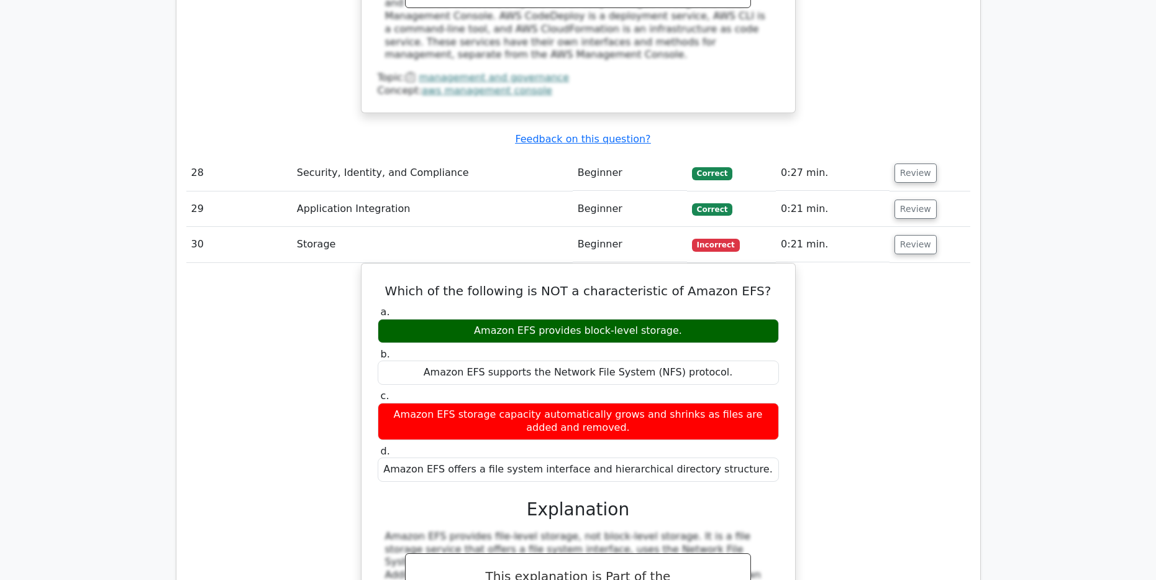
scroll to position [9506, 0]
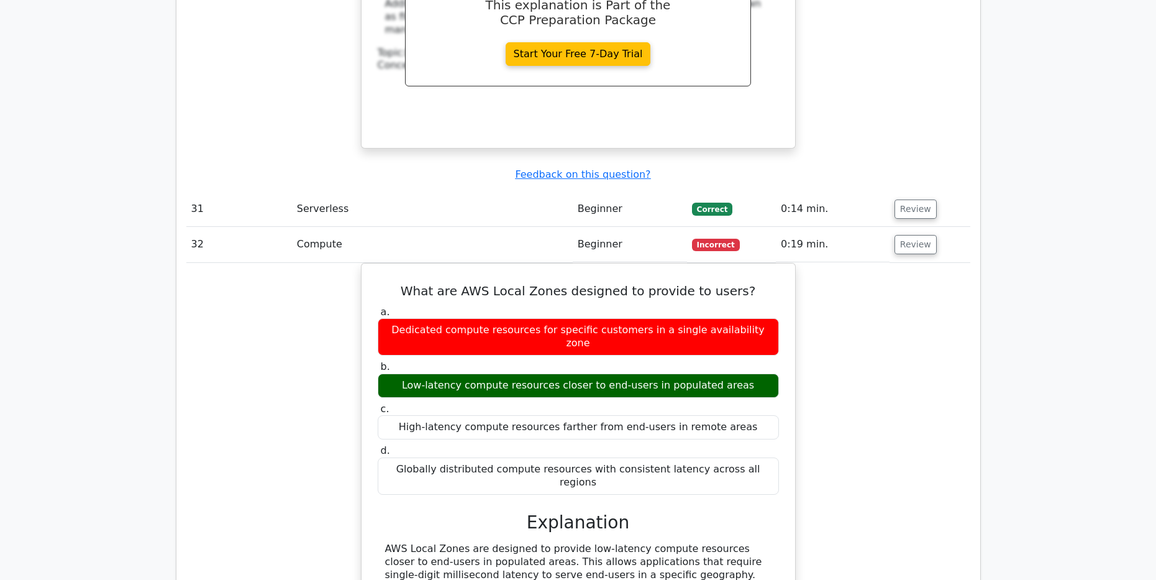
scroll to position [10066, 0]
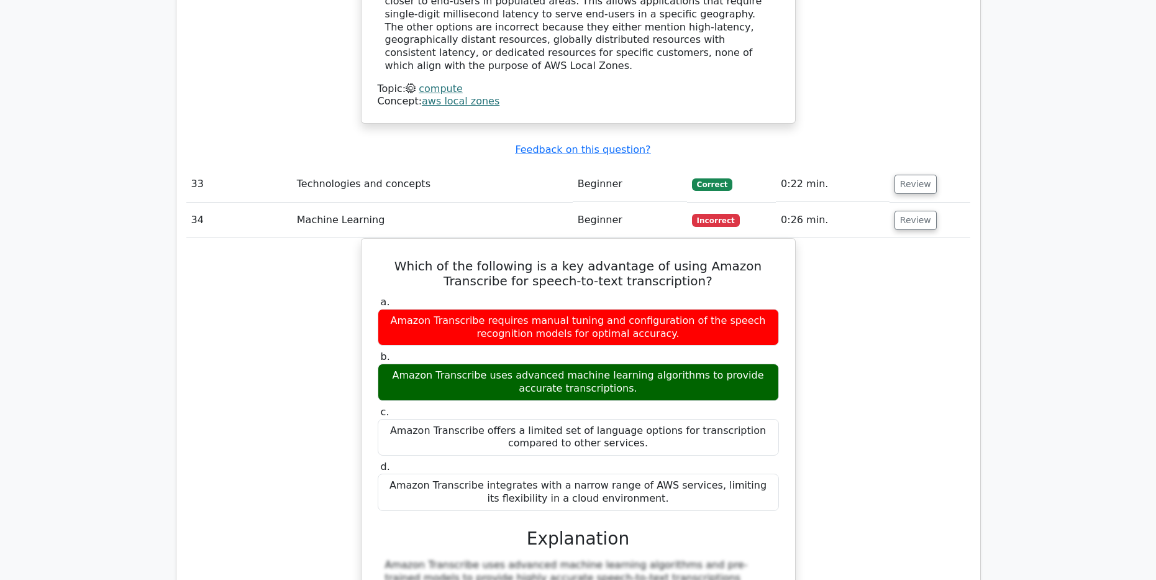
scroll to position [10625, 0]
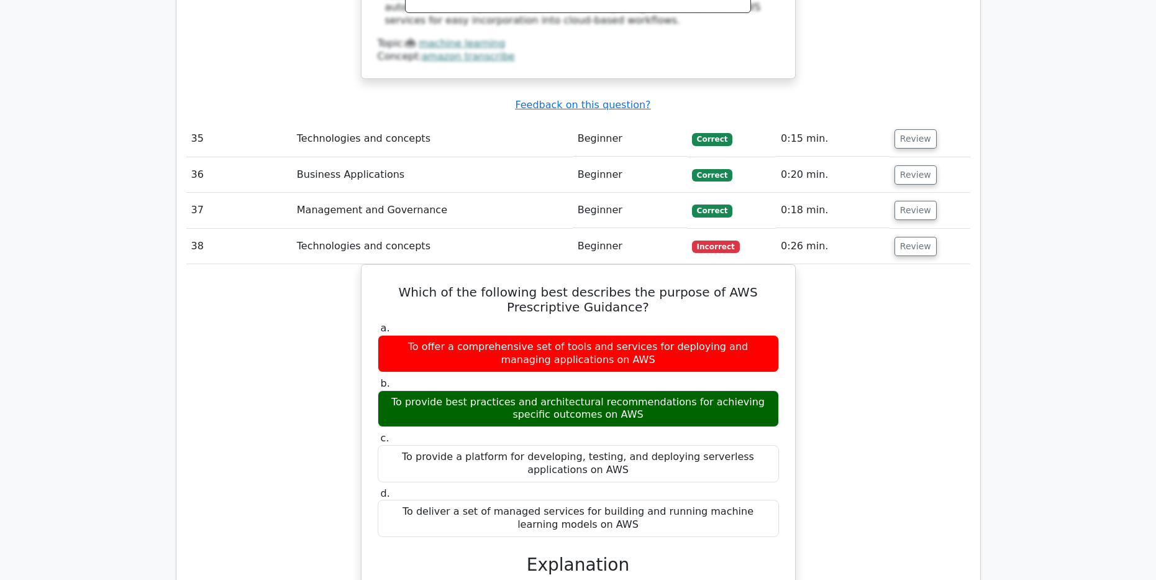
scroll to position [11246, 0]
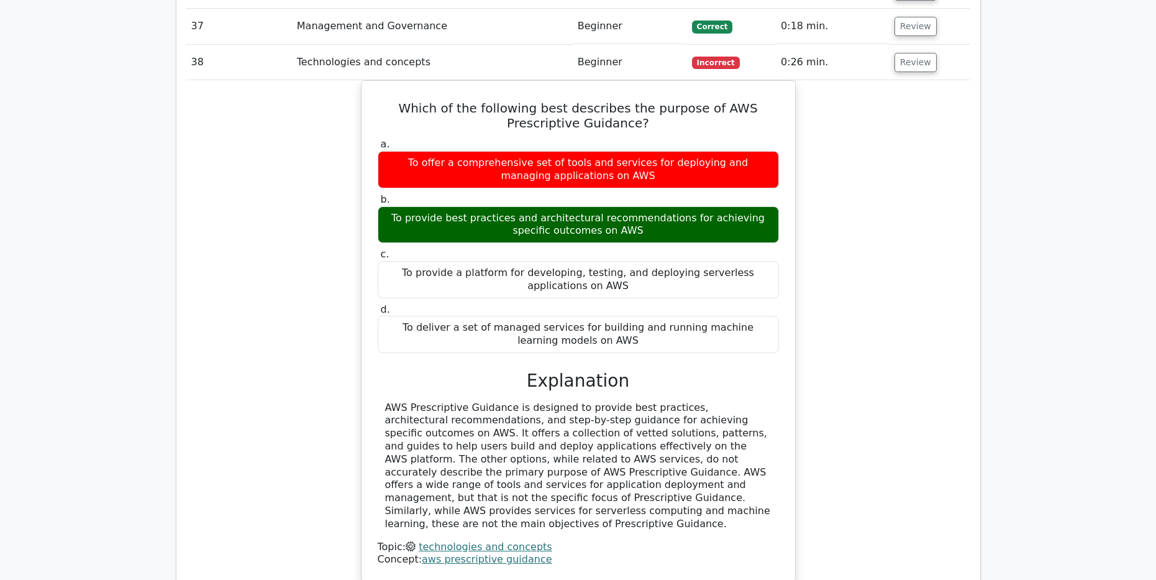
scroll to position [11370, 0]
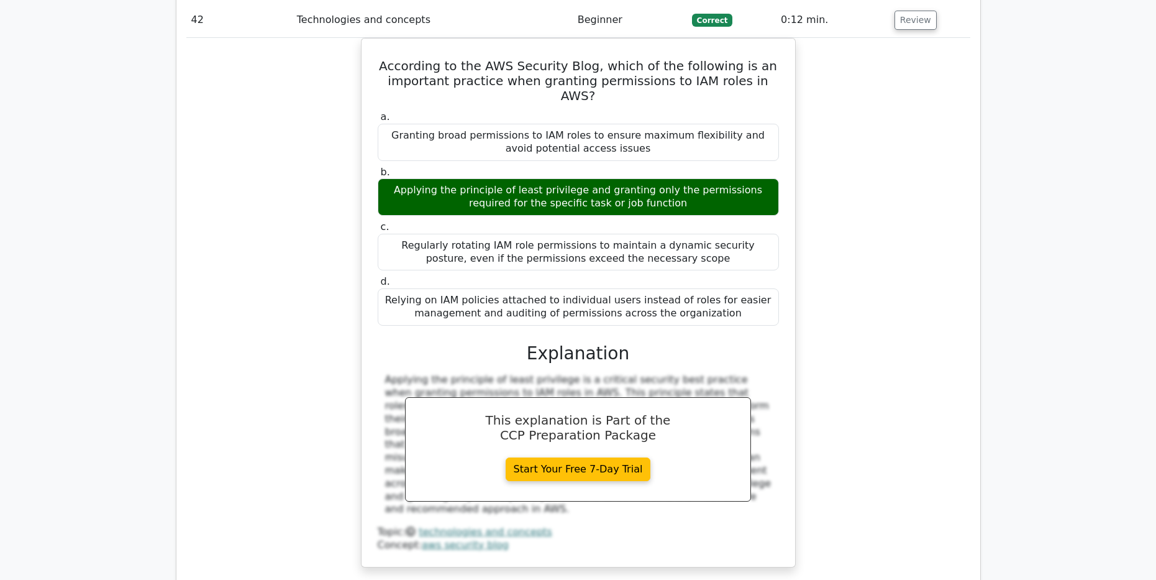
scroll to position [13172, 0]
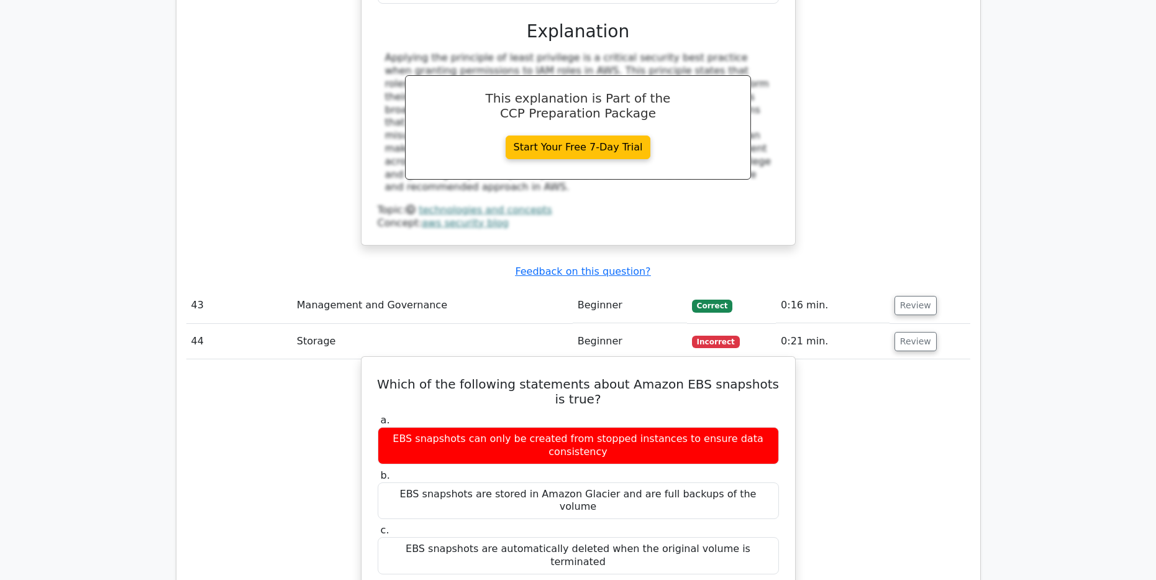
scroll to position [13607, 0]
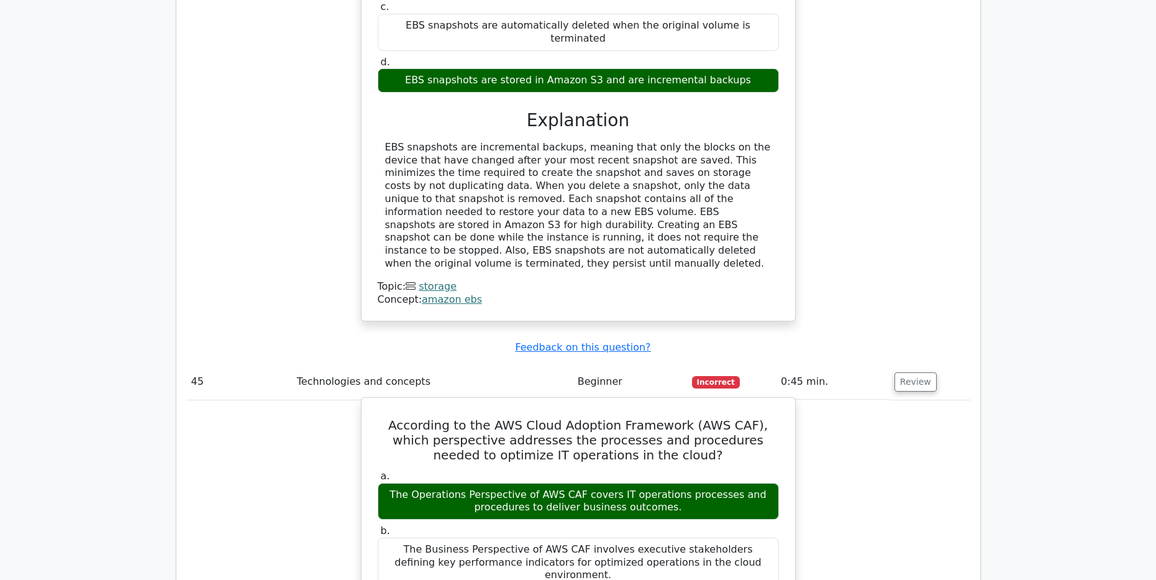
scroll to position [14291, 0]
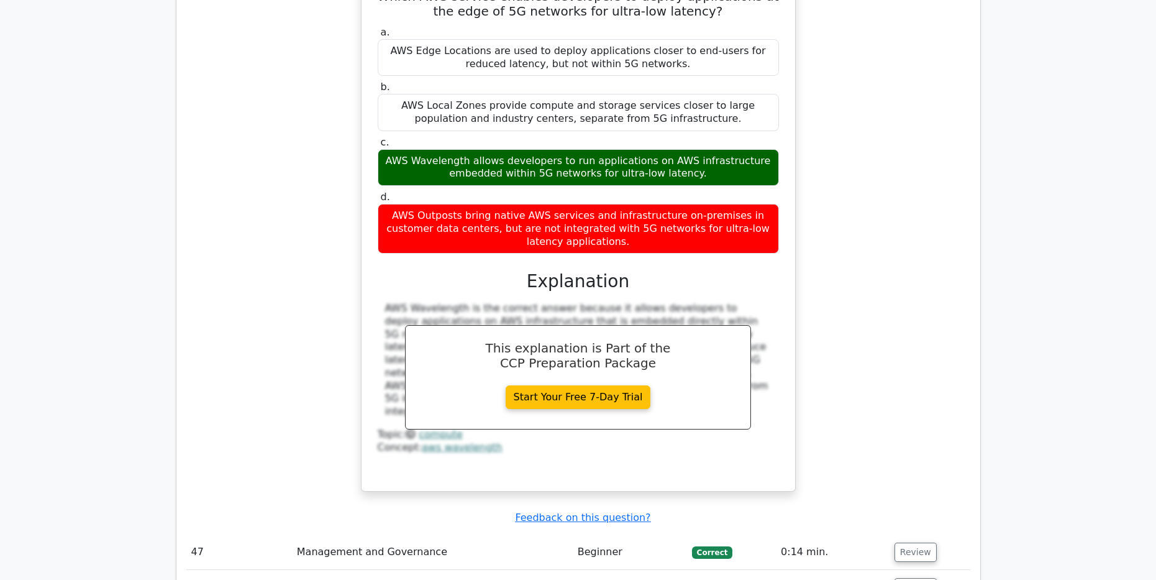
scroll to position [15149, 0]
